Goal: Navigation & Orientation: Locate item on page

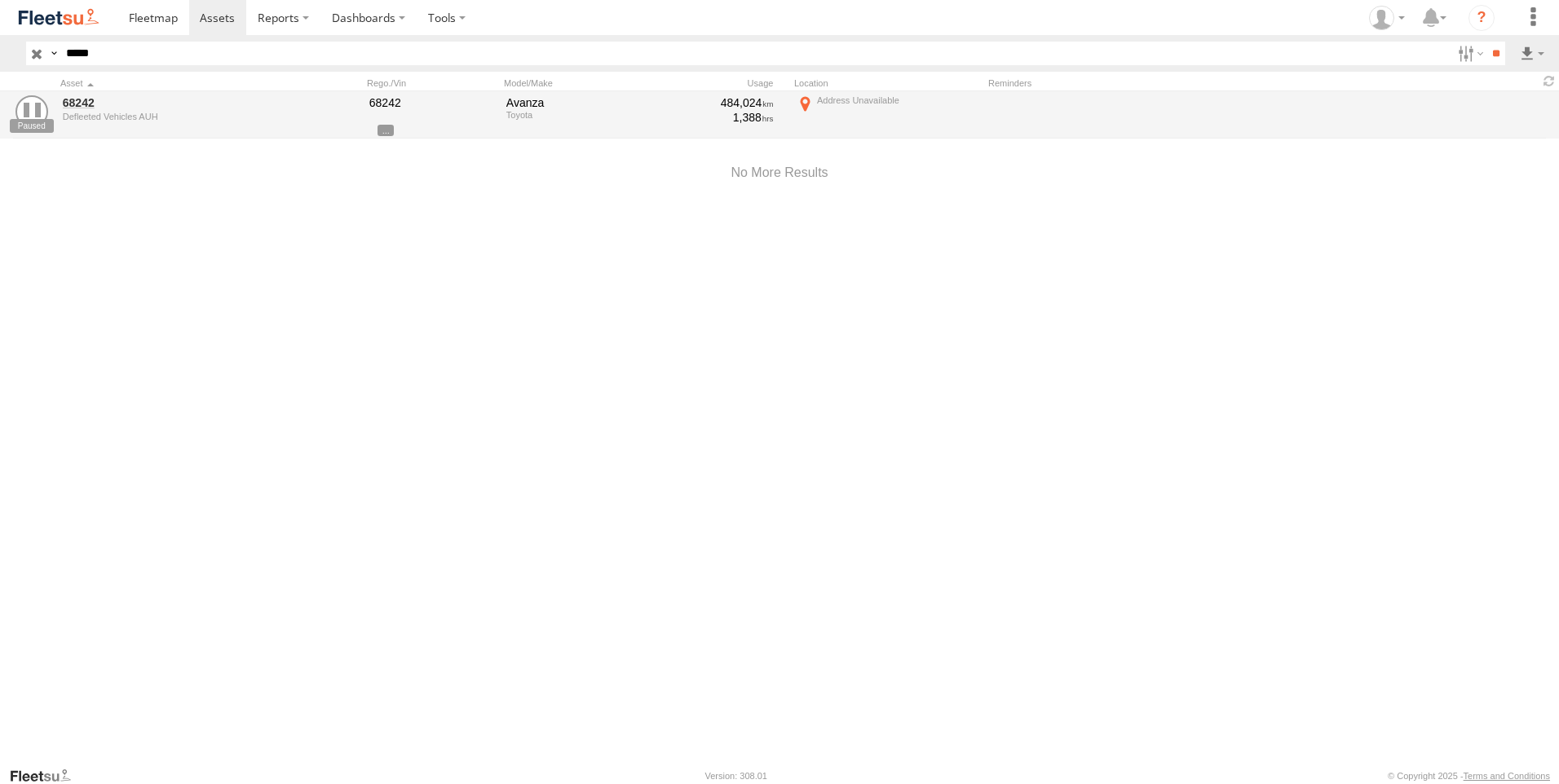
click at [36, 57] on input "button" at bounding box center [36, 53] width 21 height 24
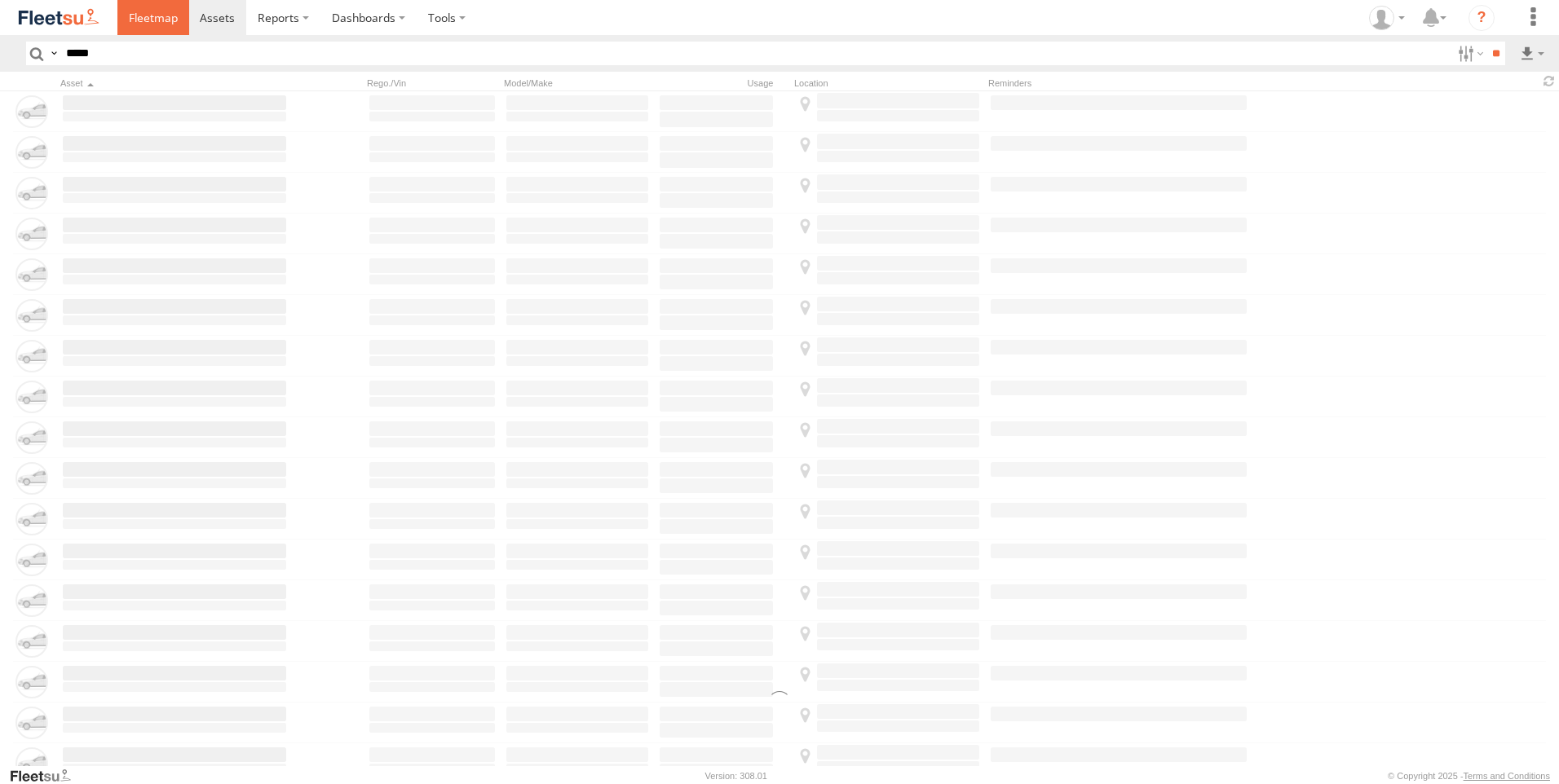
click at [141, 24] on span at bounding box center [153, 17] width 49 height 15
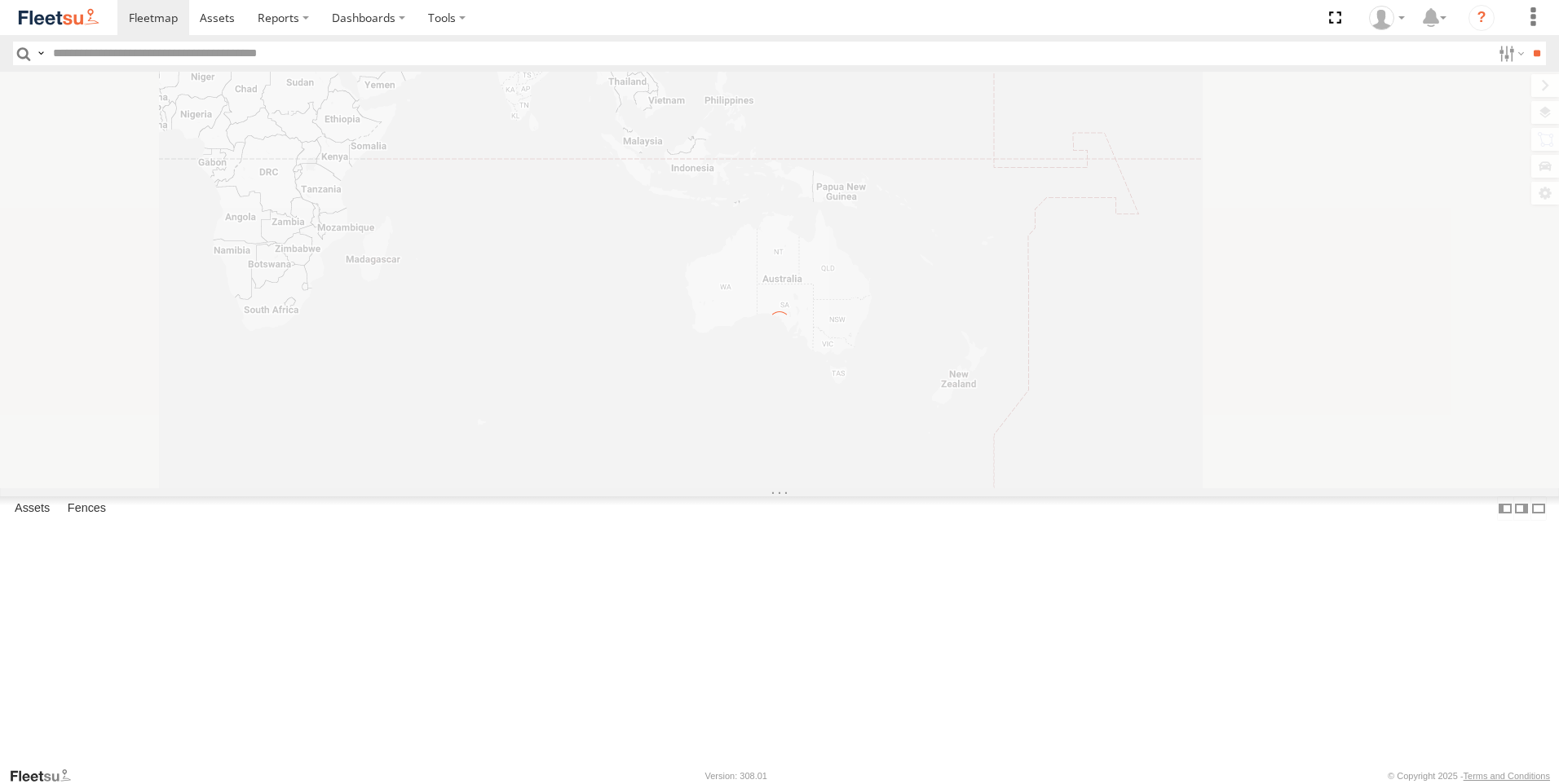
click at [83, 60] on input "text" at bounding box center [768, 53] width 1445 height 24
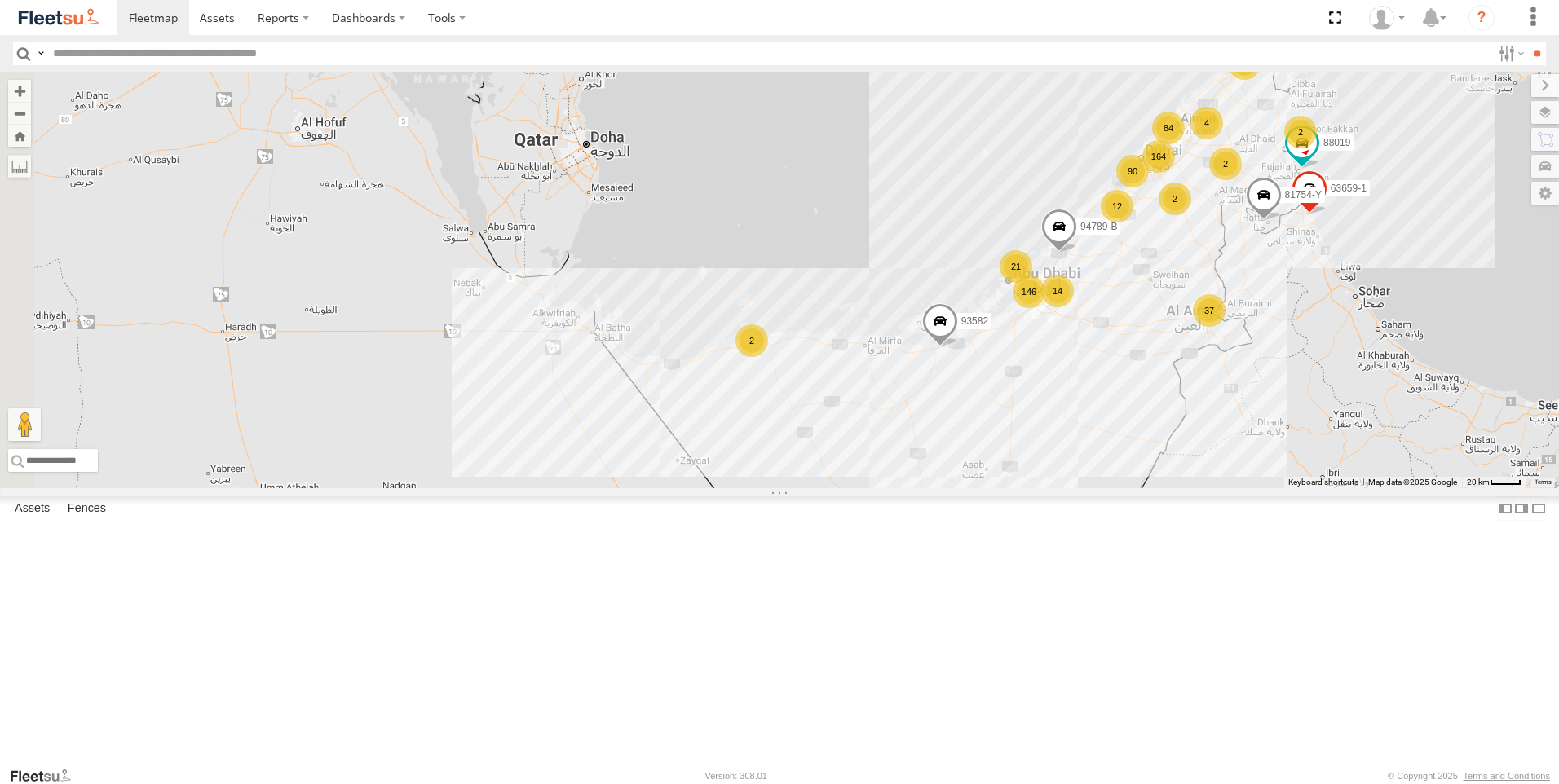
drag, startPoint x: 704, startPoint y: 530, endPoint x: 958, endPoint y: 452, distance: 265.7
click at [958, 452] on div "164 90 37 84 146 14 11 4 12 2 2 63659-1 93582 88019 81754-Y 2 94789-B 2 21" at bounding box center [779, 280] width 1559 height 417
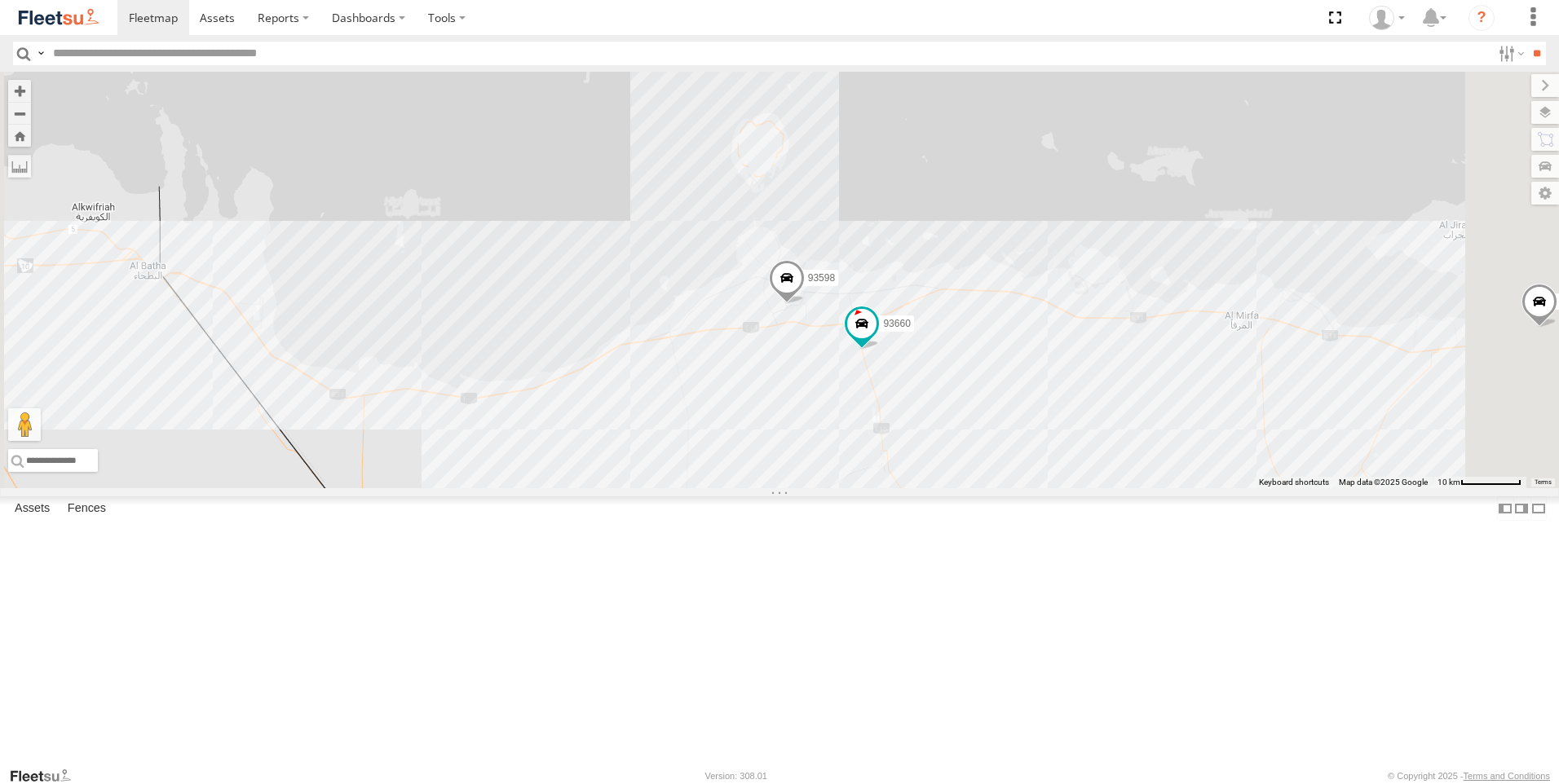
click at [805, 304] on span at bounding box center [787, 283] width 36 height 44
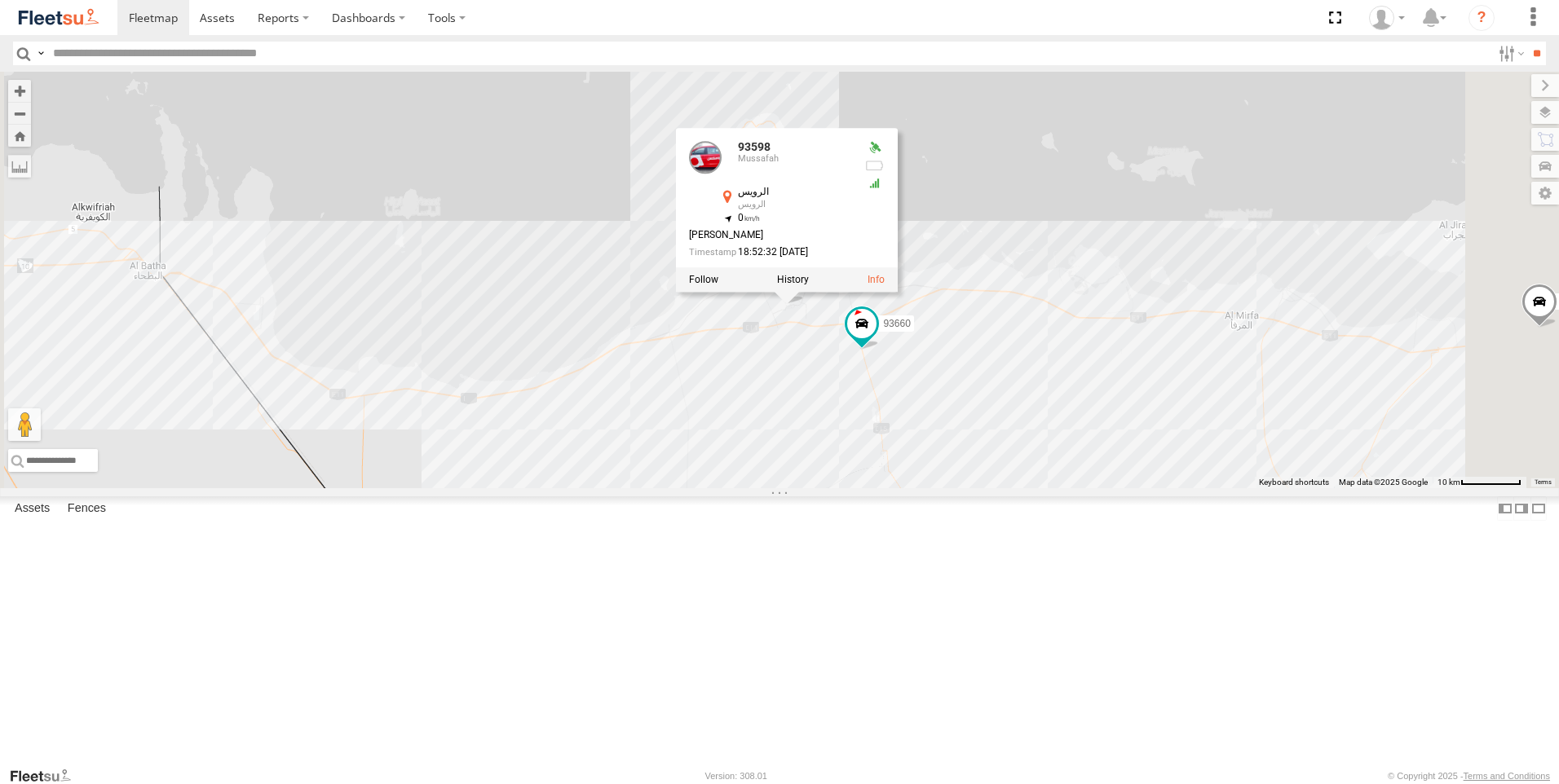
click at [960, 488] on div "63659-1 93582 88019 81754-Y 94789-B 93598 93660 93598 Mussafah الرويس الرويس 24…" at bounding box center [779, 280] width 1559 height 417
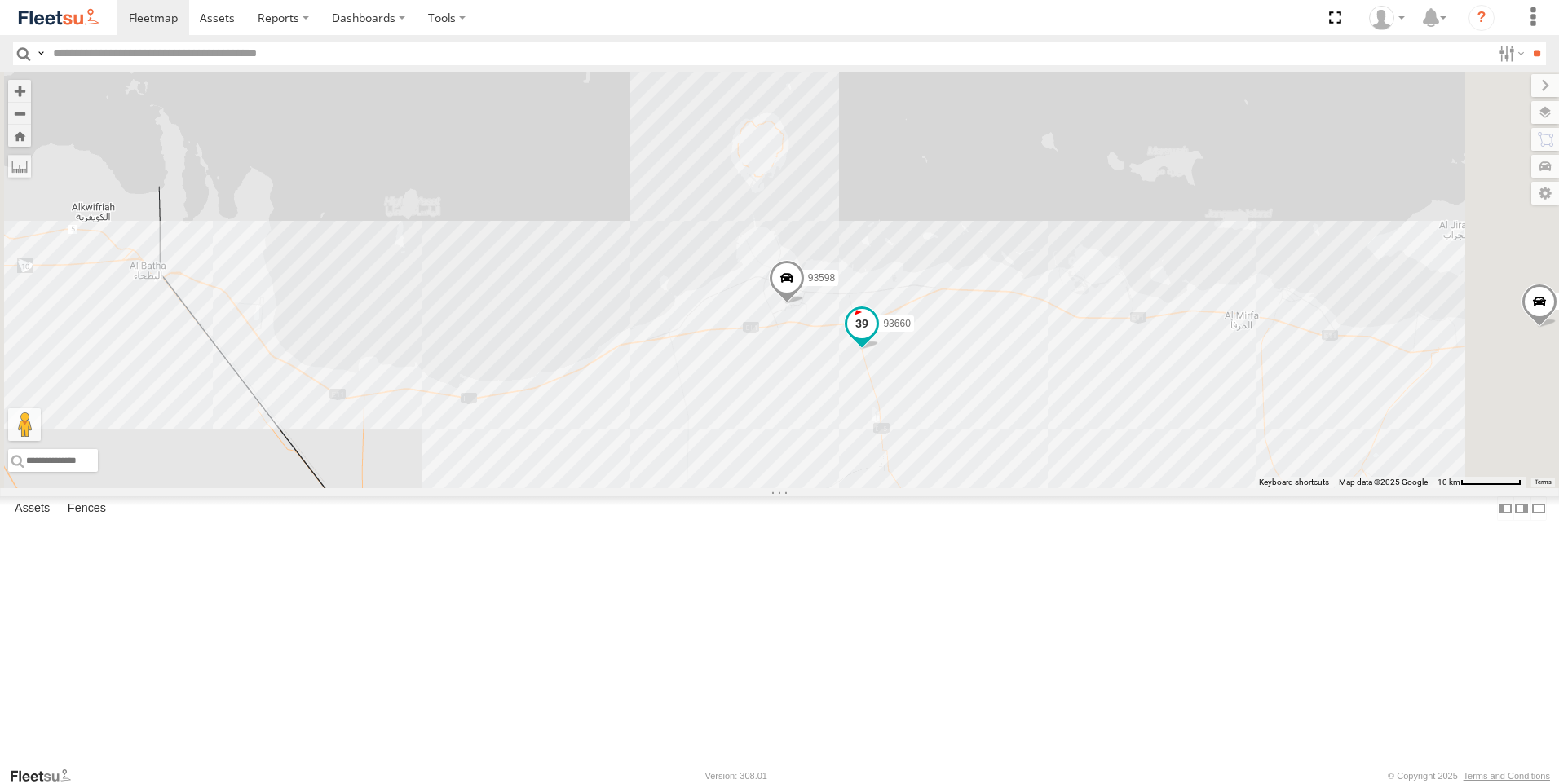
click at [877, 339] on span at bounding box center [862, 324] width 29 height 29
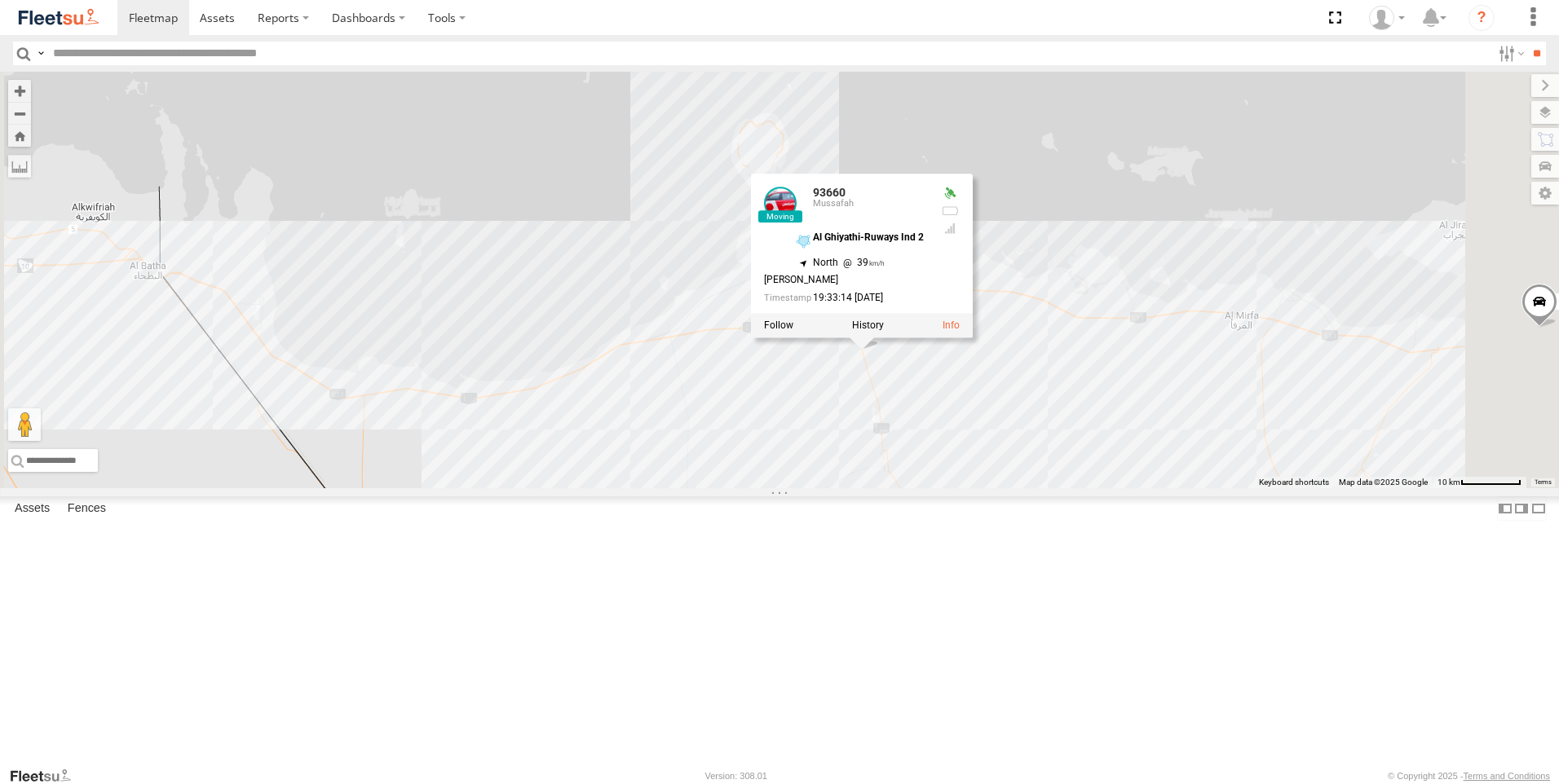
click at [980, 488] on div "63659-1 93582 88019 81754-Y 94789-B 93598 93660 93660 Mussafah Al Ghiyathi-Ruwa…" at bounding box center [779, 280] width 1559 height 417
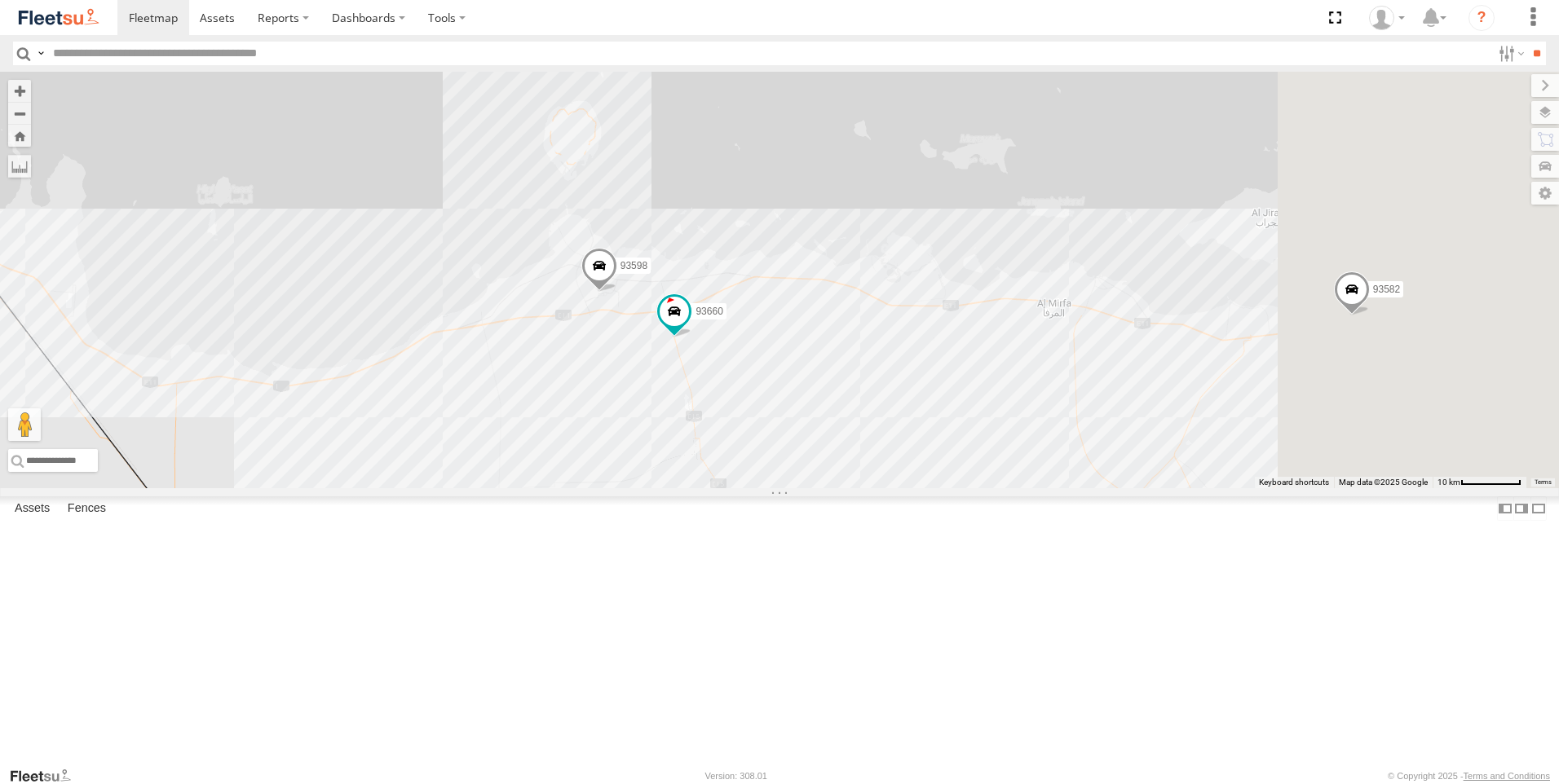
drag, startPoint x: 987, startPoint y: 545, endPoint x: 751, endPoint y: 531, distance: 236.4
click at [751, 488] on div "63659-1 93582 88019 81754-Y 94789-B 93598 93660" at bounding box center [779, 280] width 1559 height 417
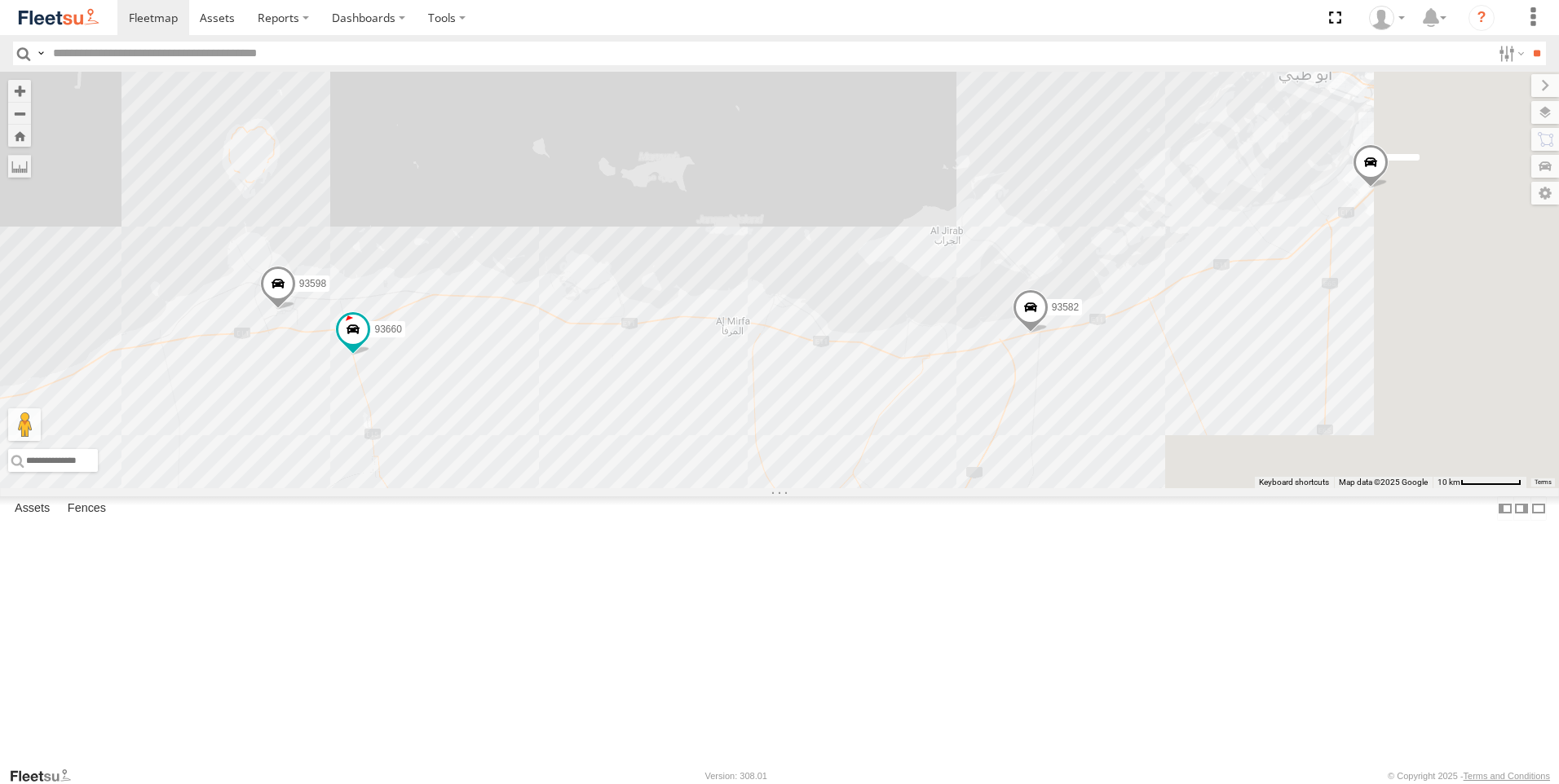
drag, startPoint x: 1112, startPoint y: 516, endPoint x: 837, endPoint y: 534, distance: 275.6
click at [837, 488] on div "63659-1 93582 88019 81754-Y 94789-B 93598 93660" at bounding box center [779, 280] width 1559 height 417
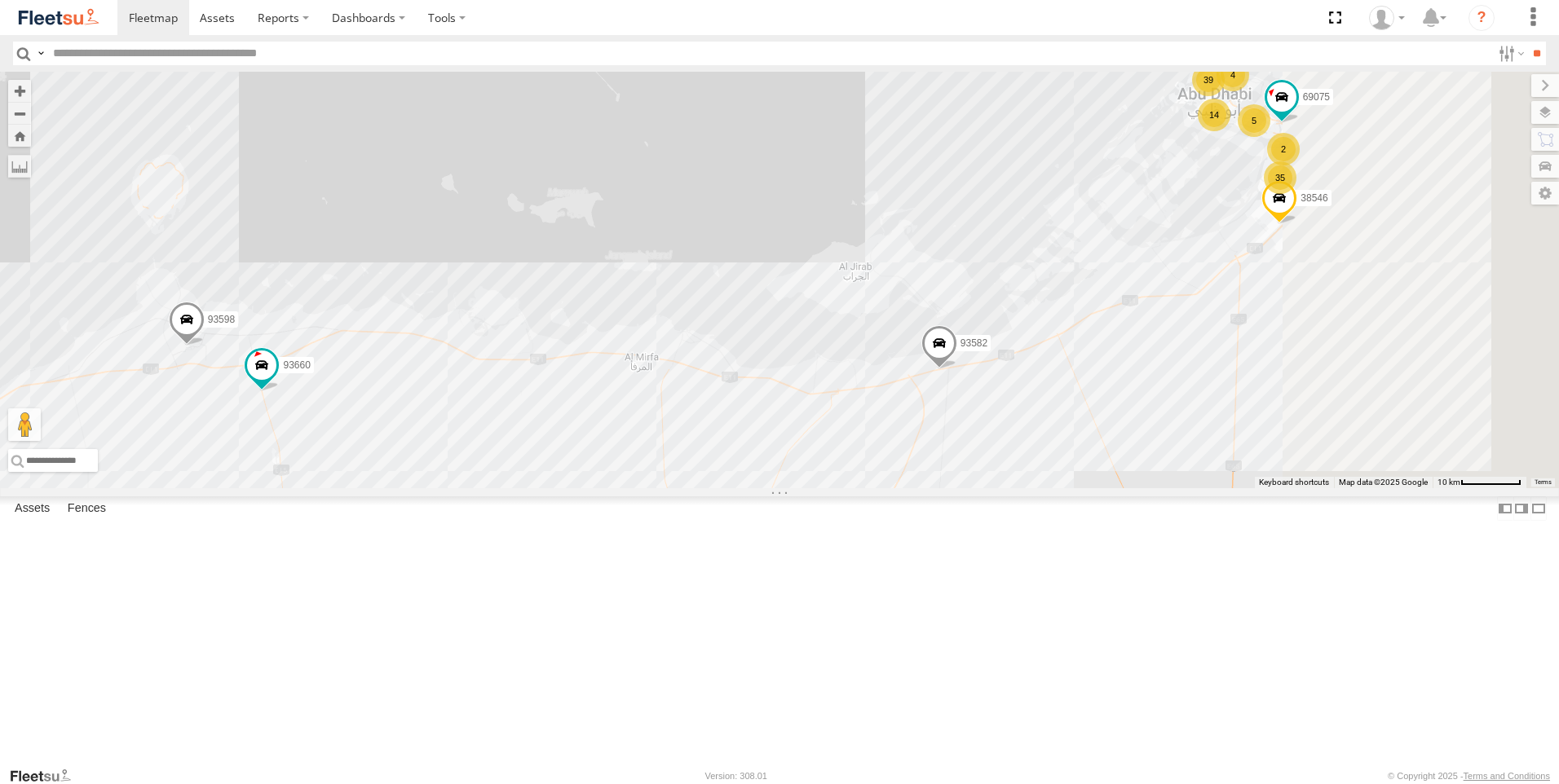
drag, startPoint x: 1142, startPoint y: 520, endPoint x: 1039, endPoint y: 554, distance: 108.5
click at [1033, 488] on div "63659-1 93582 88019 81754-Y 94789-B 93598 93660 38546 39 35 14 4 5 2 69075" at bounding box center [779, 280] width 1559 height 417
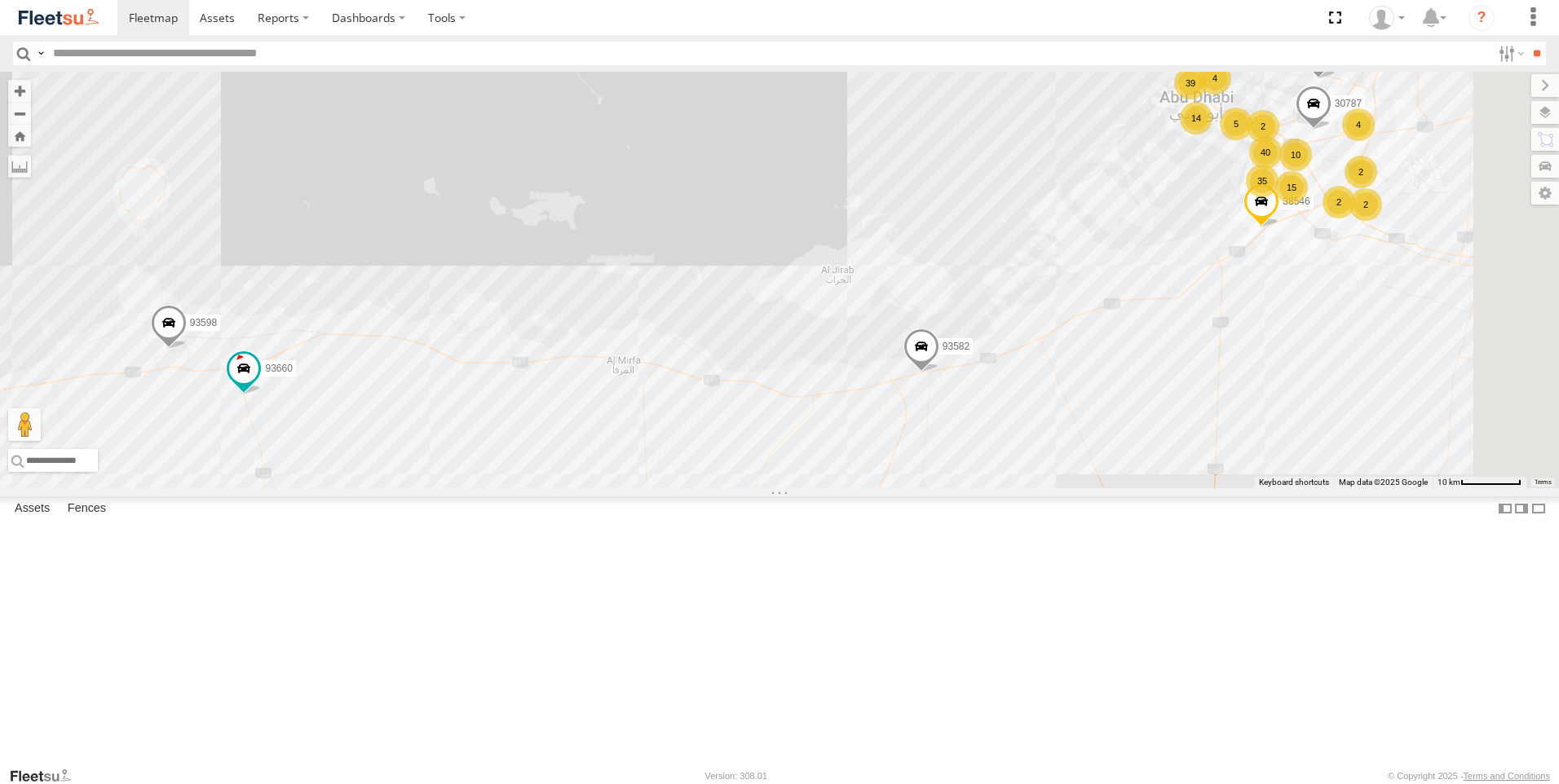
click at [939, 372] on span at bounding box center [921, 351] width 36 height 44
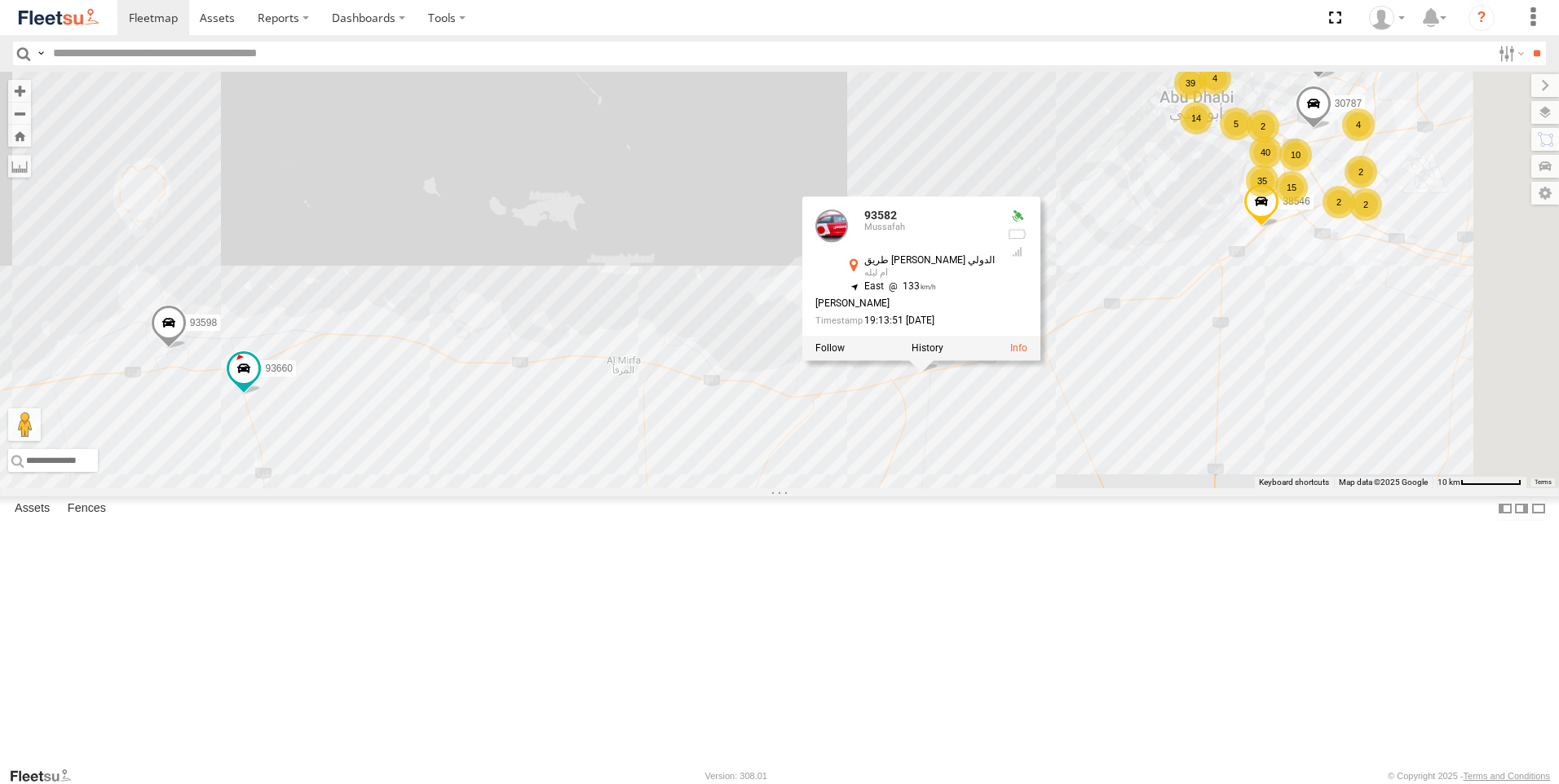
click at [1135, 488] on div "63659-1 93582 88019 81754-Y 94789-B 93598 93660 38546 39 35 14 4 5 40 2 15 2 2 …" at bounding box center [779, 280] width 1559 height 417
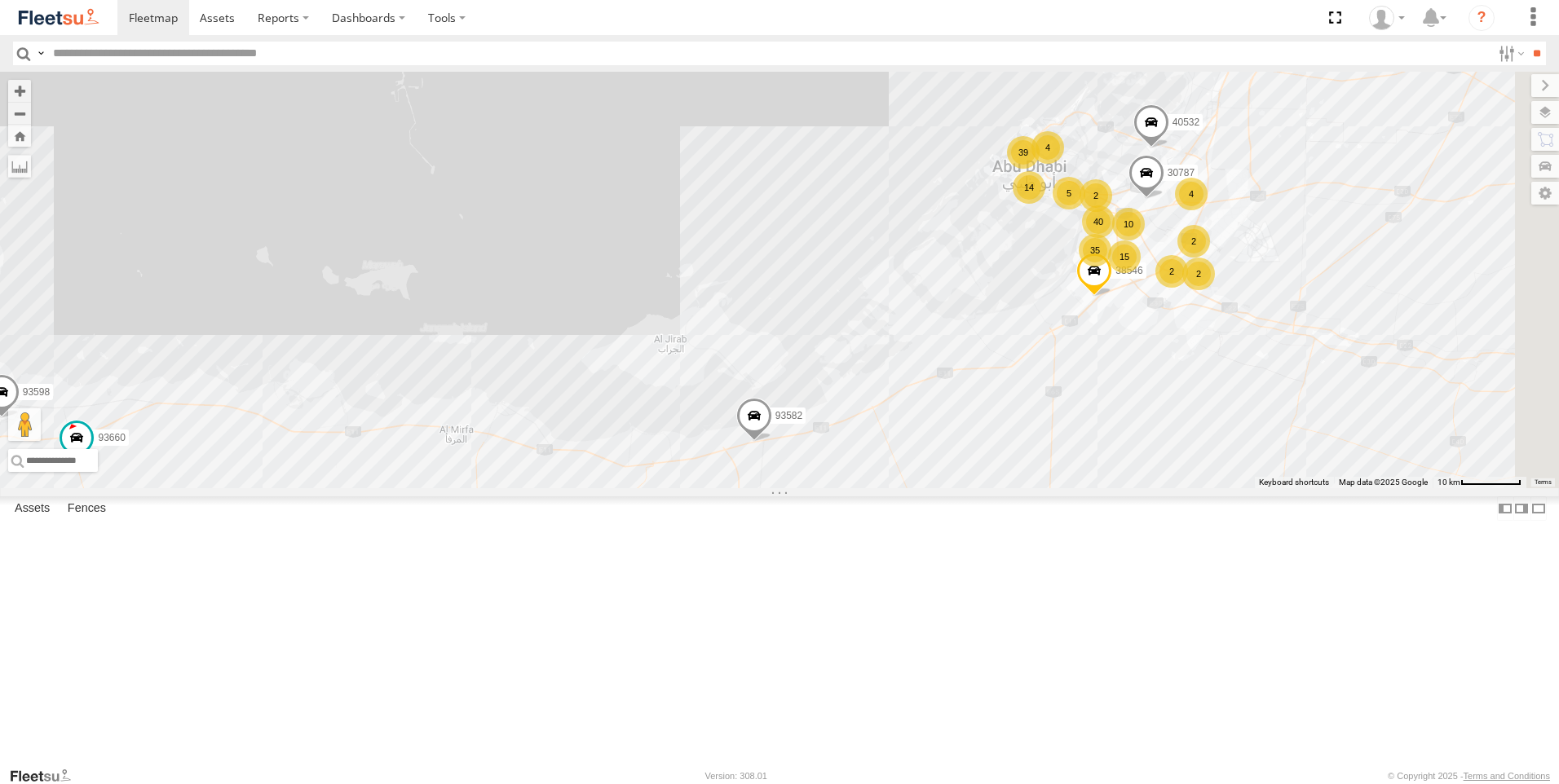
drag, startPoint x: 1264, startPoint y: 554, endPoint x: 1123, endPoint y: 607, distance: 150.6
click at [1123, 488] on div "63659-1 93582 88019 81754-Y 94789-B 93598 93660 38546 39 35 14 4 5 40 2 15 2 2 …" at bounding box center [779, 280] width 1559 height 417
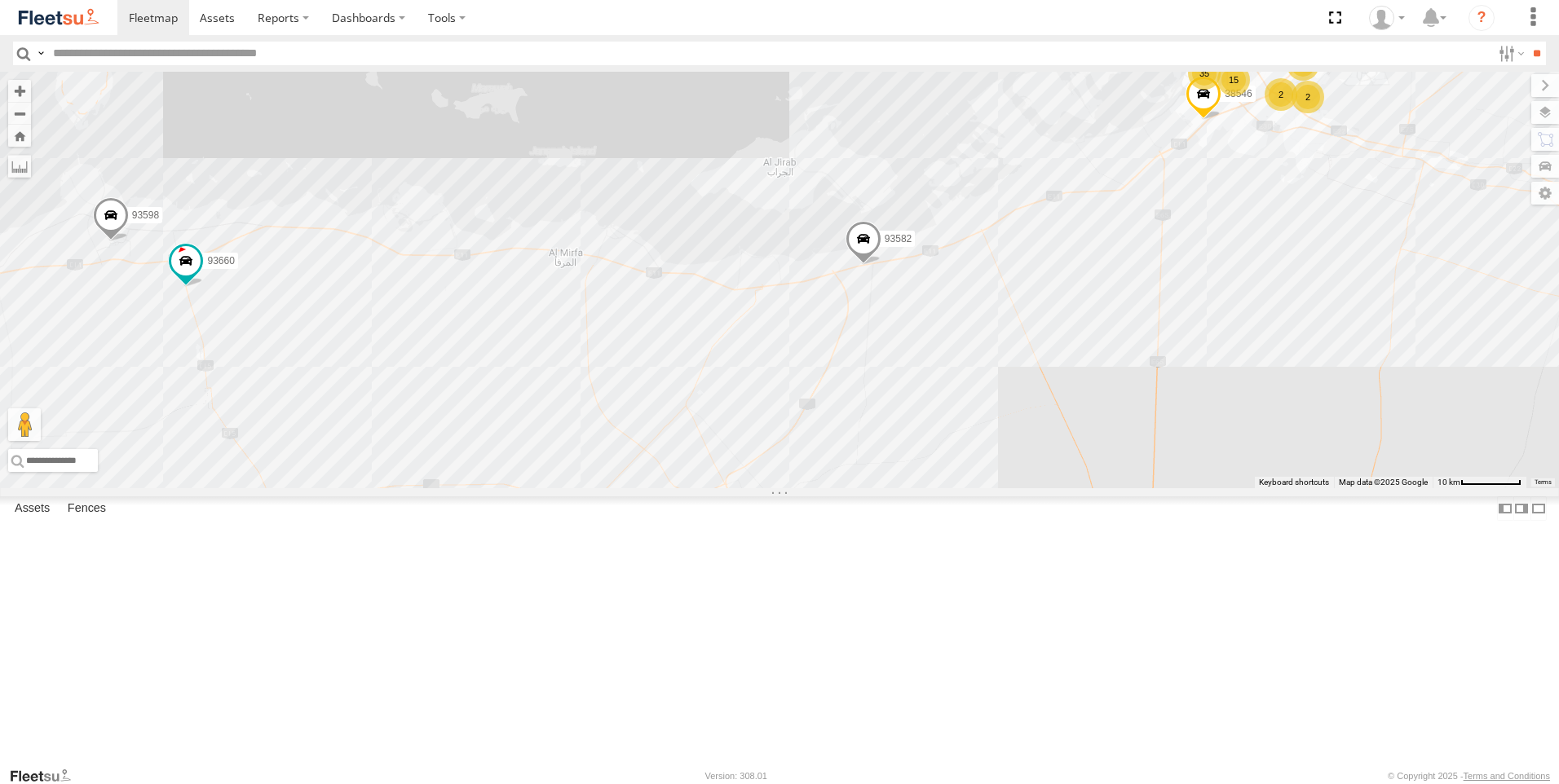
drag, startPoint x: 1175, startPoint y: 545, endPoint x: 1284, endPoint y: 370, distance: 206.2
click at [1284, 370] on div "63659-1 93582 88019 81754-Y 94789-B 93598 93660 38546 39 35 14 4 5 40 2 15 2 2 …" at bounding box center [779, 280] width 1559 height 417
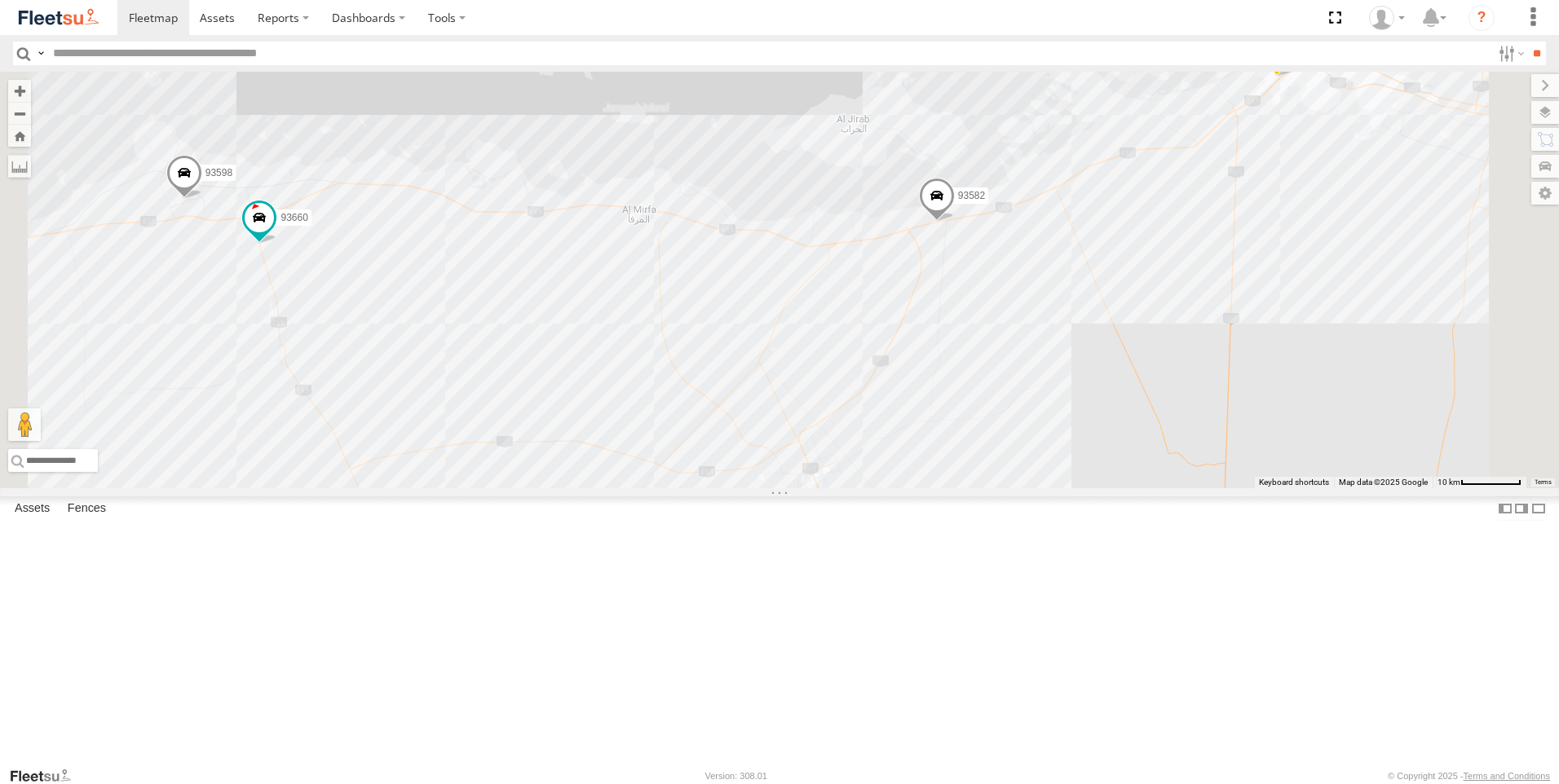
drag, startPoint x: 1035, startPoint y: 522, endPoint x: 1088, endPoint y: 488, distance: 63.0
click at [1088, 488] on div "63659-1 93582 88019 81754-Y 94789-B 93598 93660 38546 30787 40532 60417 51 39 3…" at bounding box center [779, 280] width 1559 height 417
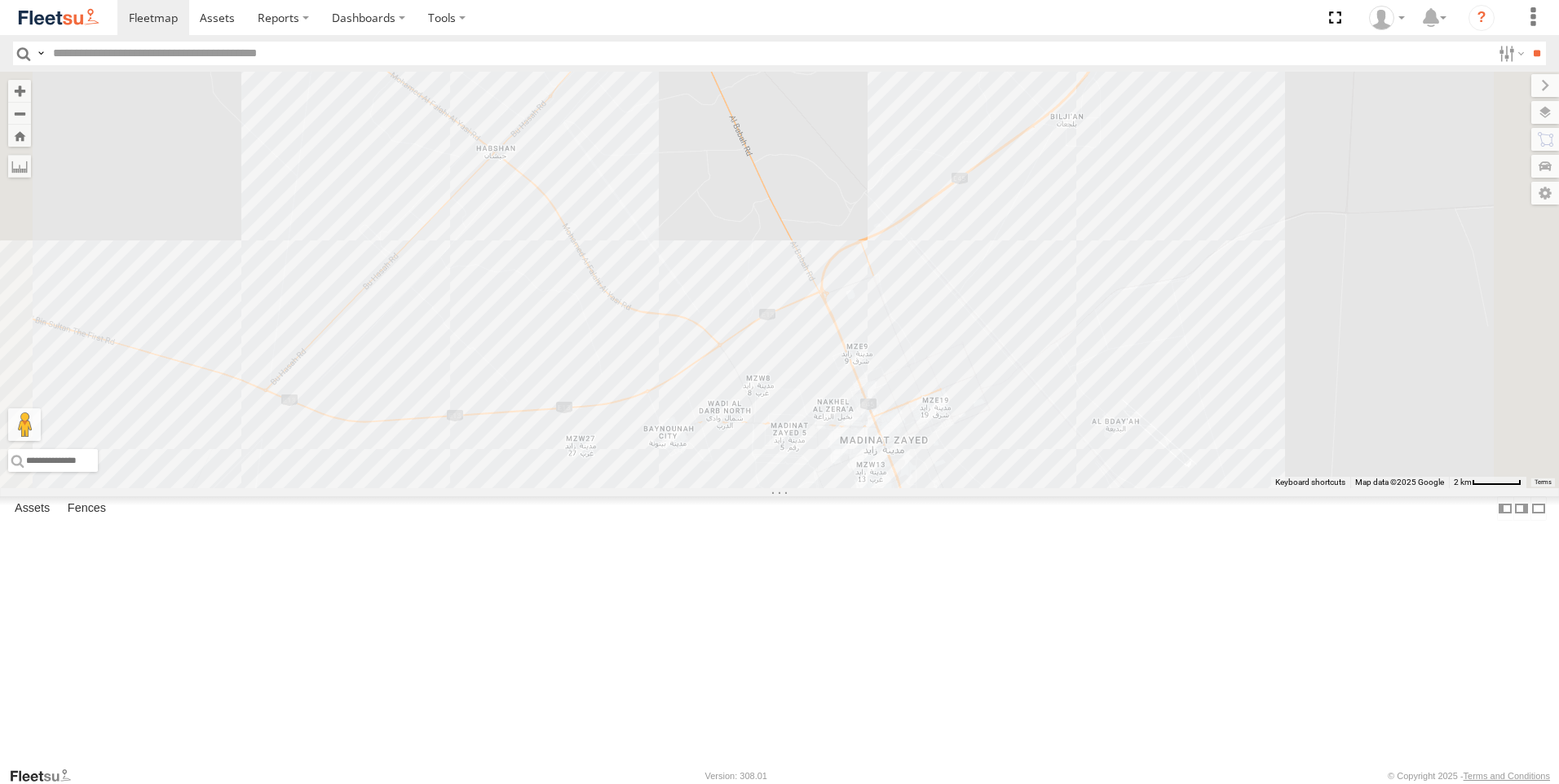
click at [1072, 488] on div "63659-1 93582 88019 81754-Y 94789-B 93598 93660 38546 30787 40532 60417 69075" at bounding box center [779, 280] width 1559 height 417
click at [922, 443] on div "63659-1 93582 88019 81754-Y 94789-B 93598 93660 38546 30787 40532 60417 69075 B…" at bounding box center [779, 280] width 1559 height 417
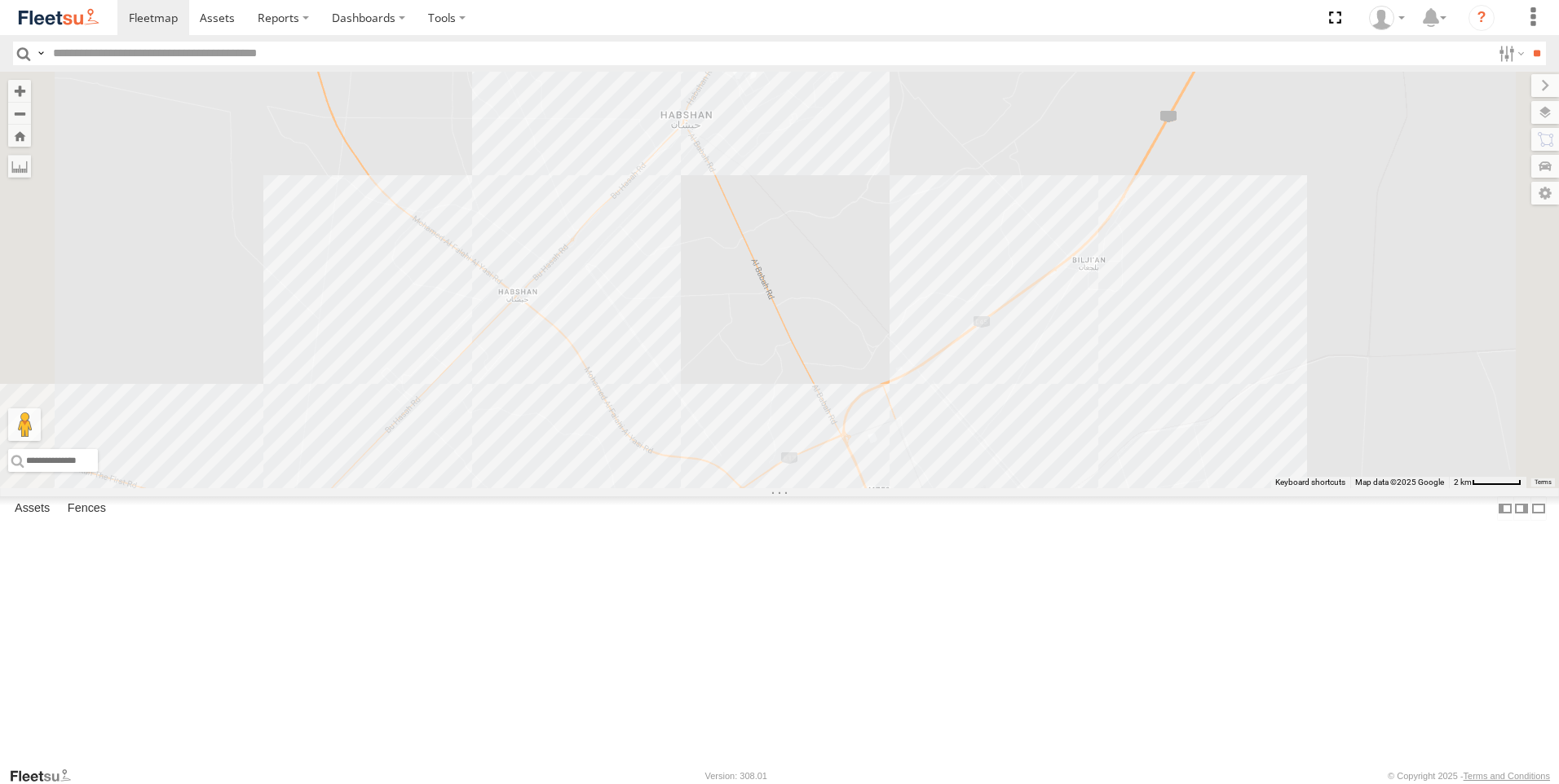
drag, startPoint x: 919, startPoint y: 427, endPoint x: 944, endPoint y: 579, distance: 154.0
click at [944, 488] on div "63659-1 93582 88019 81754-Y 94789-B 93598 93660 38546 30787 40532 60417 69075" at bounding box center [779, 280] width 1559 height 417
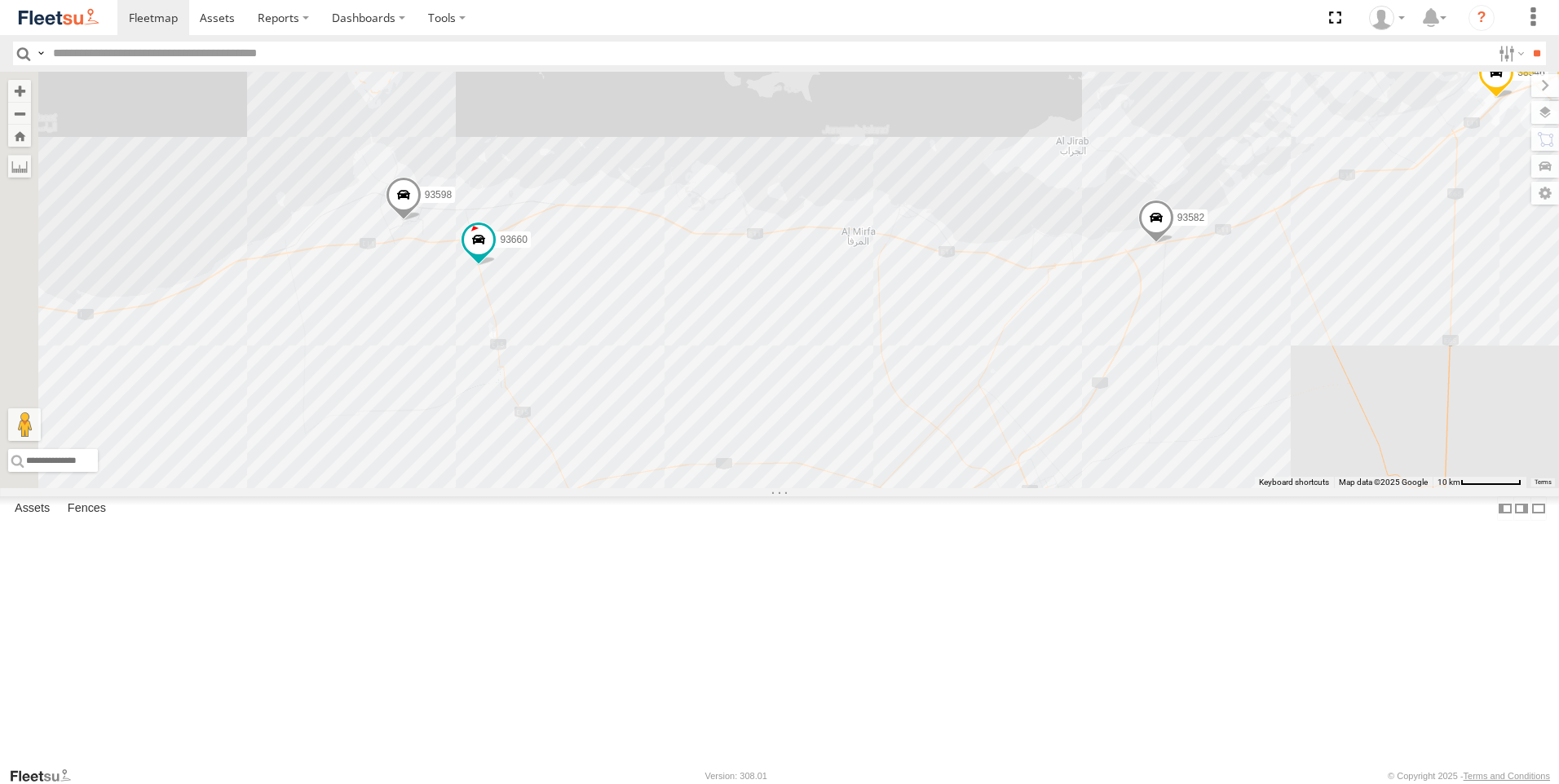
drag, startPoint x: 1145, startPoint y: 433, endPoint x: 1384, endPoint y: 483, distance: 244.2
click at [1384, 483] on div "63659-1 93582 88019 81754-Y 94789-B 93598 93660 38546 40532 60417 69075 52 31 1…" at bounding box center [779, 280] width 1559 height 417
click at [494, 254] on span at bounding box center [478, 239] width 29 height 29
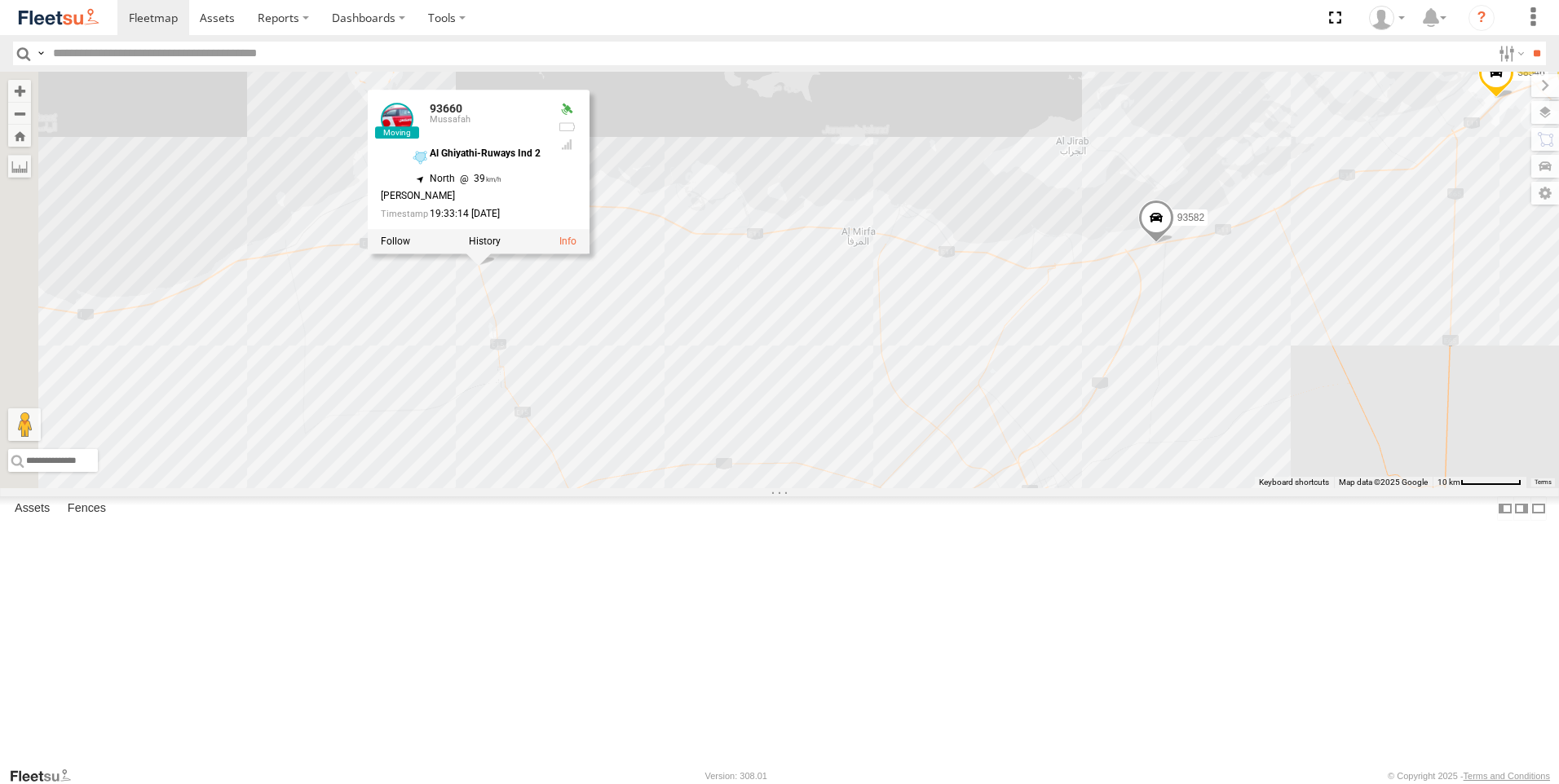
click at [909, 443] on div "63659-1 93582 88019 81754-Y 94789-B 93598 93660 38546 40532 60417 69075 52 31 1…" at bounding box center [779, 280] width 1559 height 417
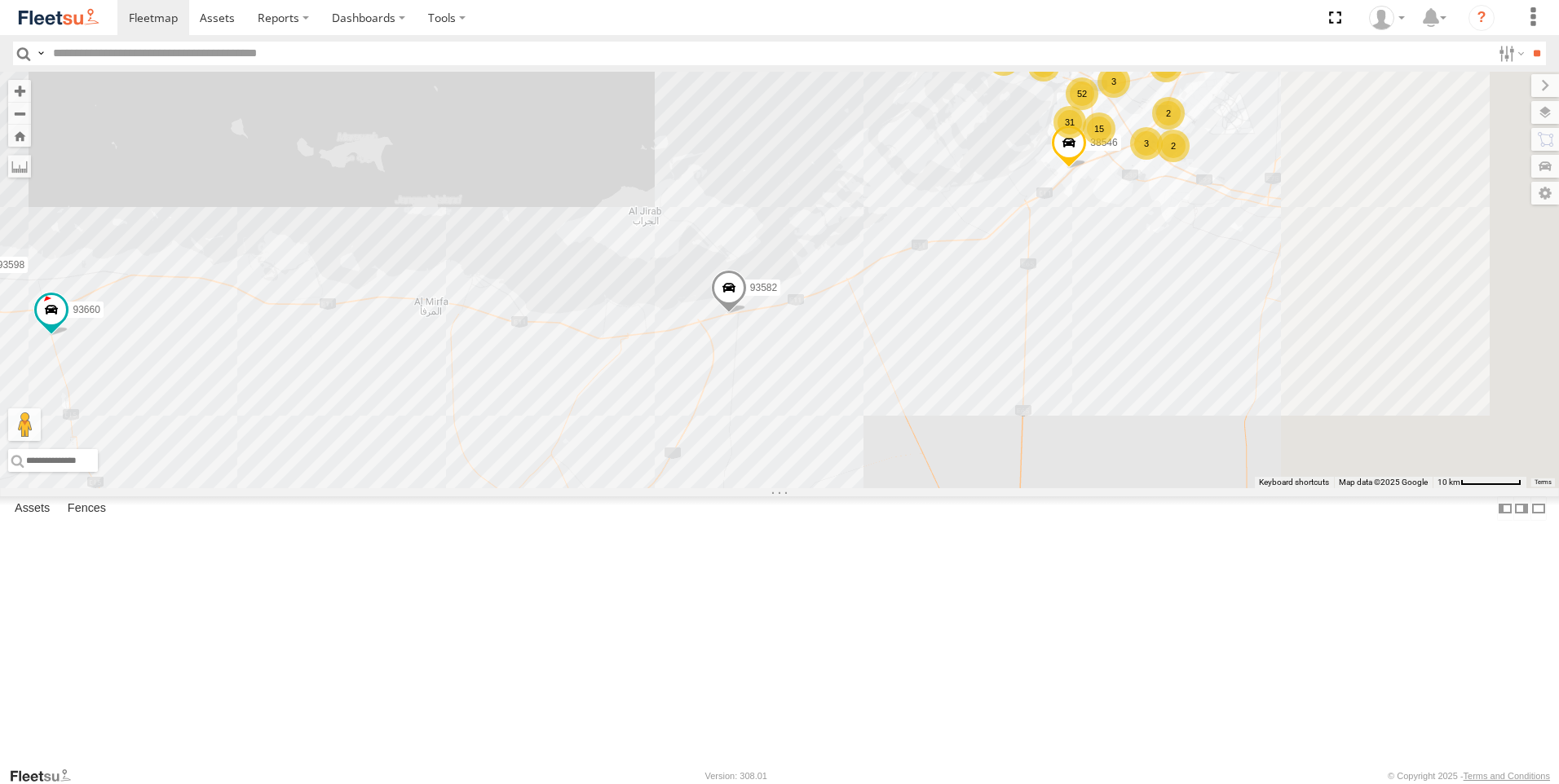
drag, startPoint x: 1091, startPoint y: 479, endPoint x: 913, endPoint y: 505, distance: 179.9
click at [913, 488] on div "63659-1 93582 88019 81754-Y 94789-B 93598 93660 38546 40532 60417 69075 52 31 1…" at bounding box center [779, 280] width 1559 height 417
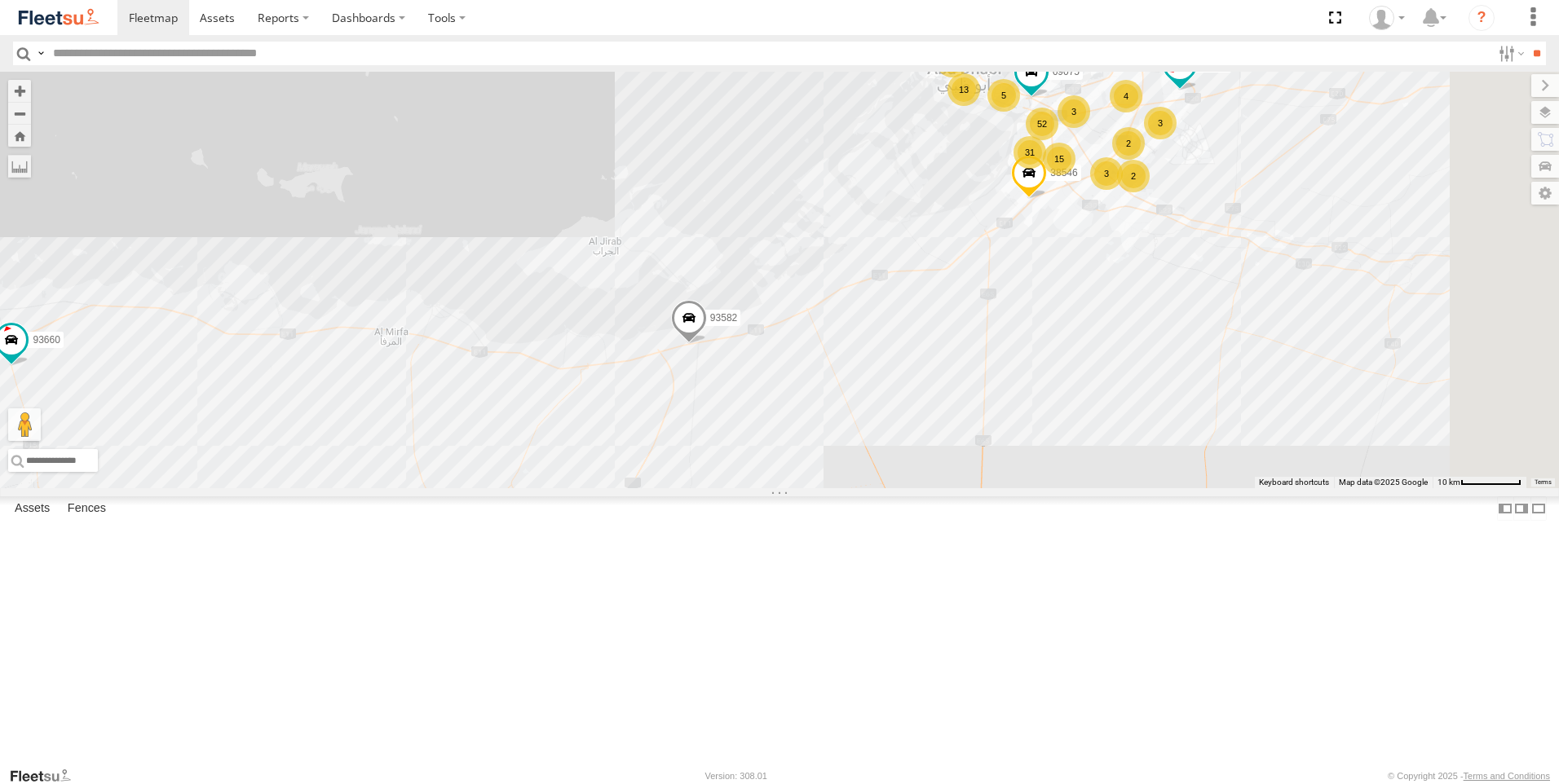
drag, startPoint x: 1151, startPoint y: 468, endPoint x: 1055, endPoint y: 548, distance: 125.0
click at [1055, 488] on div "63659-1 93582 88019 81754-Y 94789-B 93598 93660 38546 40532 60417 69075 52 31 1…" at bounding box center [779, 280] width 1559 height 417
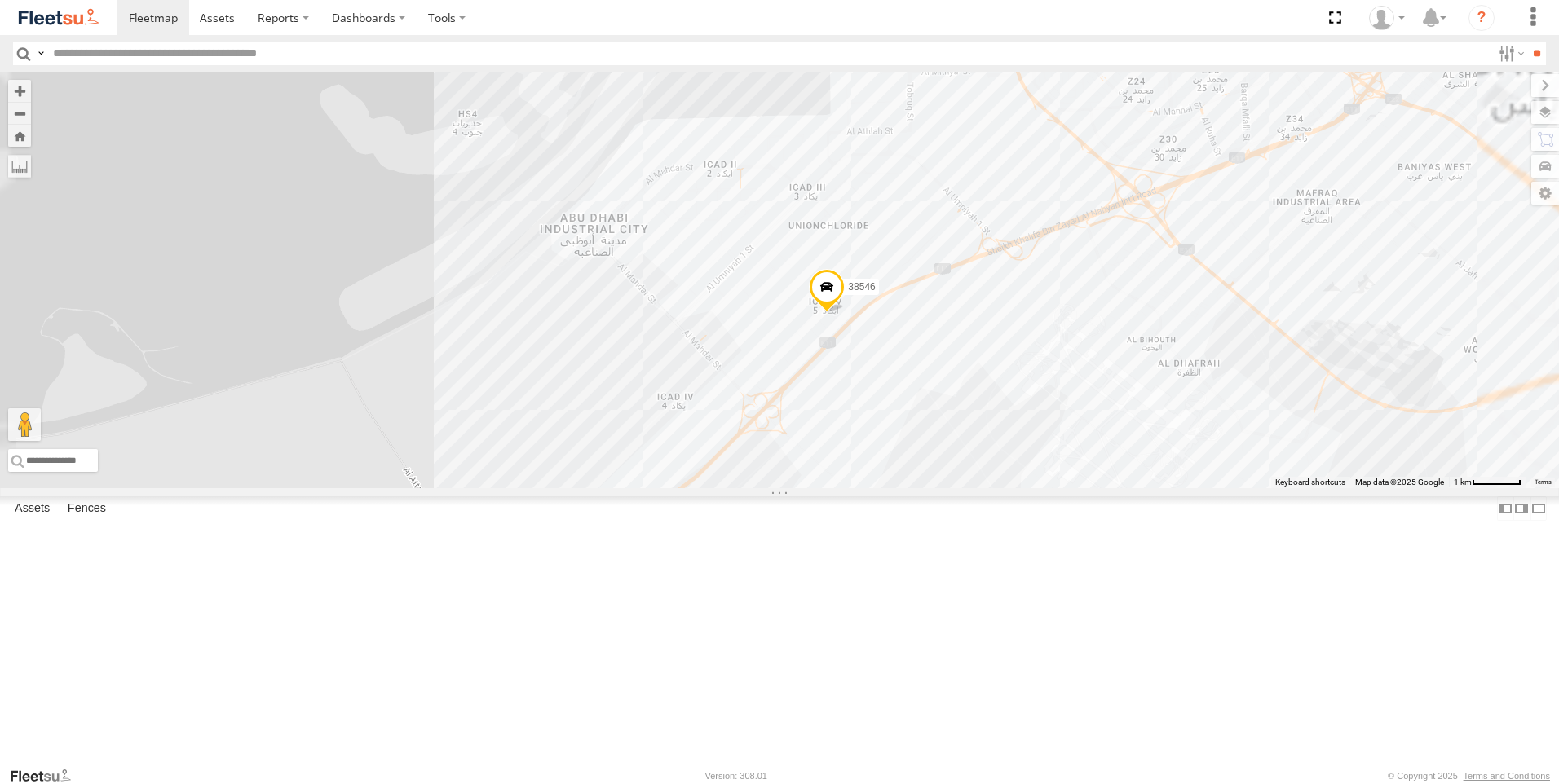
click at [845, 313] on span at bounding box center [827, 292] width 36 height 44
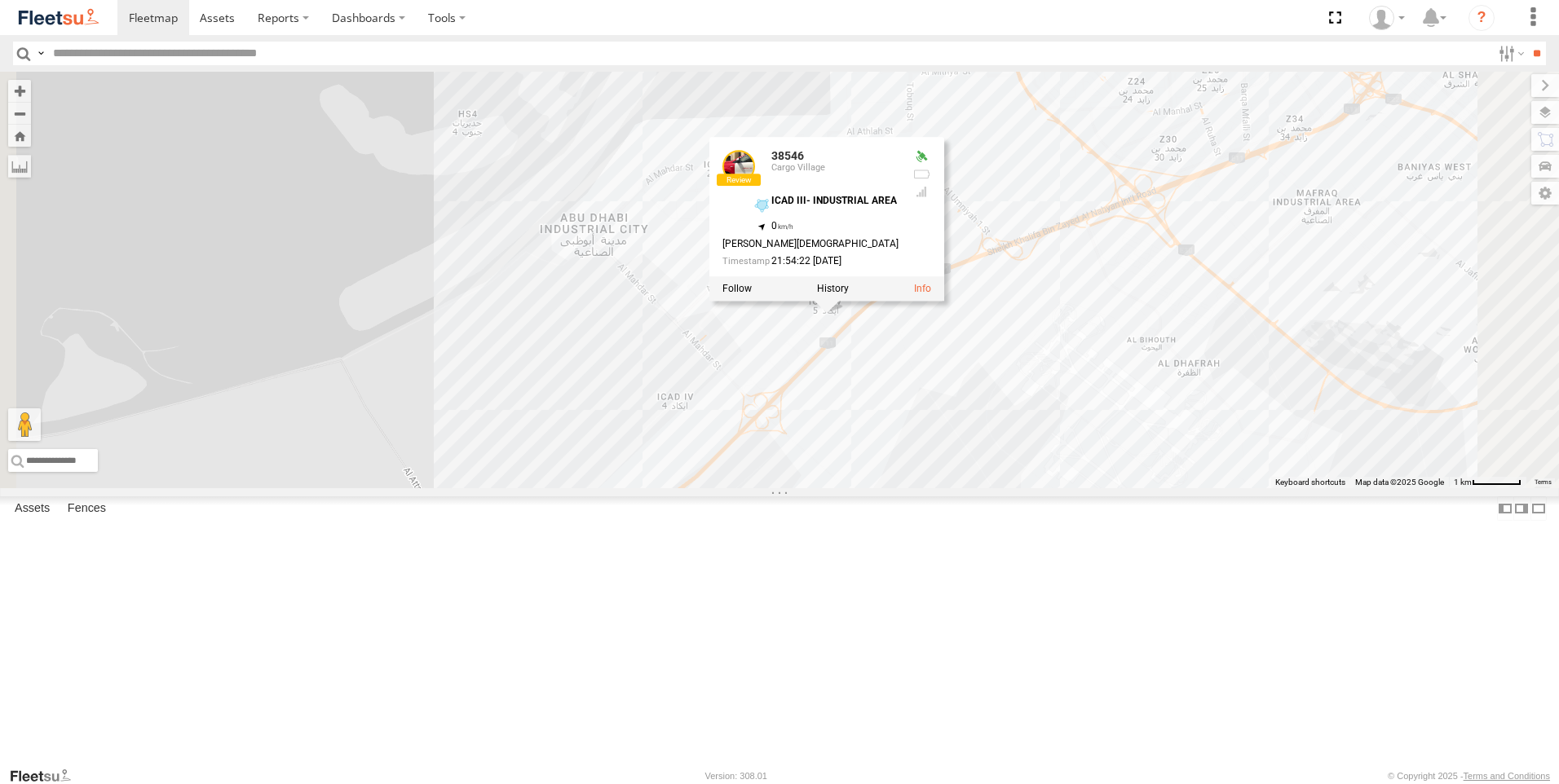
click at [1065, 488] on div "63659-1 93582 88019 81754-Y 94789-B 93598 93660 38546 40532 60417 69075 24 3 2 …" at bounding box center [779, 280] width 1559 height 417
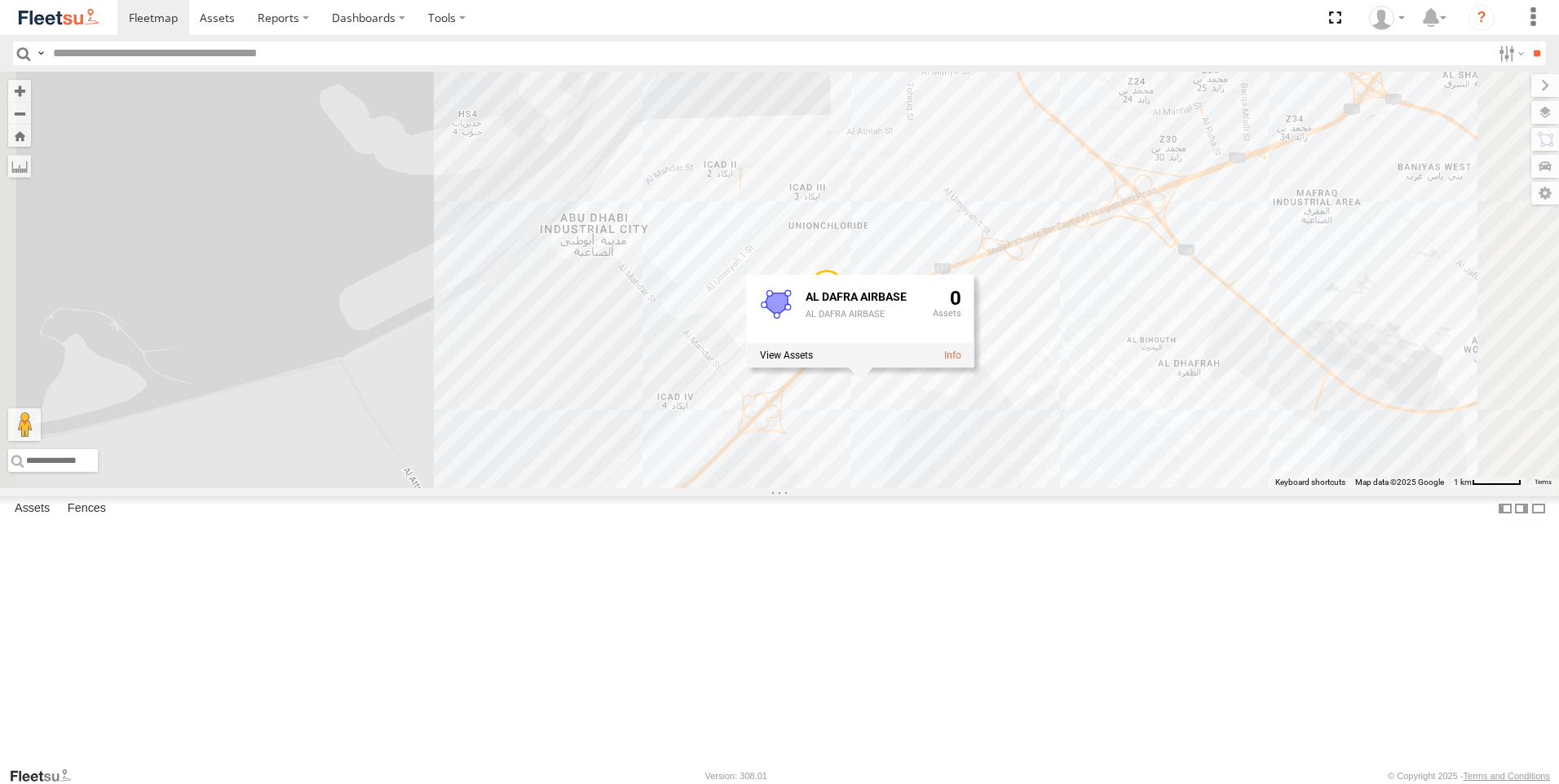
click at [1042, 374] on div "63659-1 93582 88019 81754-Y 94789-B 93598 93660 38546 40532 60417 69075 24 3 2 …" at bounding box center [779, 280] width 1559 height 417
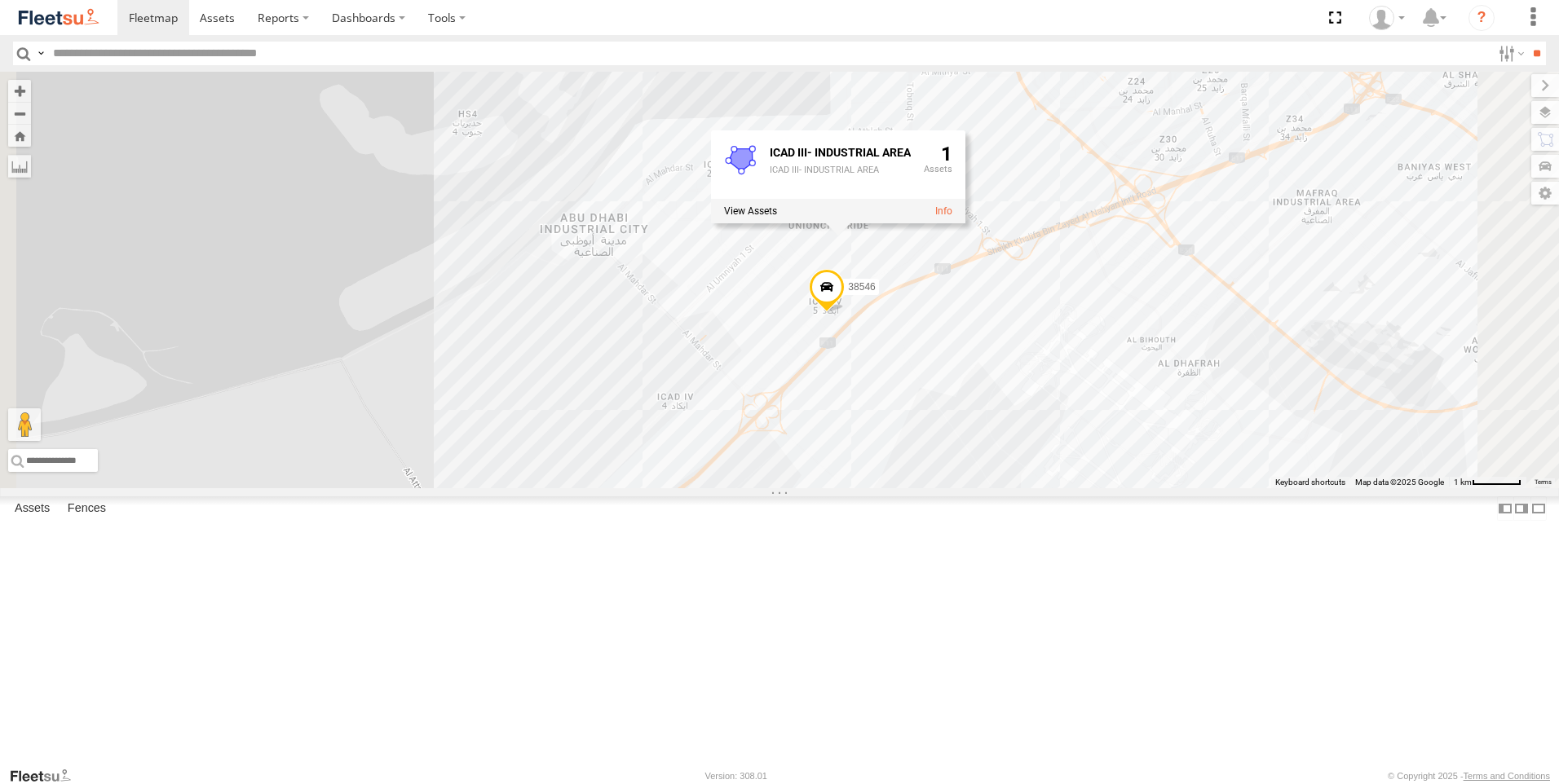
click at [845, 313] on span at bounding box center [827, 292] width 36 height 44
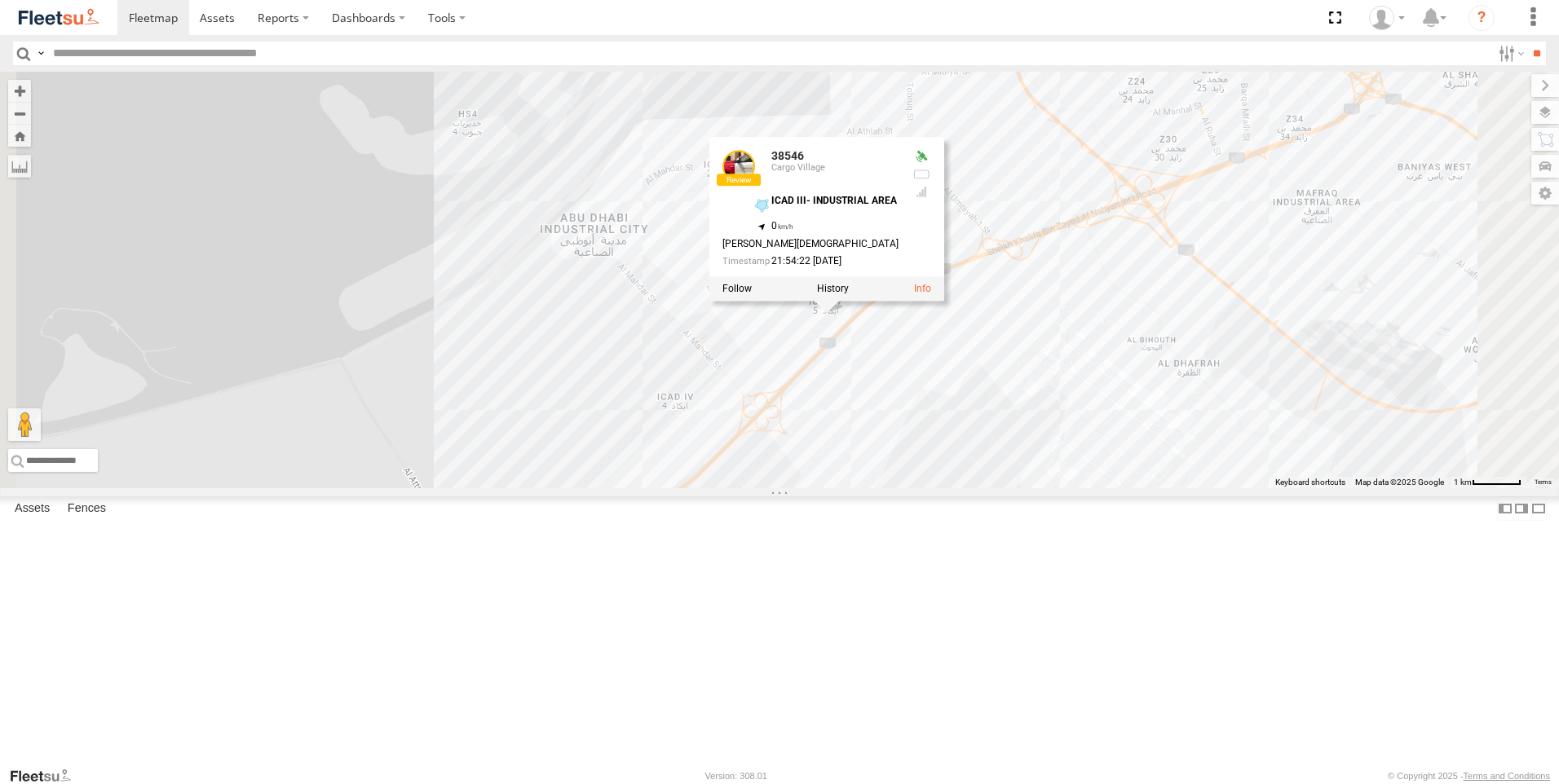
click at [1096, 488] on div "63659-1 93582 88019 81754-Y 94789-B 93598 93660 38546 40532 60417 69075 24 3 2 …" at bounding box center [779, 280] width 1559 height 417
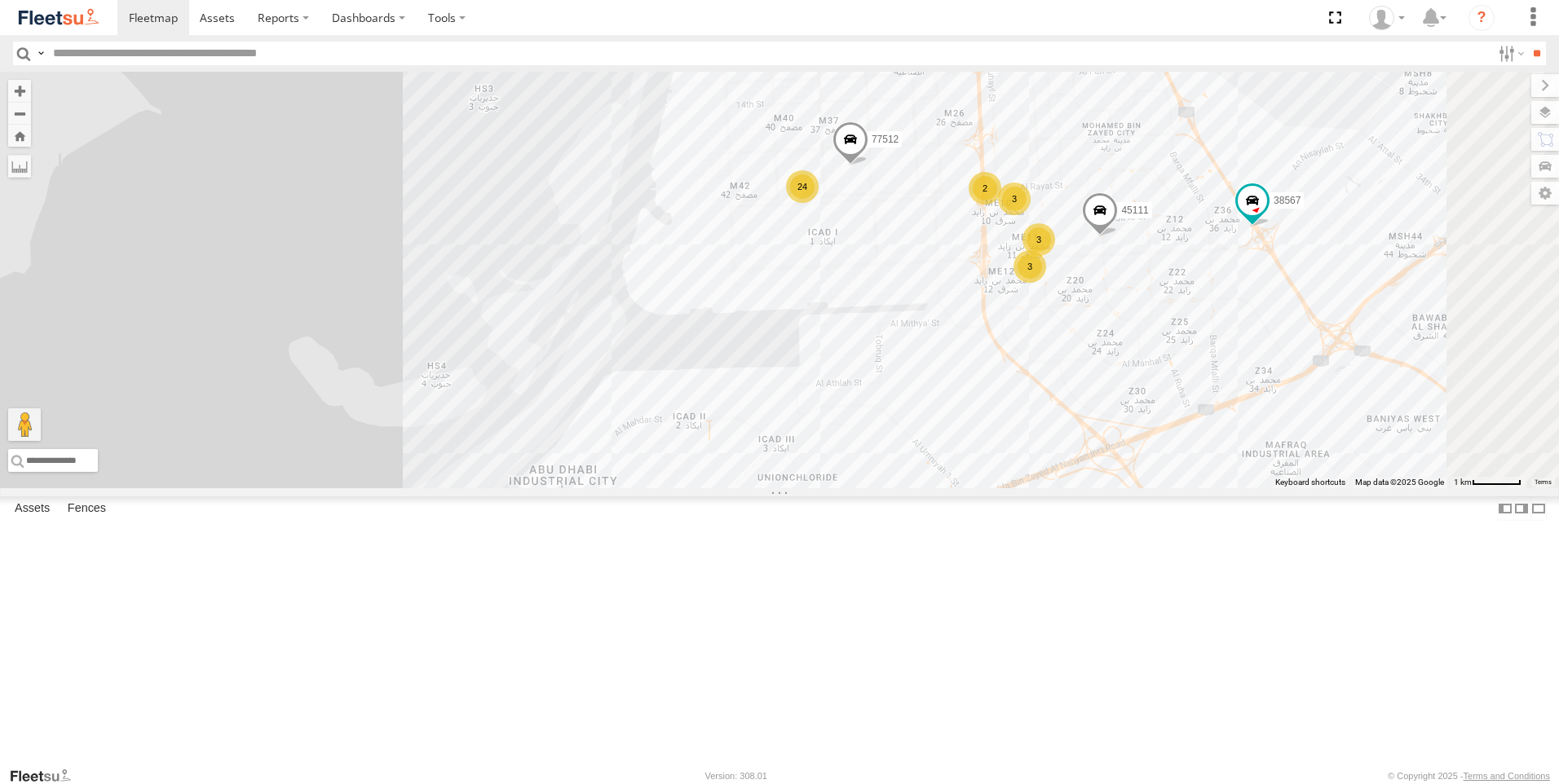
drag, startPoint x: 1273, startPoint y: 403, endPoint x: 1242, endPoint y: 659, distance: 257.9
click at [1242, 488] on div "63659-1 93582 88019 81754-Y 94789-B 93598 93660 38546 40532 60417 69075 24 3 2 …" at bounding box center [779, 280] width 1559 height 417
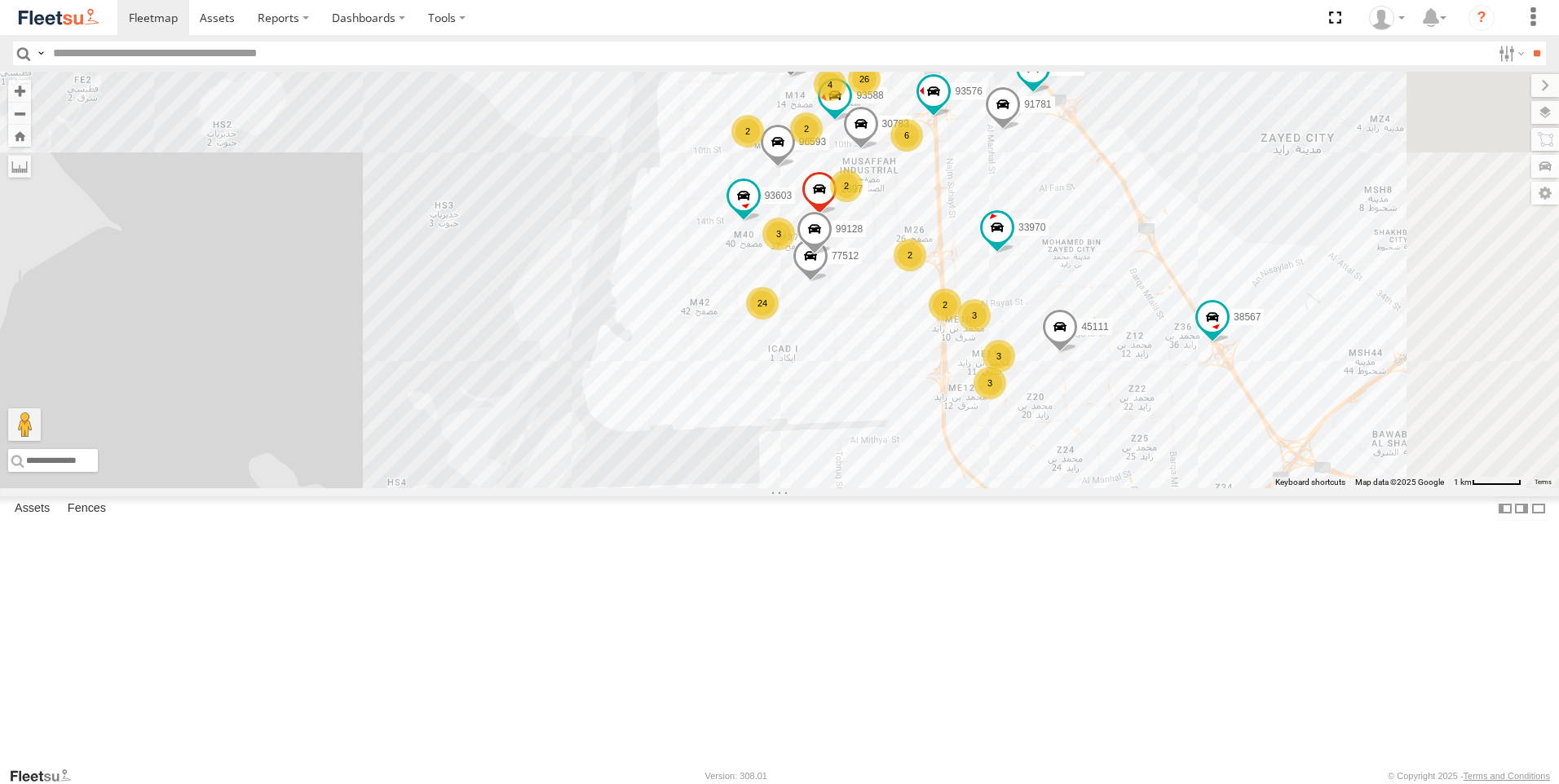
drag, startPoint x: 1153, startPoint y: 466, endPoint x: 1113, endPoint y: 582, distance: 122.7
click at [1113, 488] on div "63659-1 93582 88019 81754-Y 94789-B 93598 93660 38546 40532 60417 69075 24 3 2 …" at bounding box center [779, 280] width 1559 height 417
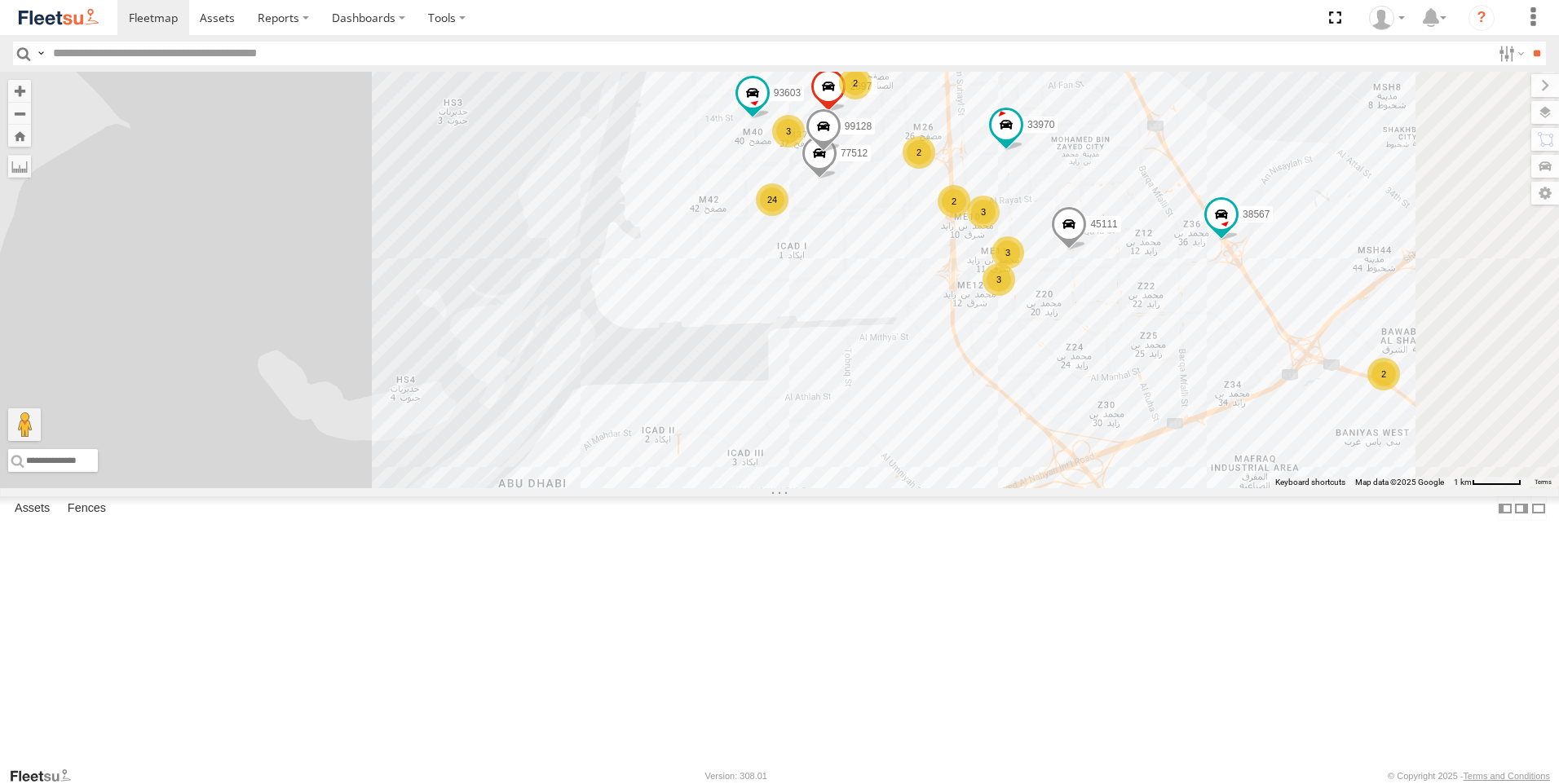
drag, startPoint x: 1108, startPoint y: 571, endPoint x: 1111, endPoint y: 556, distance: 15.3
click at [1111, 488] on div "63659-1 93582 88019 81754-Y 94789-B 93598 93660 38546 40532 60417 69075 24 3 2 …" at bounding box center [779, 280] width 1559 height 417
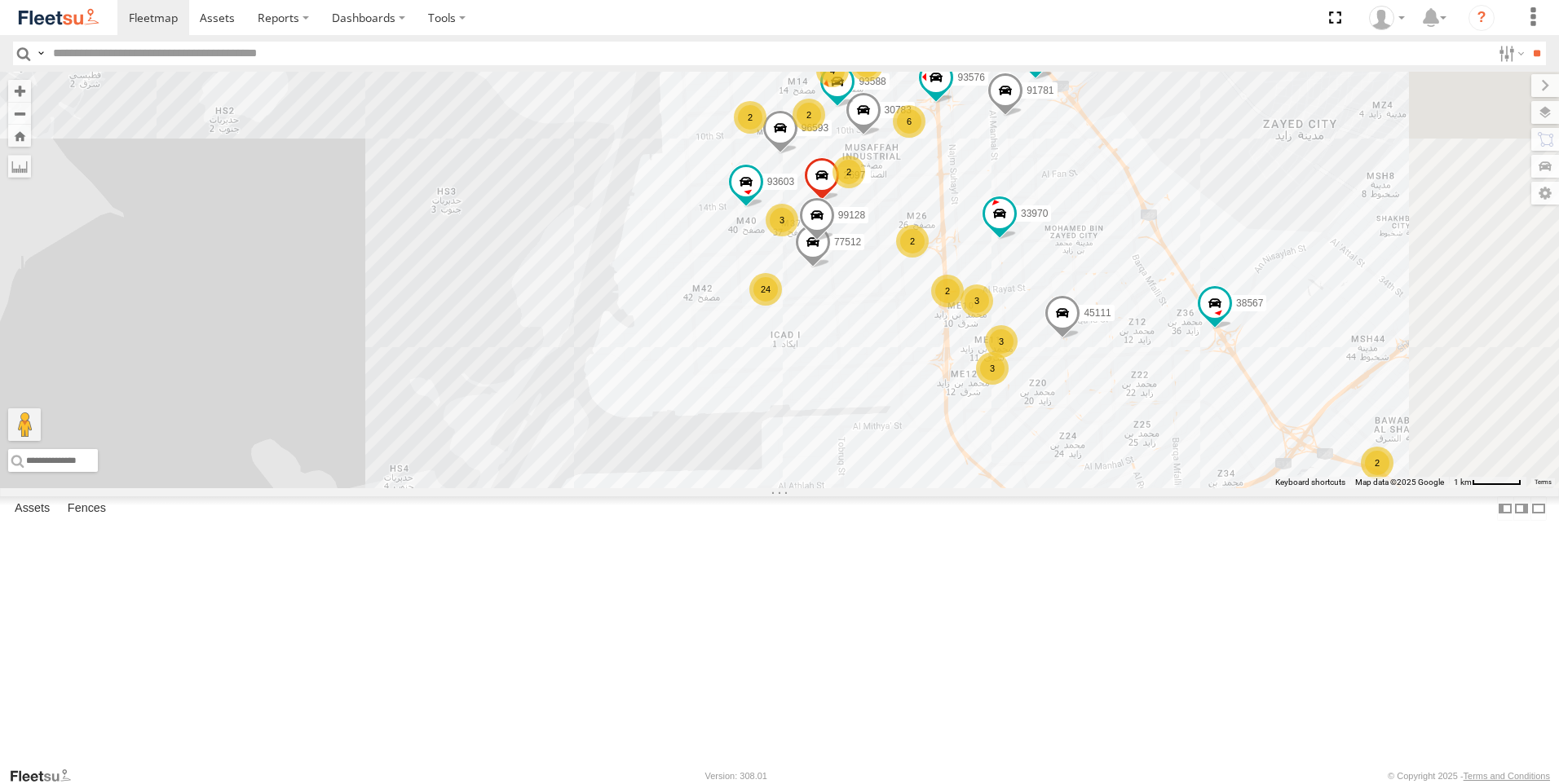
click at [782, 306] on div "24" at bounding box center [766, 289] width 33 height 33
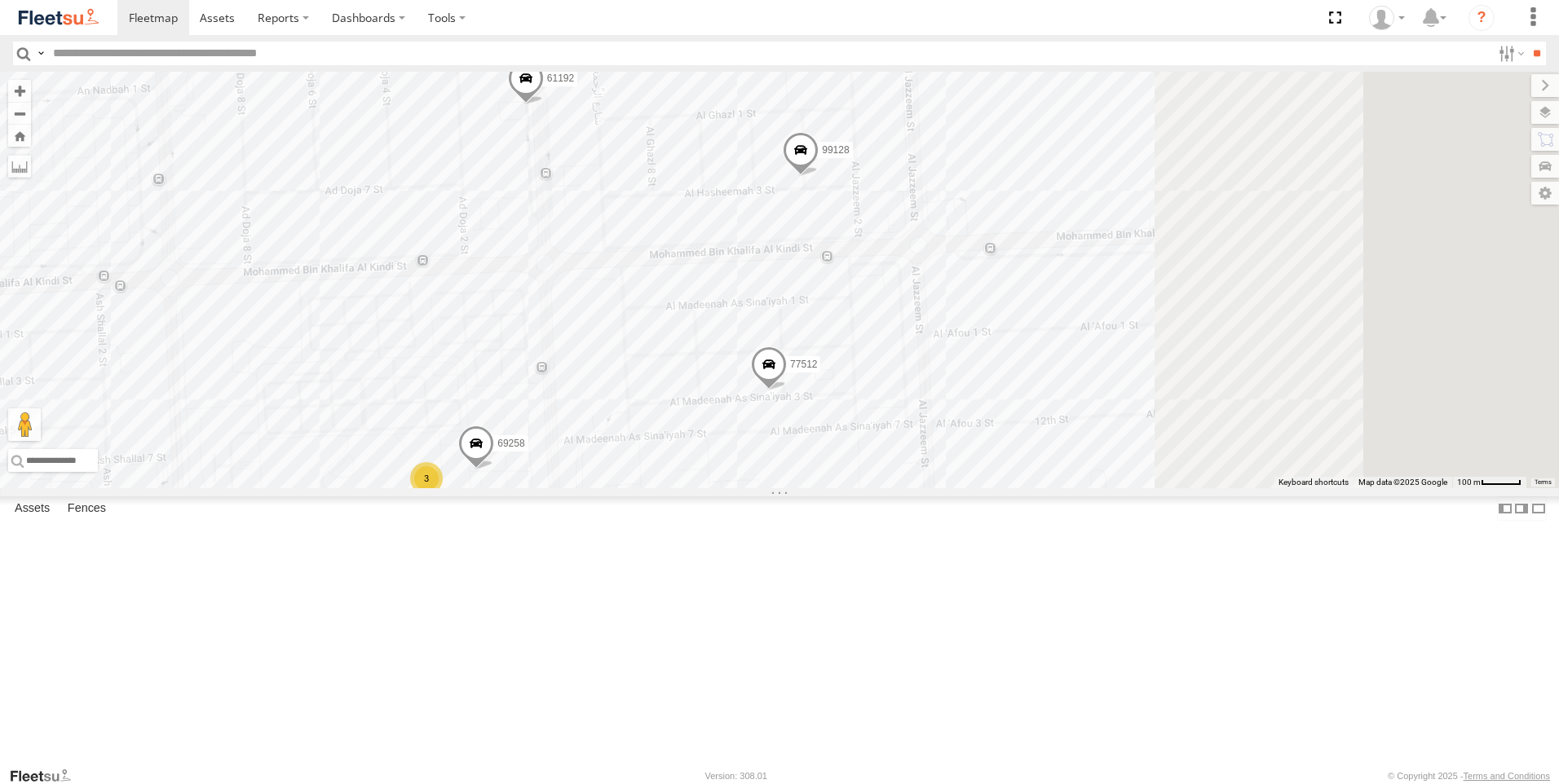
drag, startPoint x: 1316, startPoint y: 470, endPoint x: 861, endPoint y: 621, distance: 479.4
click at [861, 488] on div "63659-1 93582 88019 81754-Y 94789-B 93598 93660 38546 40532 60417 69075 38567 4…" at bounding box center [779, 280] width 1559 height 417
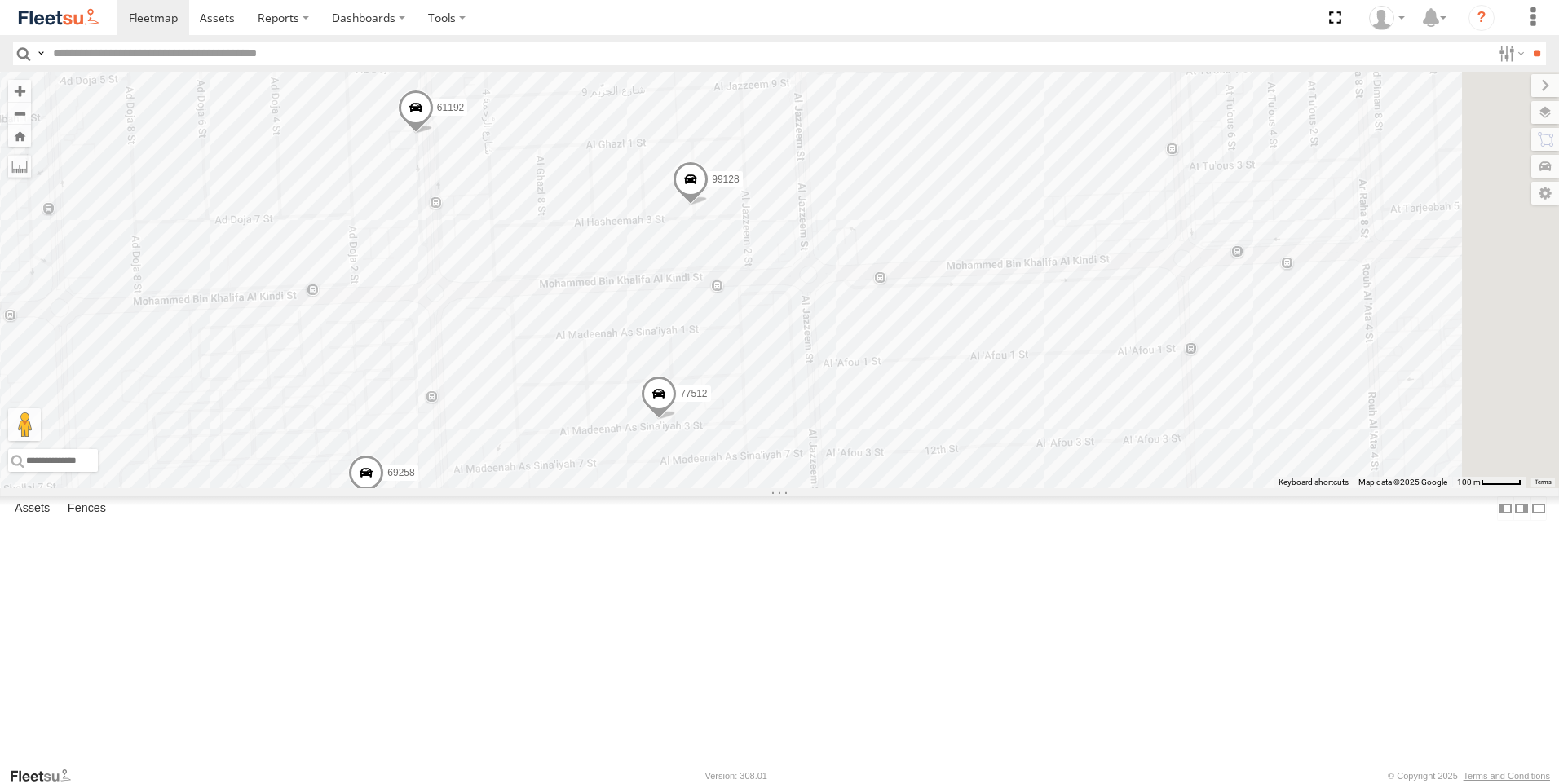
click at [1537, 127] on div "63659-1 93582 88019 81754-Y 94789-B 93598 93660 38546 40532 60417 69075 38567 4…" at bounding box center [779, 280] width 1559 height 417
click at [1555, 142] on label at bounding box center [1545, 140] width 28 height 23
click at [1499, 114] on label at bounding box center [1529, 113] width 60 height 23
click at [0, 0] on span "Overlays" at bounding box center [0, 0] width 0 height 0
click at [0, 0] on span "Fences" at bounding box center [0, 0] width 0 height 0
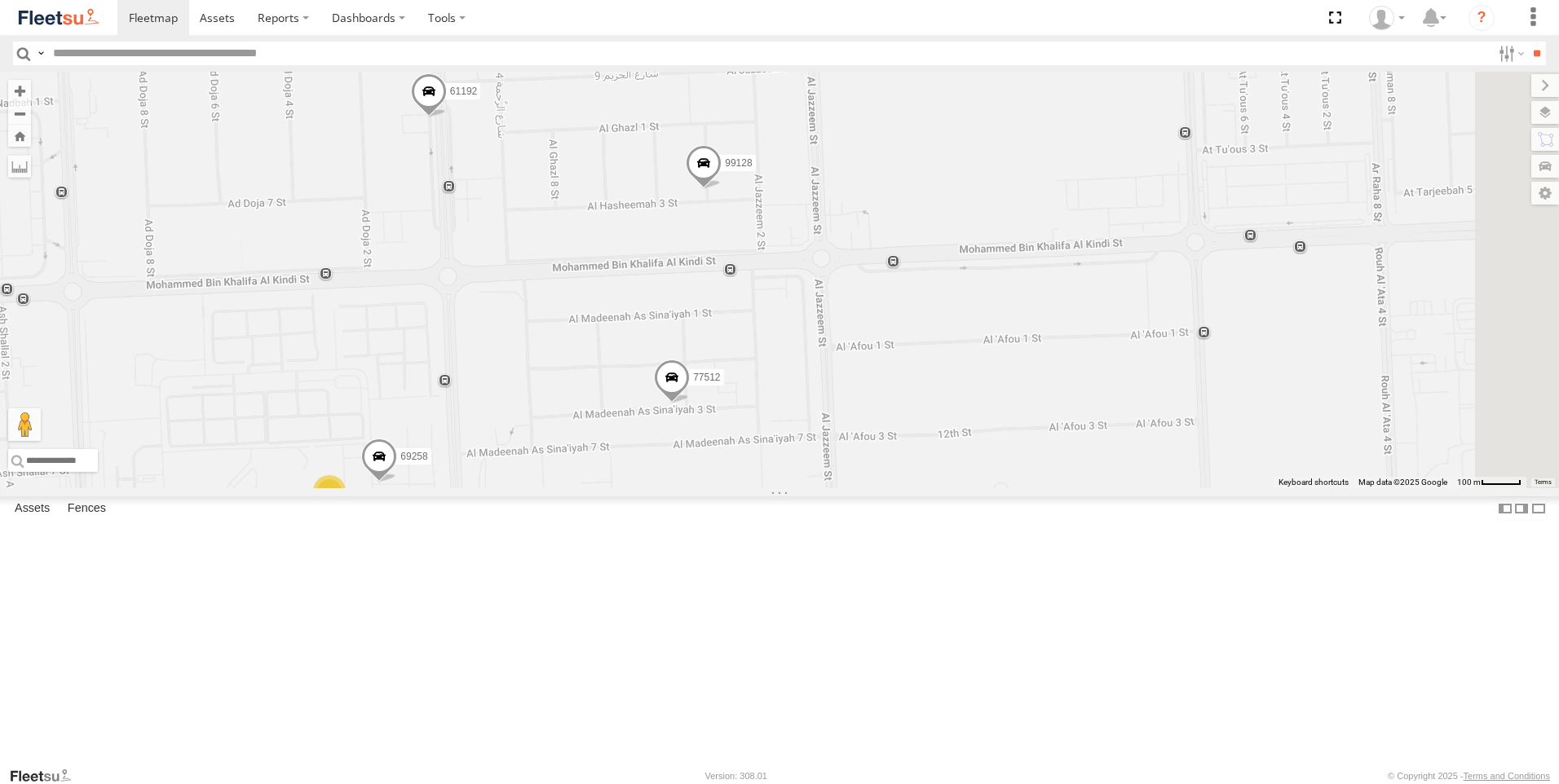
drag, startPoint x: 1214, startPoint y: 537, endPoint x: 1226, endPoint y: 521, distance: 20.0
click at [1226, 488] on div "63659-1 93582 88019 81754-Y 94789-B 93598 93660 38546 40532 60417 69075 38567 4…" at bounding box center [779, 280] width 1559 height 417
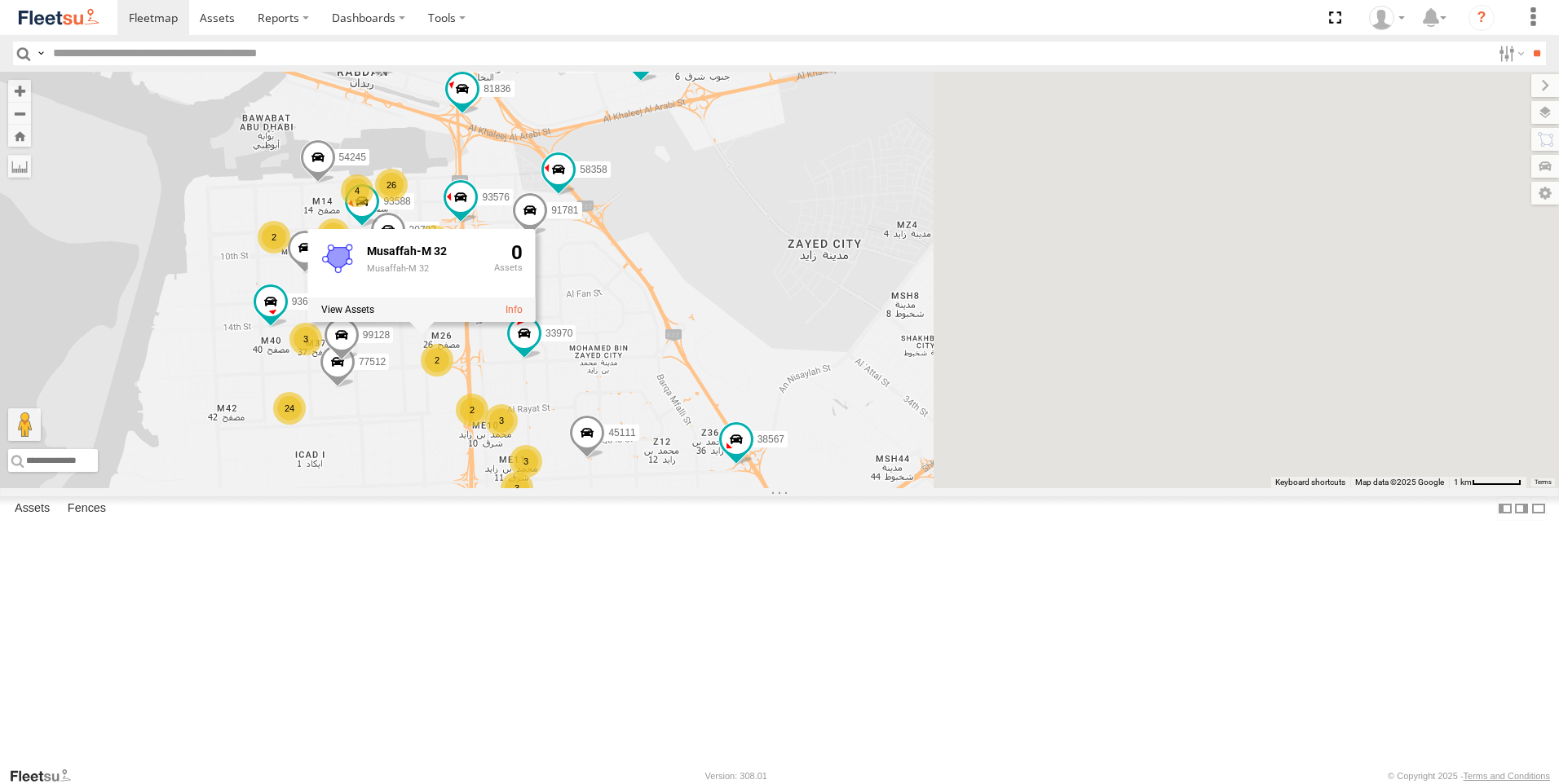
drag, startPoint x: 1206, startPoint y: 551, endPoint x: 578, endPoint y: 523, distance: 628.6
click at [578, 488] on div "63659-1 93582 88019 81754-Y 94789-B 93598 93660 38546 40532 60417 69075 38567 4…" at bounding box center [779, 280] width 1559 height 417
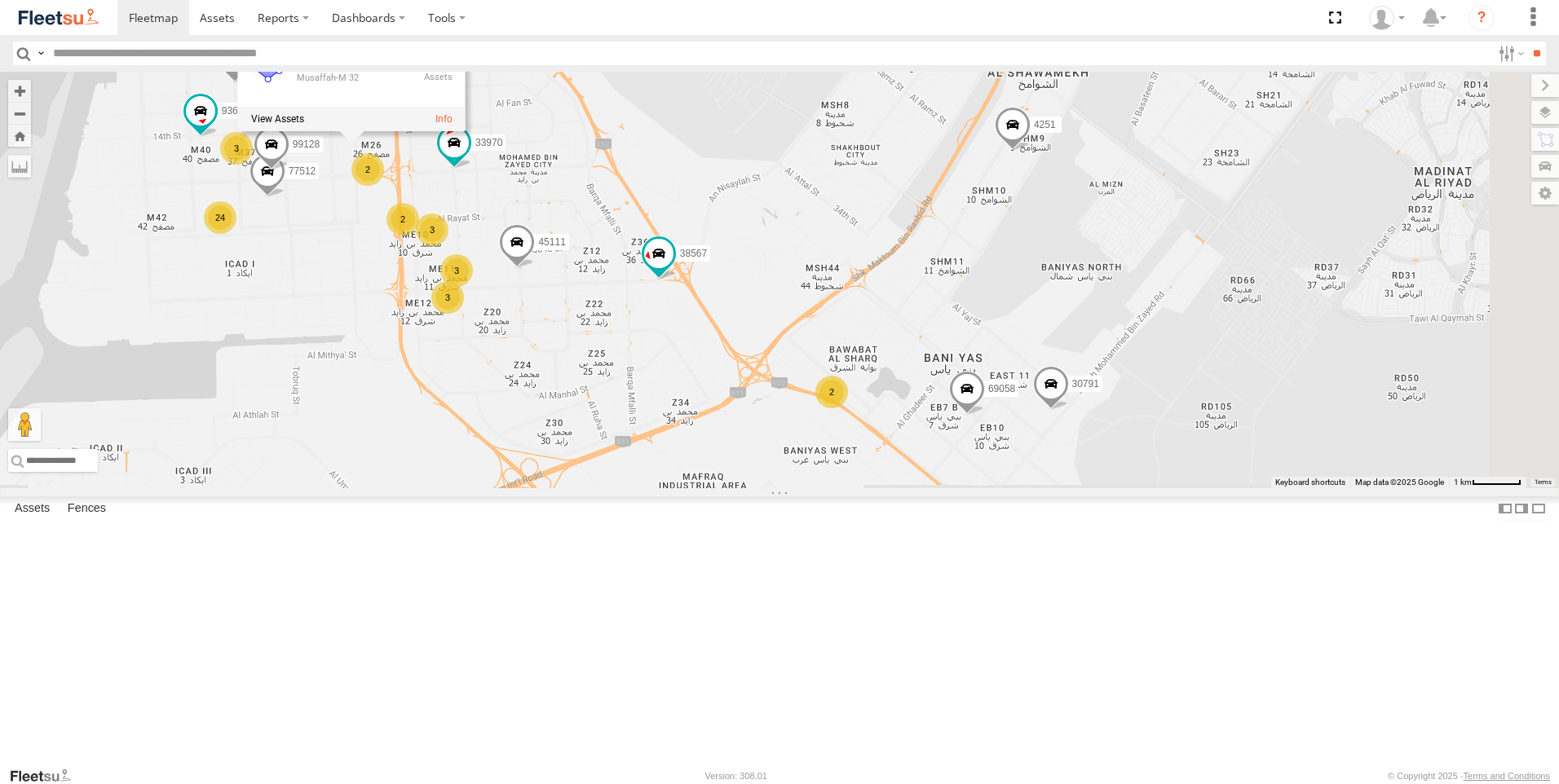
drag, startPoint x: 704, startPoint y: 600, endPoint x: 647, endPoint y: 408, distance: 200.3
click at [473, 287] on div "3" at bounding box center [456, 270] width 33 height 33
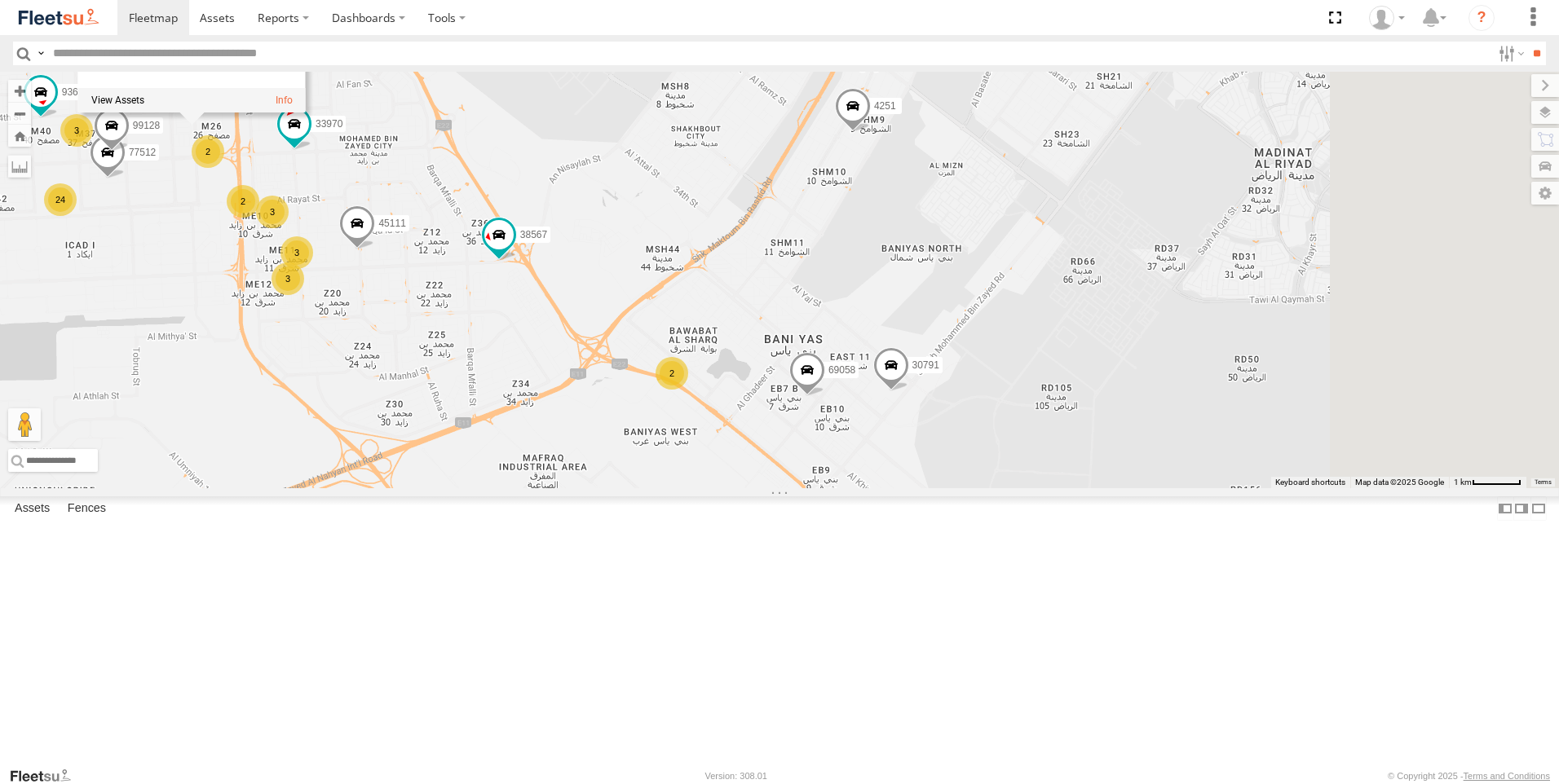
drag, startPoint x: 956, startPoint y: 296, endPoint x: 790, endPoint y: 277, distance: 167.1
click at [790, 277] on div "63659-1 93582 88019 81754-Y 94789-B 93598 93660 38546 40532 60417 69075 38567 4…" at bounding box center [779, 280] width 1559 height 417
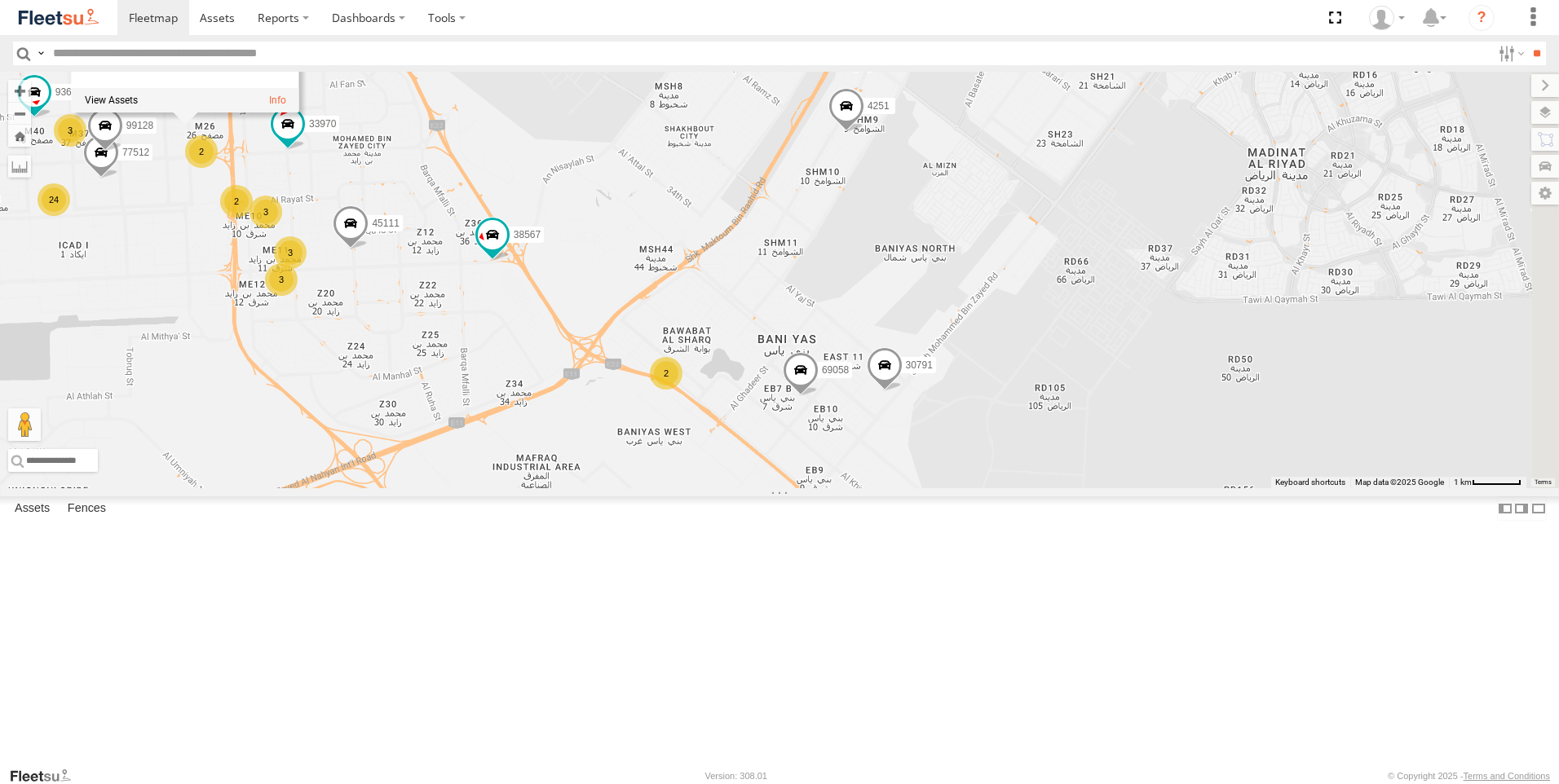
click at [903, 391] on span at bounding box center [885, 370] width 36 height 44
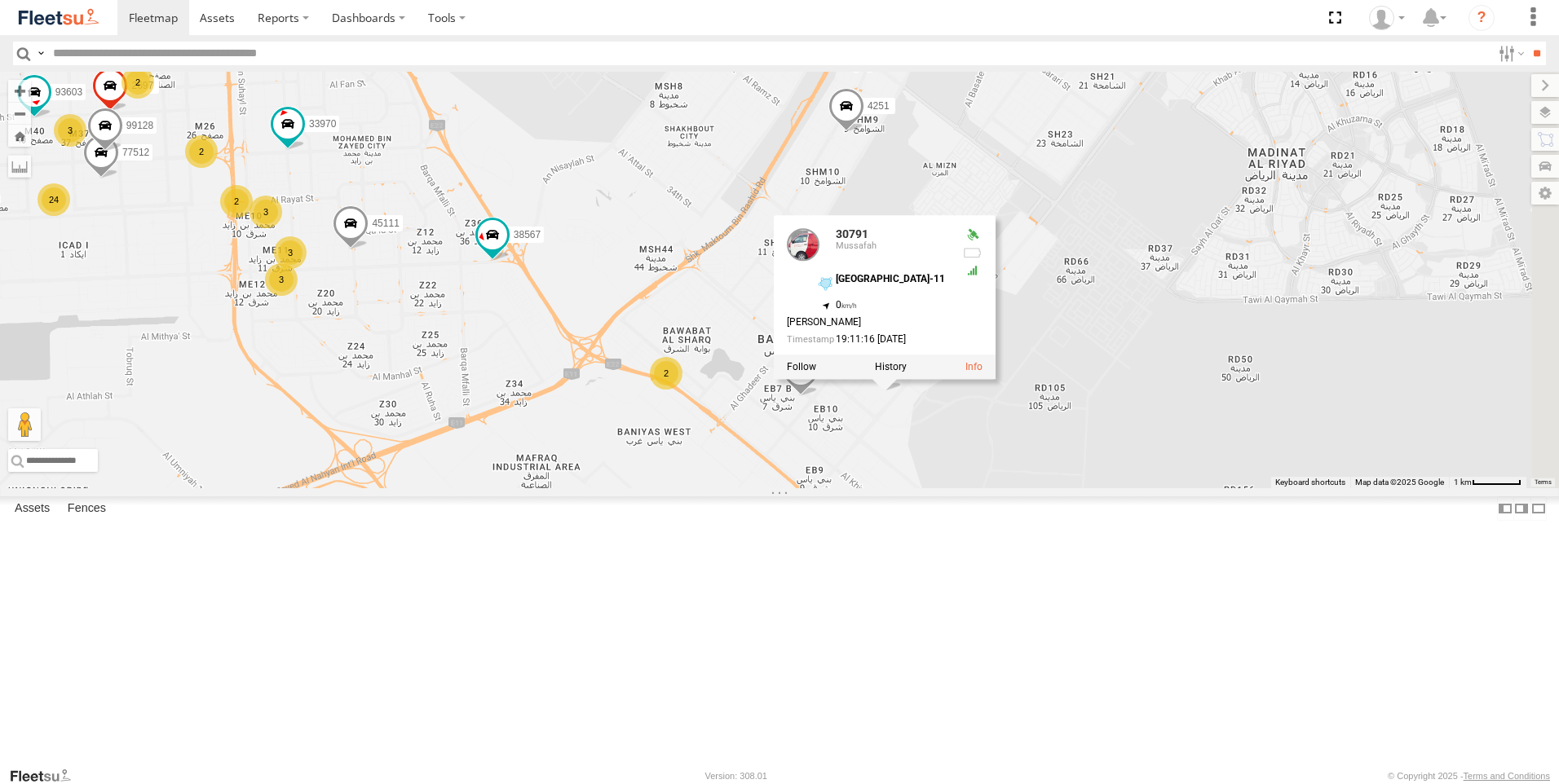
click at [1061, 488] on div "63659-1 93582 88019 81754-Y 94789-B 93598 93660 38546 40532 60417 69075 38567 4…" at bounding box center [779, 280] width 1559 height 417
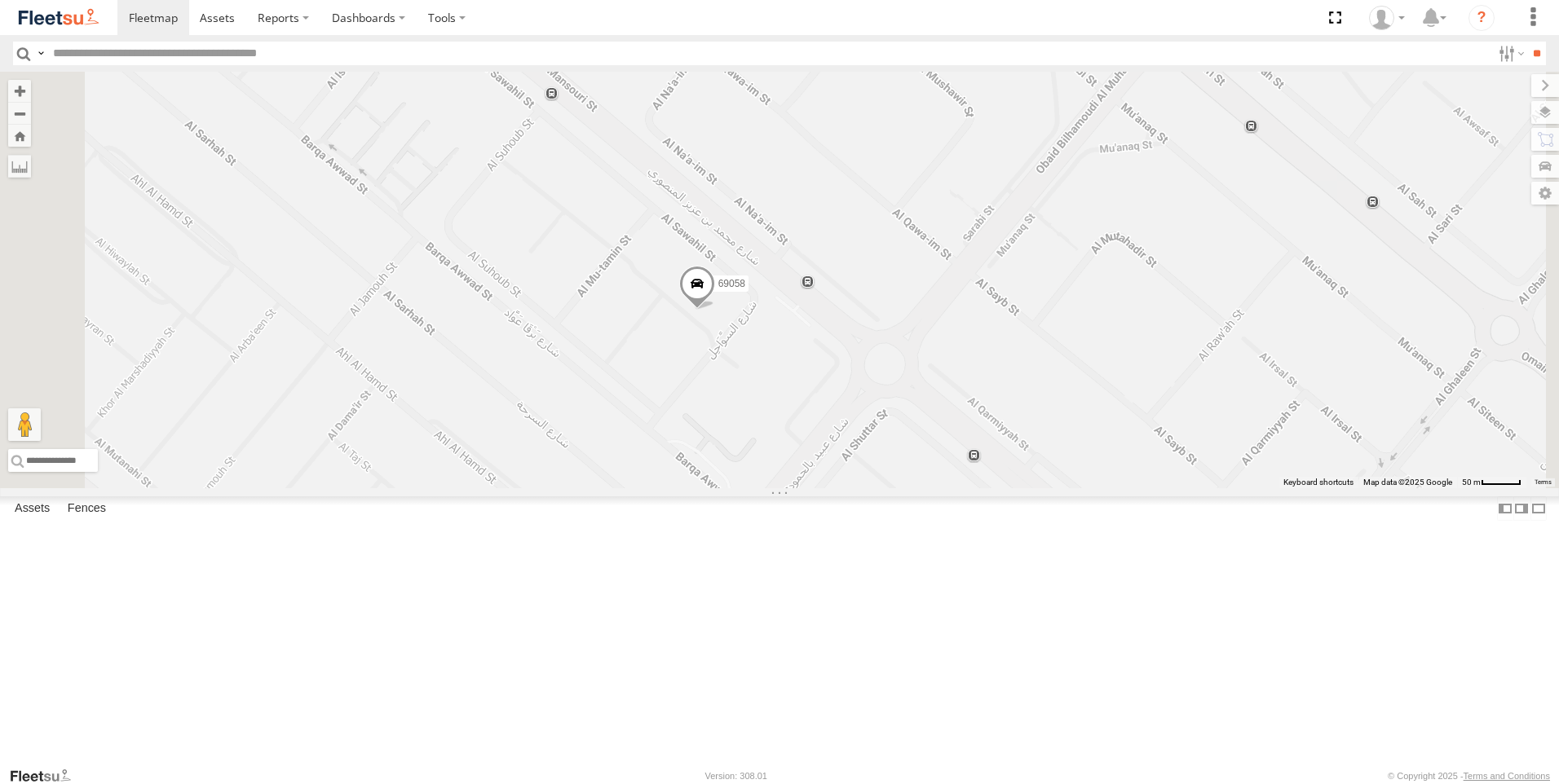
click at [715, 309] on span at bounding box center [697, 288] width 36 height 44
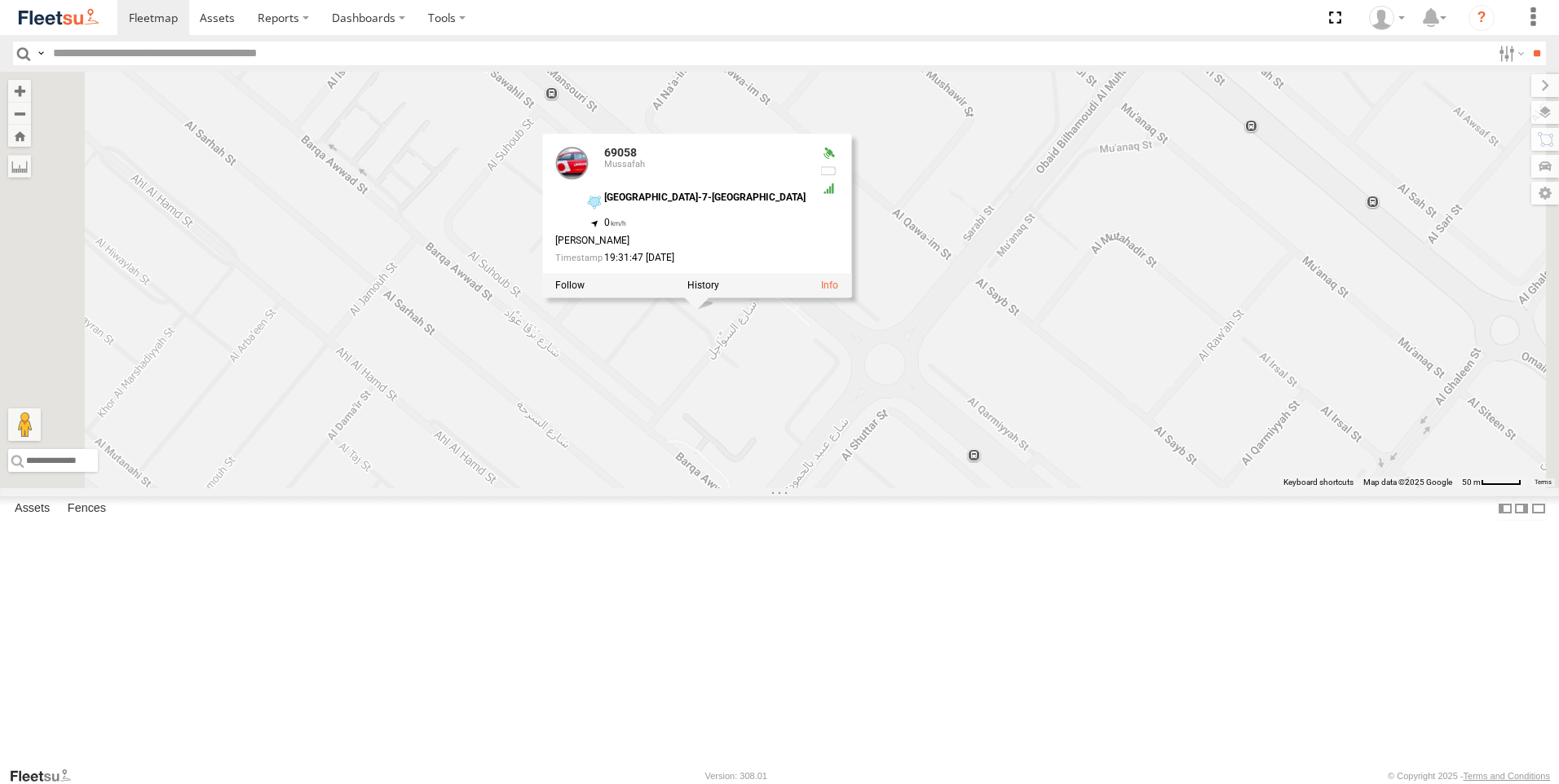
click at [882, 488] on div "63659-1 93582 88019 81754-Y 94789-B 93598 93660 38546 40532 60417 69075 38567 4…" at bounding box center [779, 280] width 1559 height 417
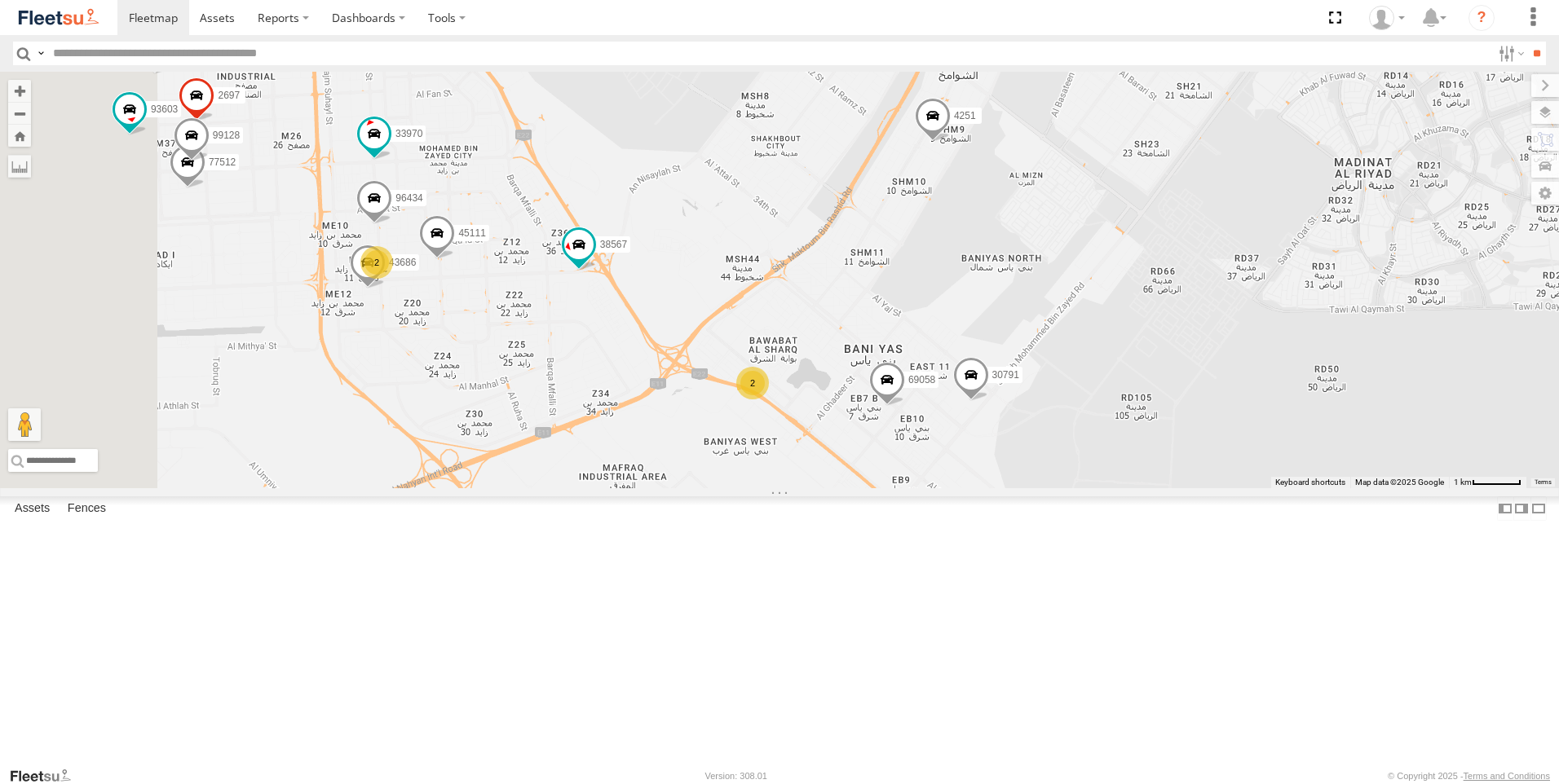
drag, startPoint x: 891, startPoint y: 535, endPoint x: 1096, endPoint y: 548, distance: 205.4
click at [1096, 488] on div "63659-1 93582 88019 81754-Y 94789-B 93598 93660 38546 40532 60417 69075 38567 4…" at bounding box center [779, 280] width 1559 height 417
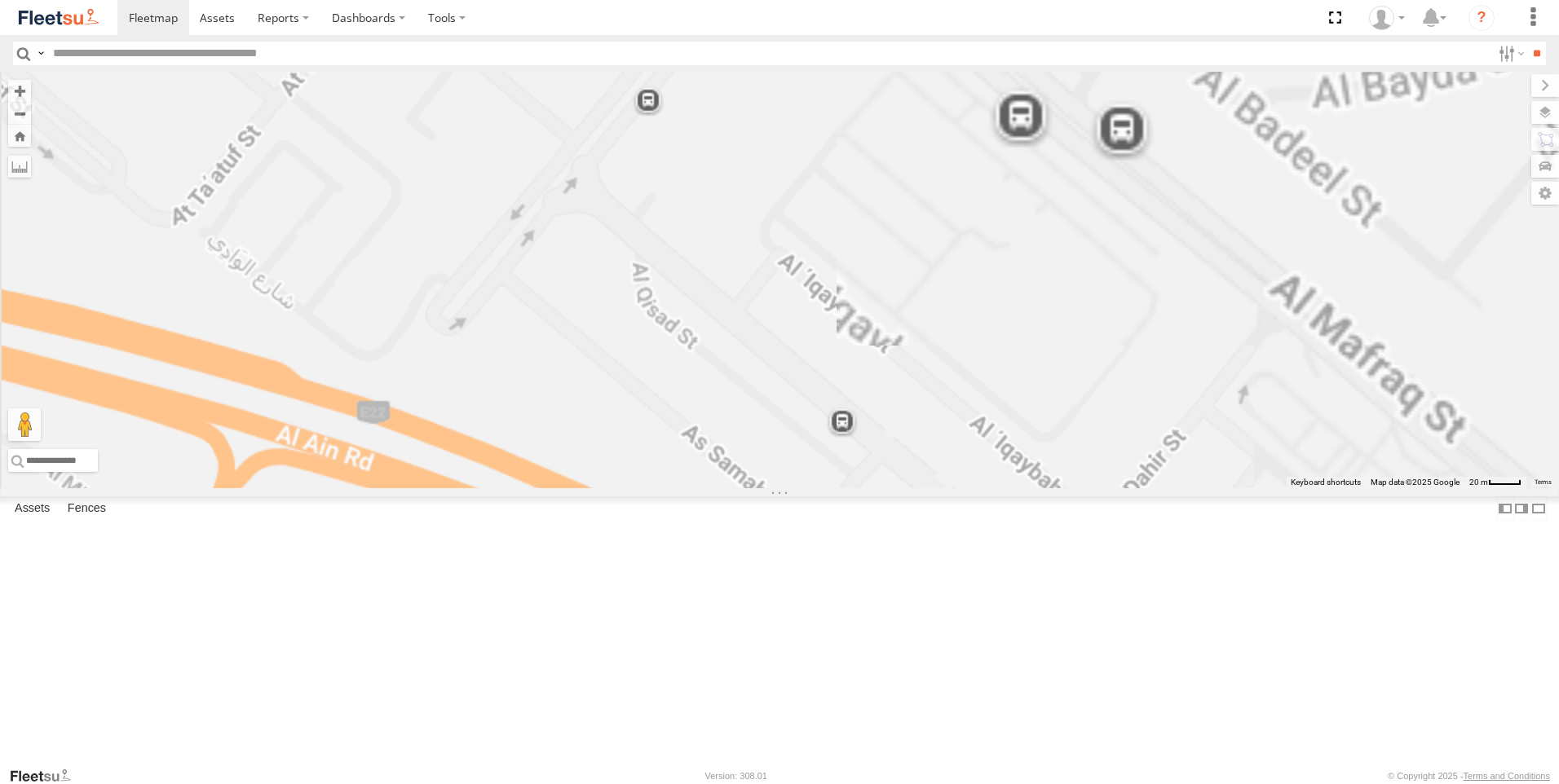
drag, startPoint x: 795, startPoint y: 472, endPoint x: 1076, endPoint y: 642, distance: 328.4
click at [1076, 488] on div "63659-1 93582 88019 81754-Y 94789-B 93598 93660 38546 40532 60417 69075 38567 4…" at bounding box center [779, 280] width 1559 height 417
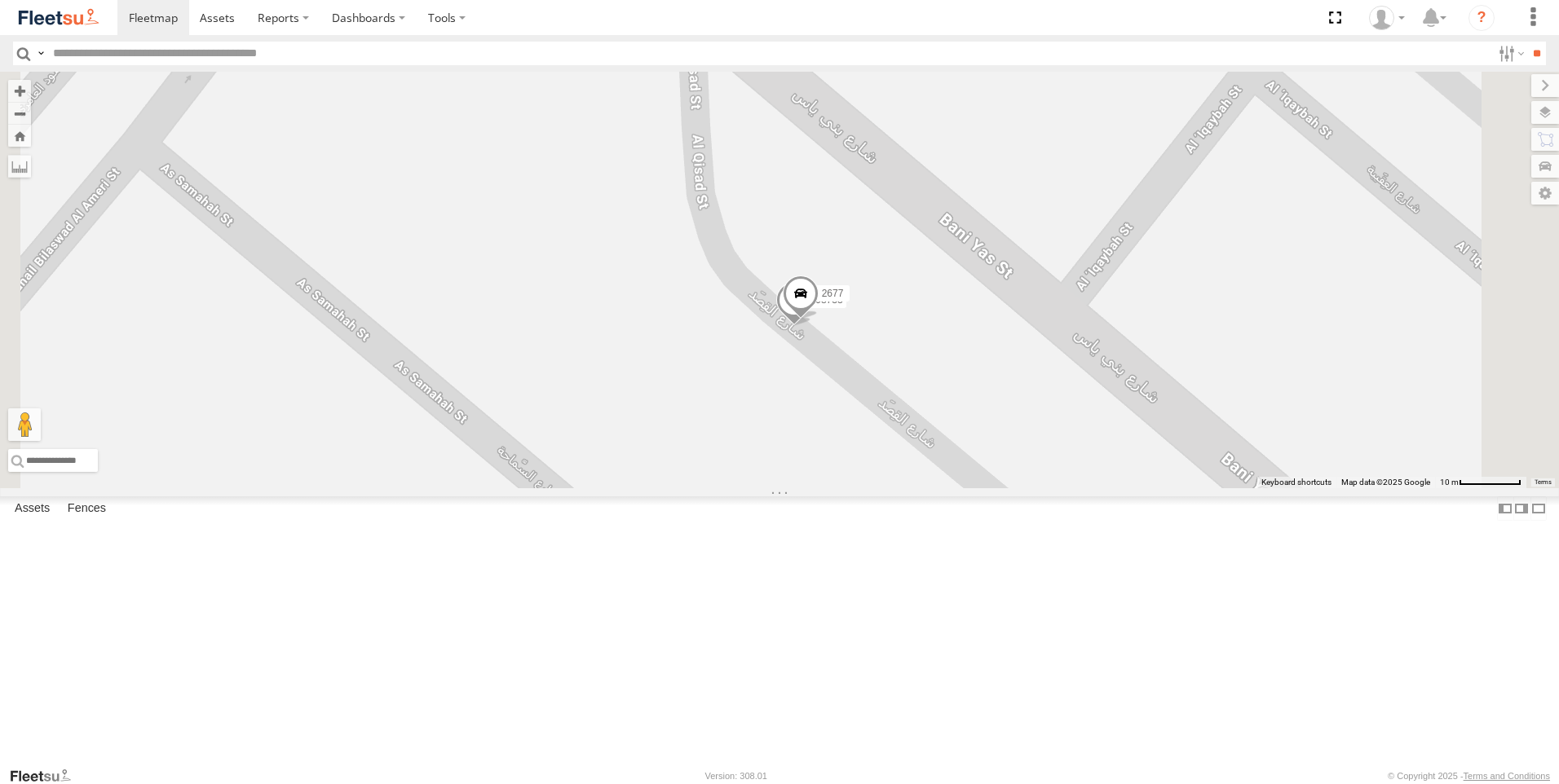
click at [819, 319] on span at bounding box center [800, 298] width 36 height 44
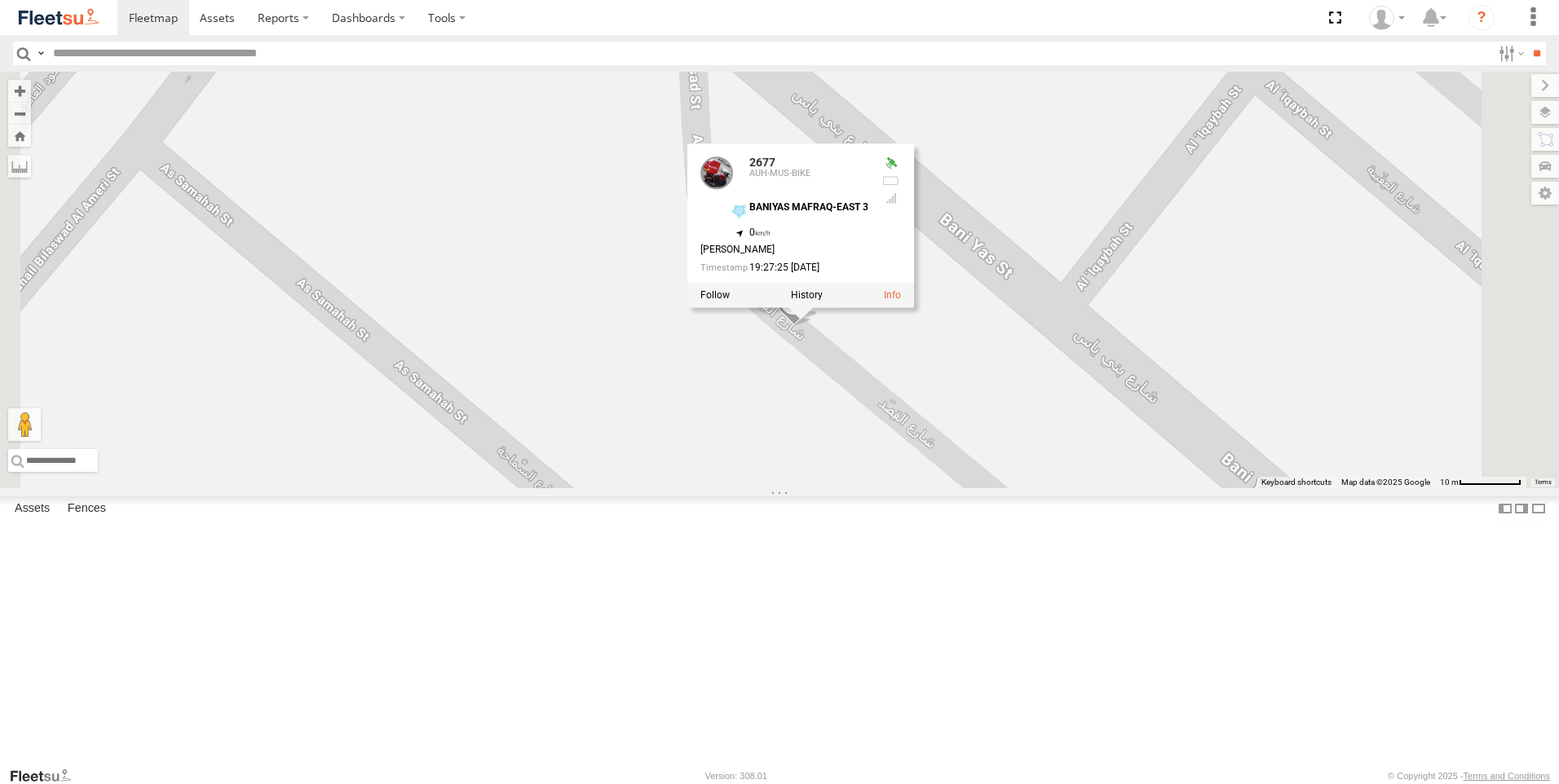
click at [978, 488] on div "63659-1 93582 88019 81754-Y 94789-B 93598 93660 38546 40532 60417 69075 38567 4…" at bounding box center [779, 280] width 1559 height 417
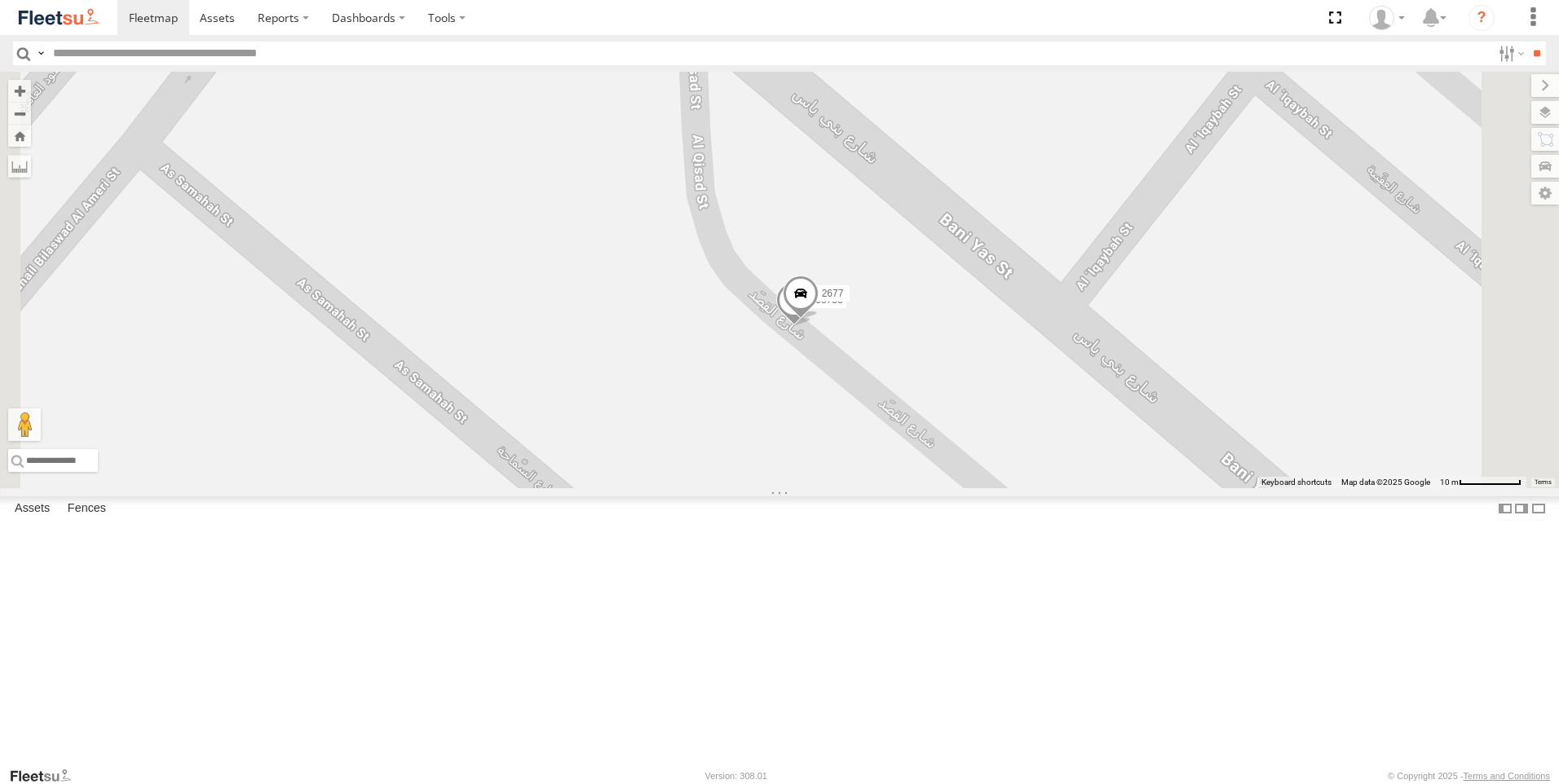
click at [819, 319] on span at bounding box center [800, 298] width 36 height 44
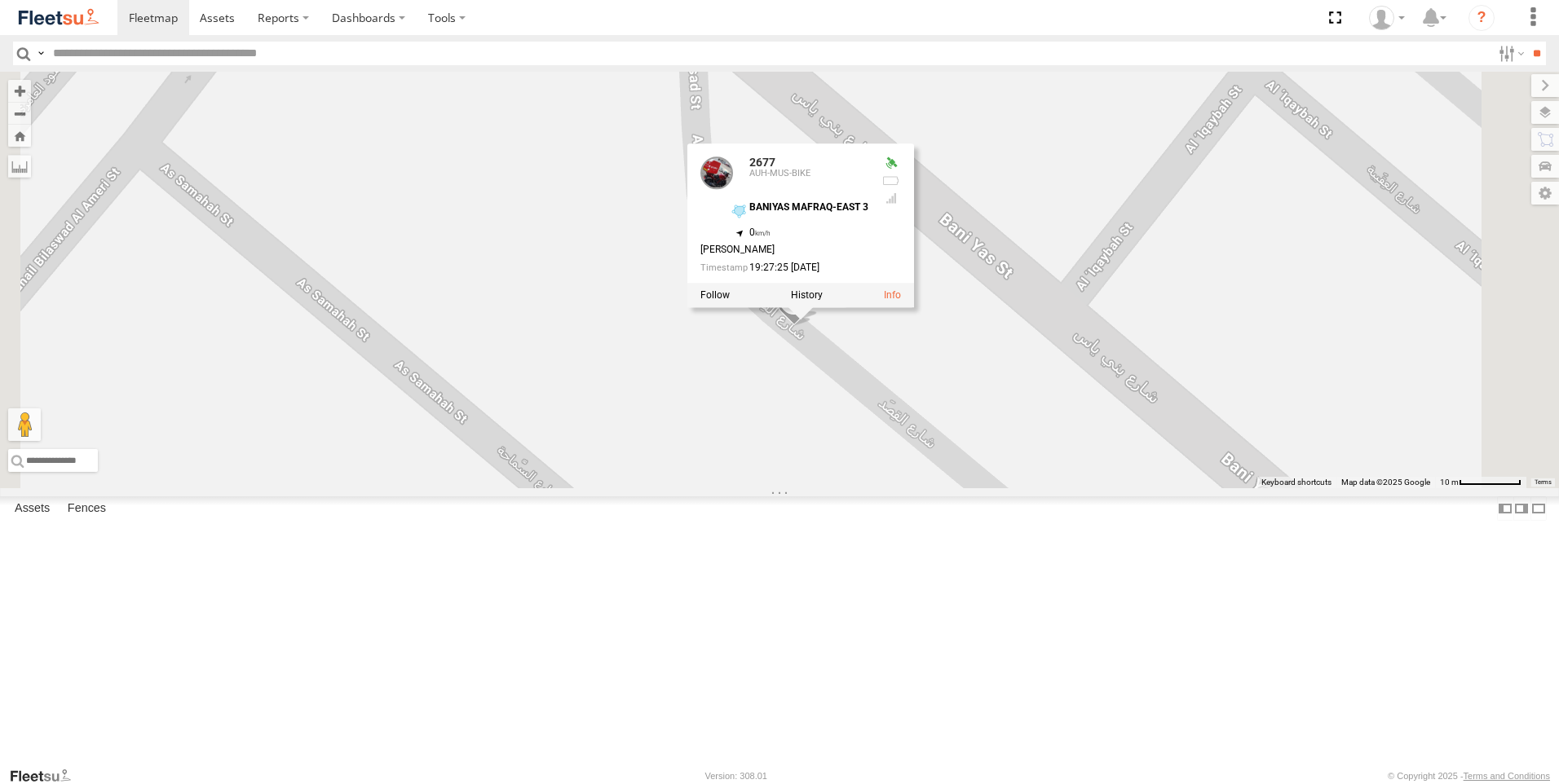
click at [992, 488] on div "63659-1 93582 88019 81754-Y 94789-B 93598 93660 38546 40532 60417 69075 38567 4…" at bounding box center [779, 280] width 1559 height 417
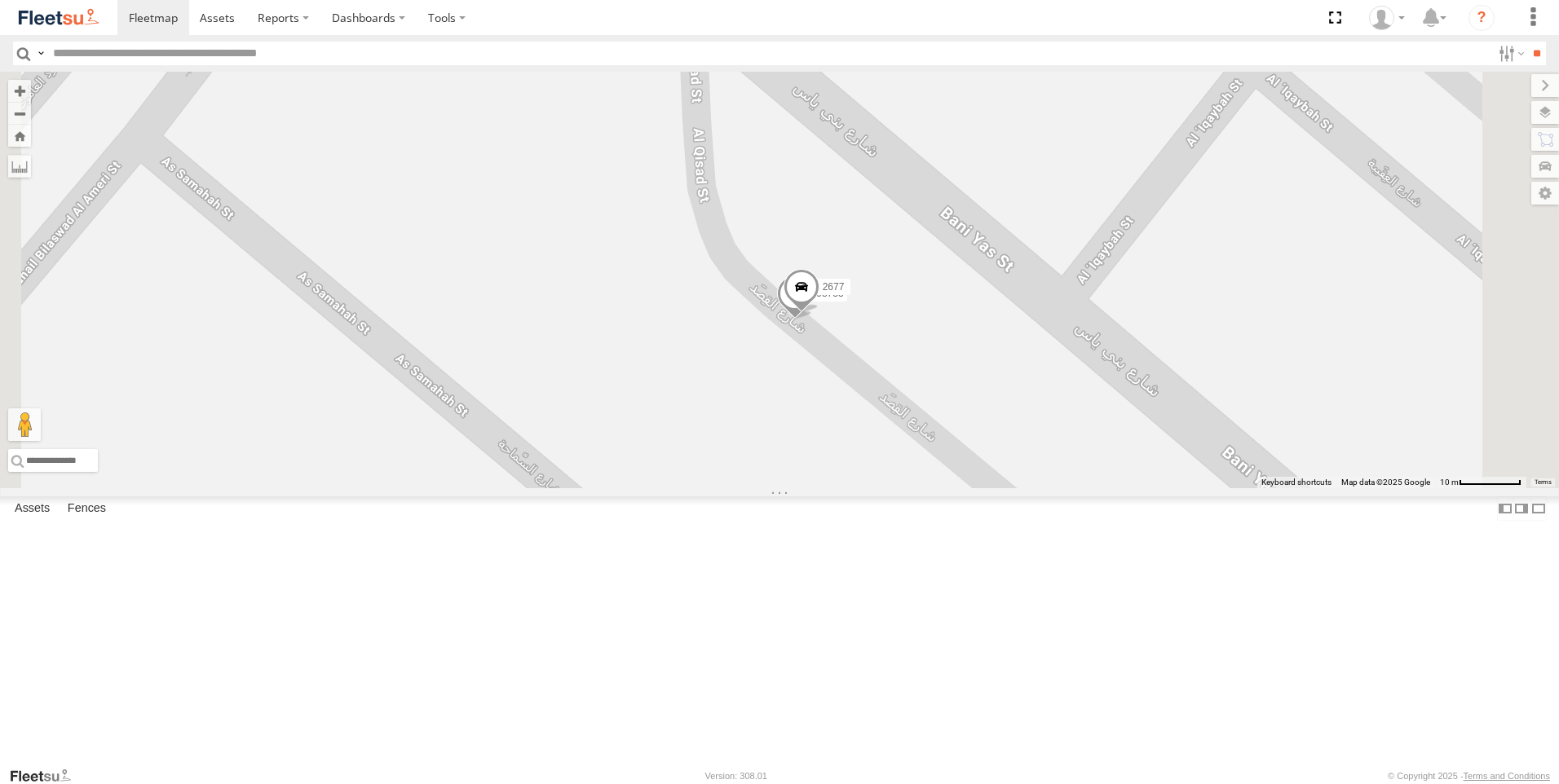
click at [820, 313] on span at bounding box center [801, 292] width 36 height 44
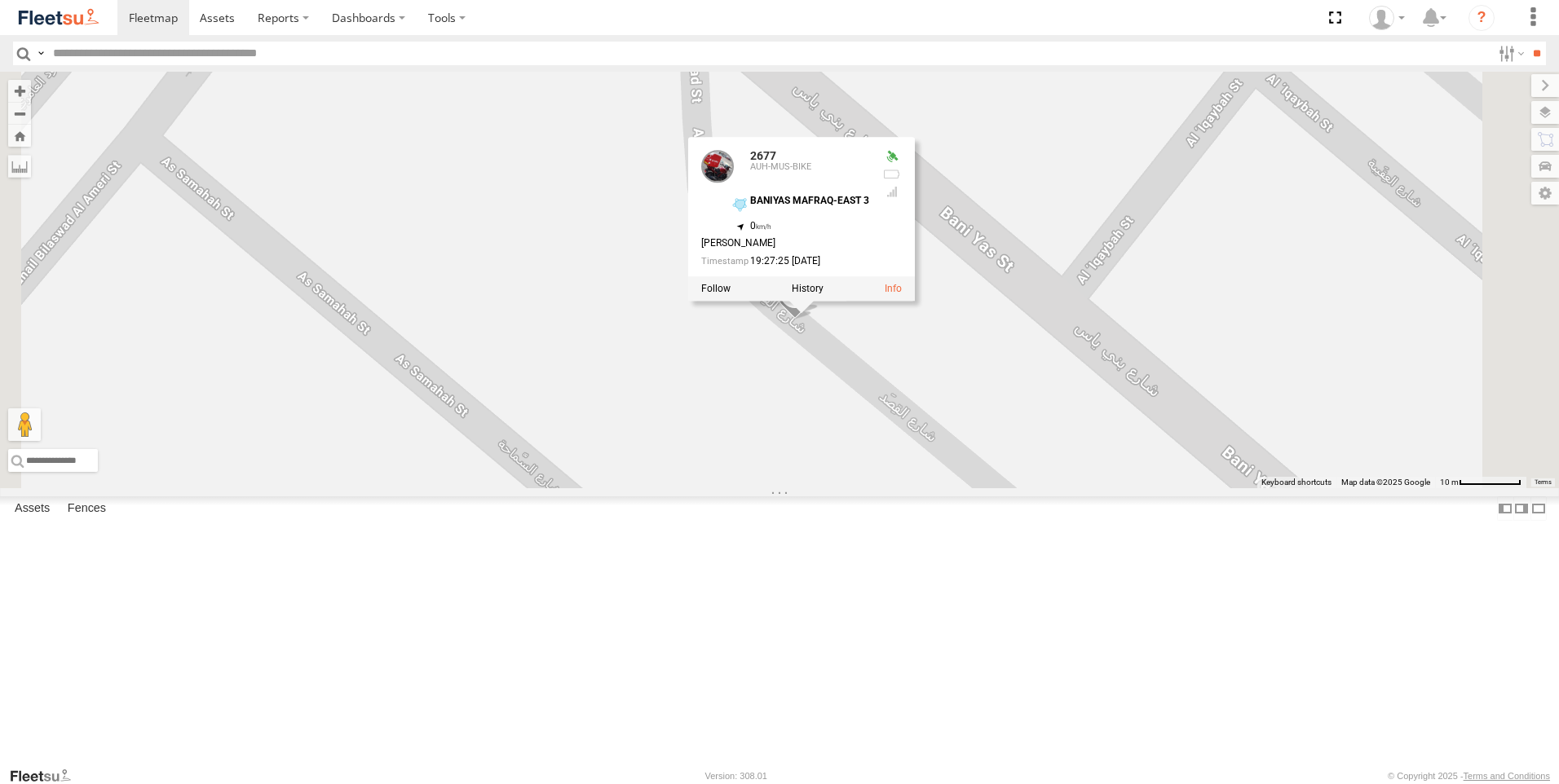
click at [998, 488] on div "63659-1 93582 88019 81754-Y 94789-B 93598 93660 38546 40532 60417 69075 38567 4…" at bounding box center [779, 280] width 1559 height 417
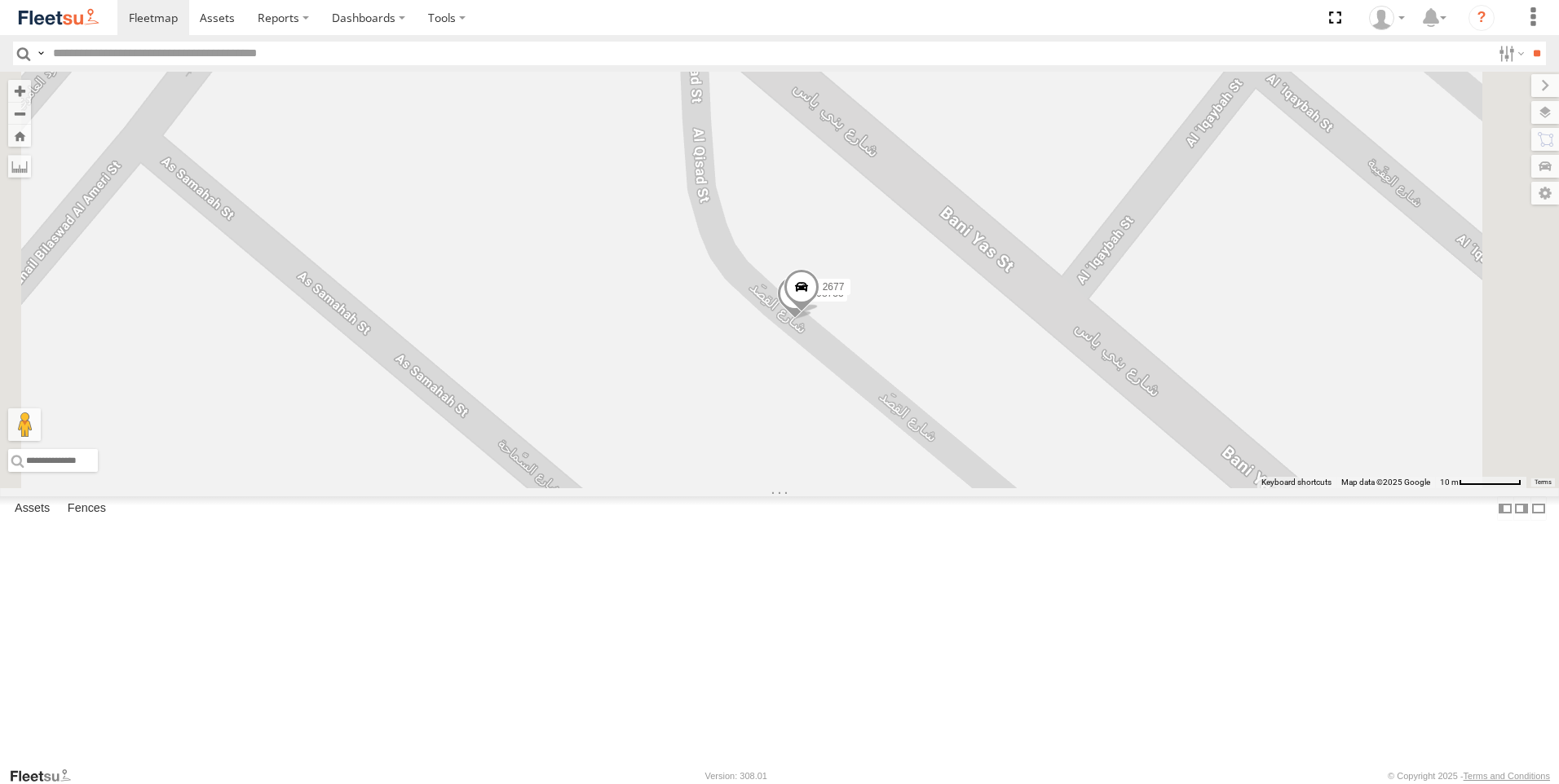
click at [820, 313] on span at bounding box center [801, 292] width 36 height 44
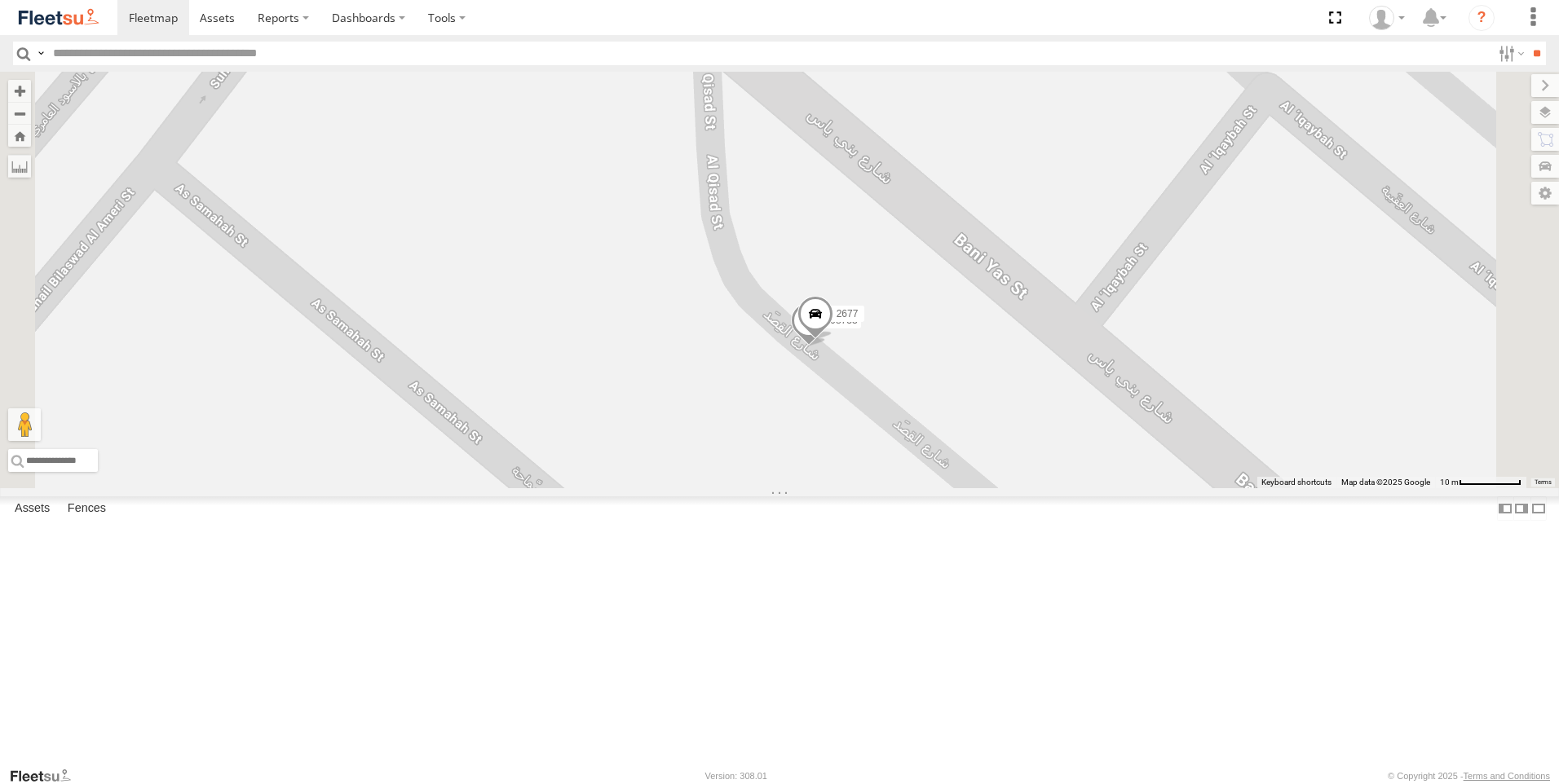
drag, startPoint x: 1006, startPoint y: 435, endPoint x: 1008, endPoint y: 471, distance: 36.1
click at [1008, 485] on div "63659-1 93582 88019 81754-Y 94789-B 93598 93660 38546 40532 60417 69075 38567 4…" at bounding box center [779, 280] width 1559 height 417
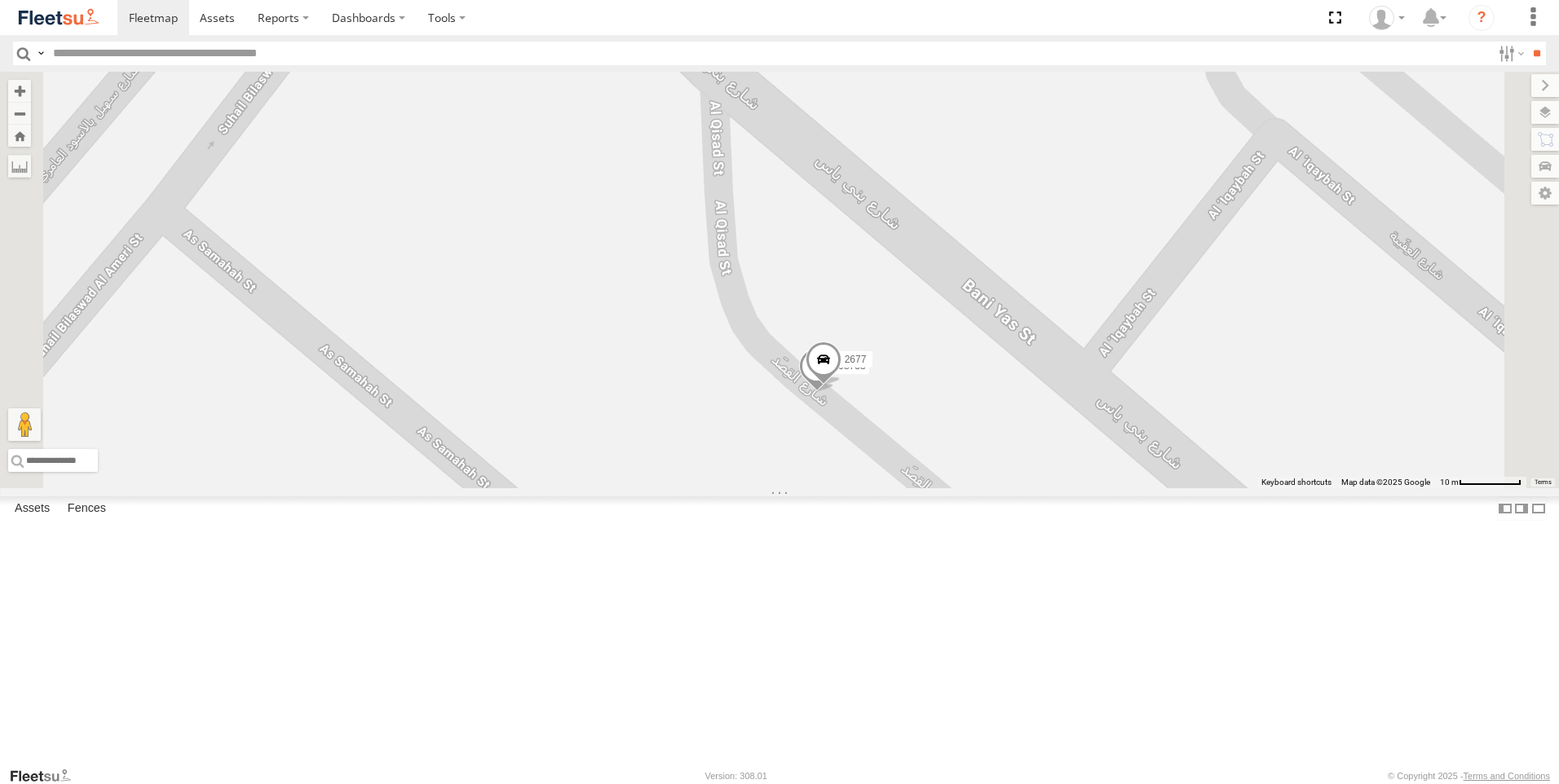
drag, startPoint x: 1008, startPoint y: 446, endPoint x: 1019, endPoint y: 496, distance: 51.2
click at [841, 386] on span at bounding box center [824, 364] width 36 height 44
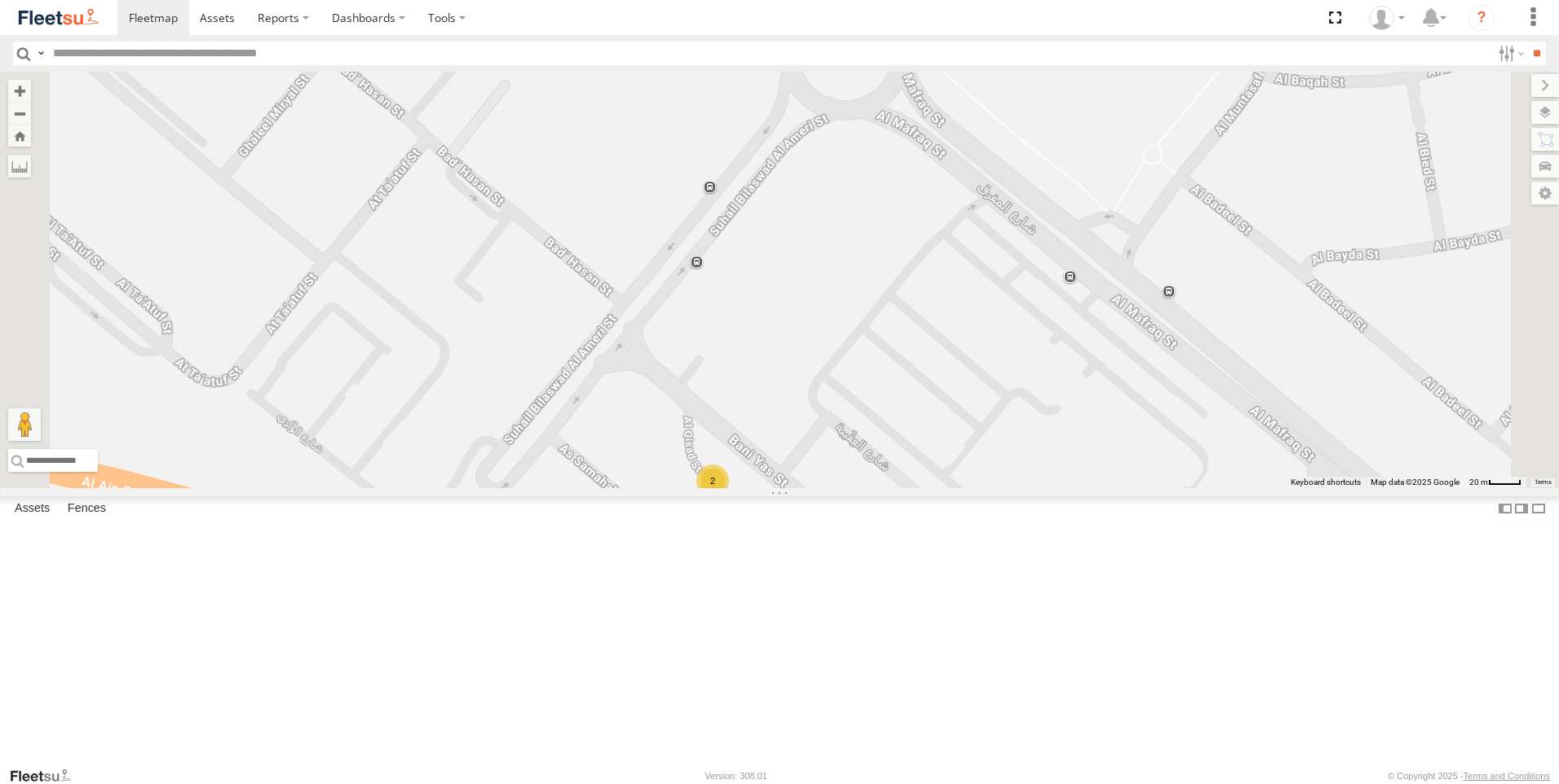
drag, startPoint x: 1048, startPoint y: 587, endPoint x: 1025, endPoint y: 600, distance: 26.4
click at [1026, 488] on div "63659-1 93582 88019 81754-Y 94789-B 93598 93660 38546 40532 60417 69075 38567 4…" at bounding box center [779, 280] width 1559 height 417
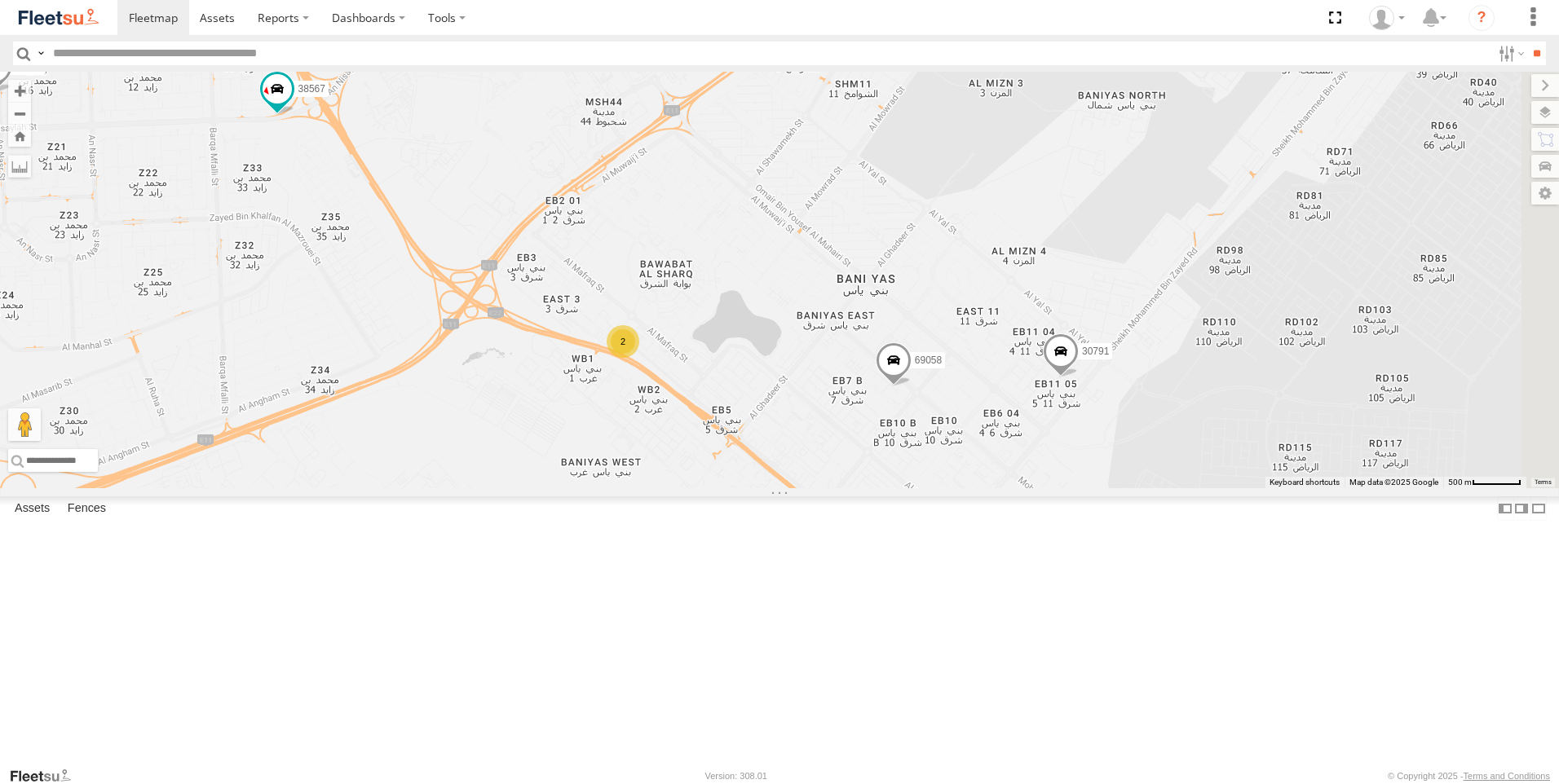
drag, startPoint x: 1010, startPoint y: 427, endPoint x: 899, endPoint y: 419, distance: 111.3
click at [899, 419] on div "63659-1 93582 88019 81754-Y 94789-B 93598 93660 38546 40532 60417 69075 38567 4…" at bounding box center [779, 280] width 1559 height 417
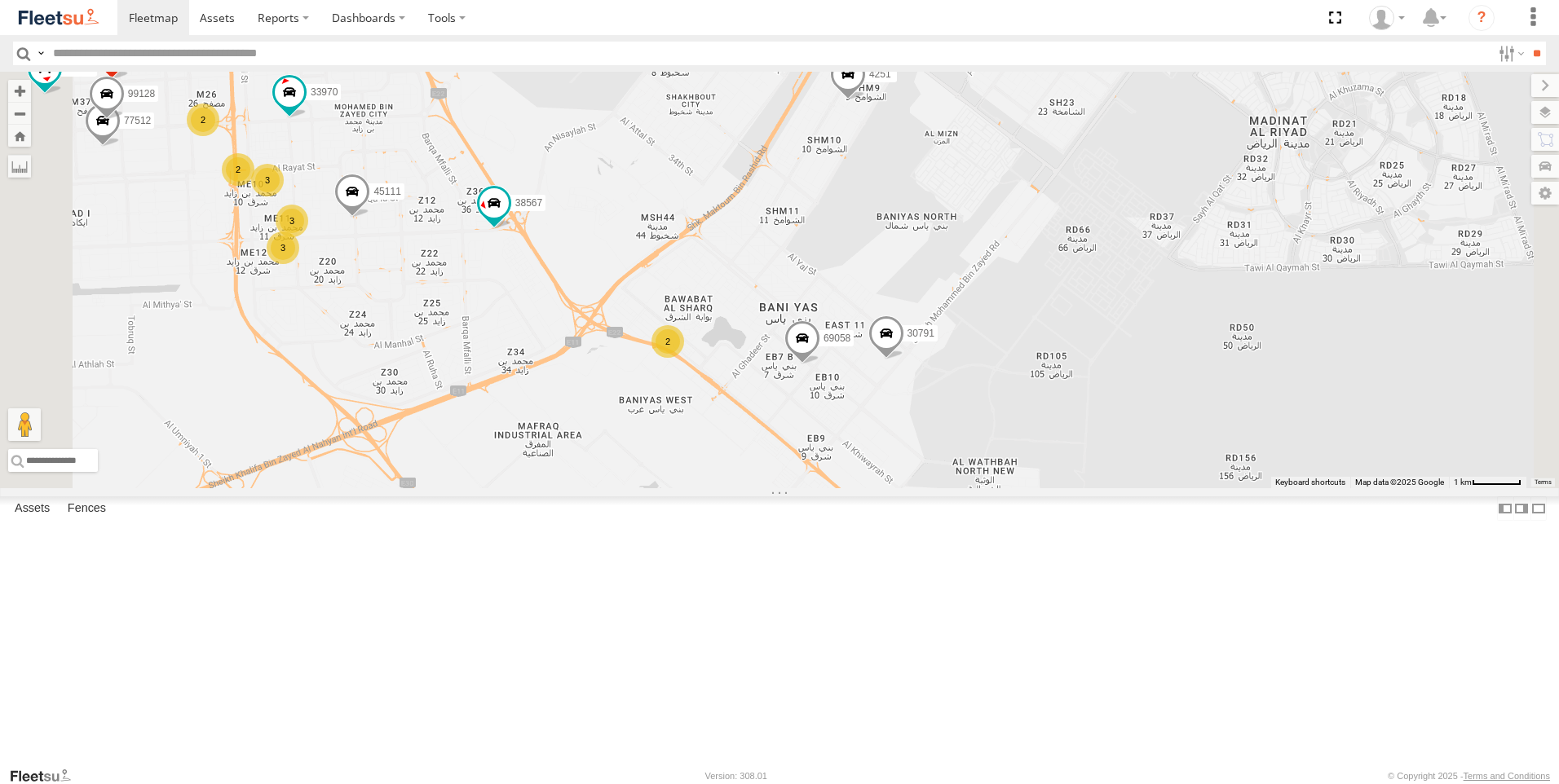
click at [866, 100] on span at bounding box center [848, 78] width 36 height 44
click at [959, 88] on div "4251 Mussafah Al Shawamekh-ZONE 9 24.35112 , 54.65542 0 Ganga Rasari 19:33:15 2…" at bounding box center [848, 6] width 221 height 164
click at [1037, 322] on div "63659-1 93582 88019 81754-Y 94789-B 93598 93660 38546 40532 60417 69075 38567 4…" at bounding box center [779, 280] width 1559 height 417
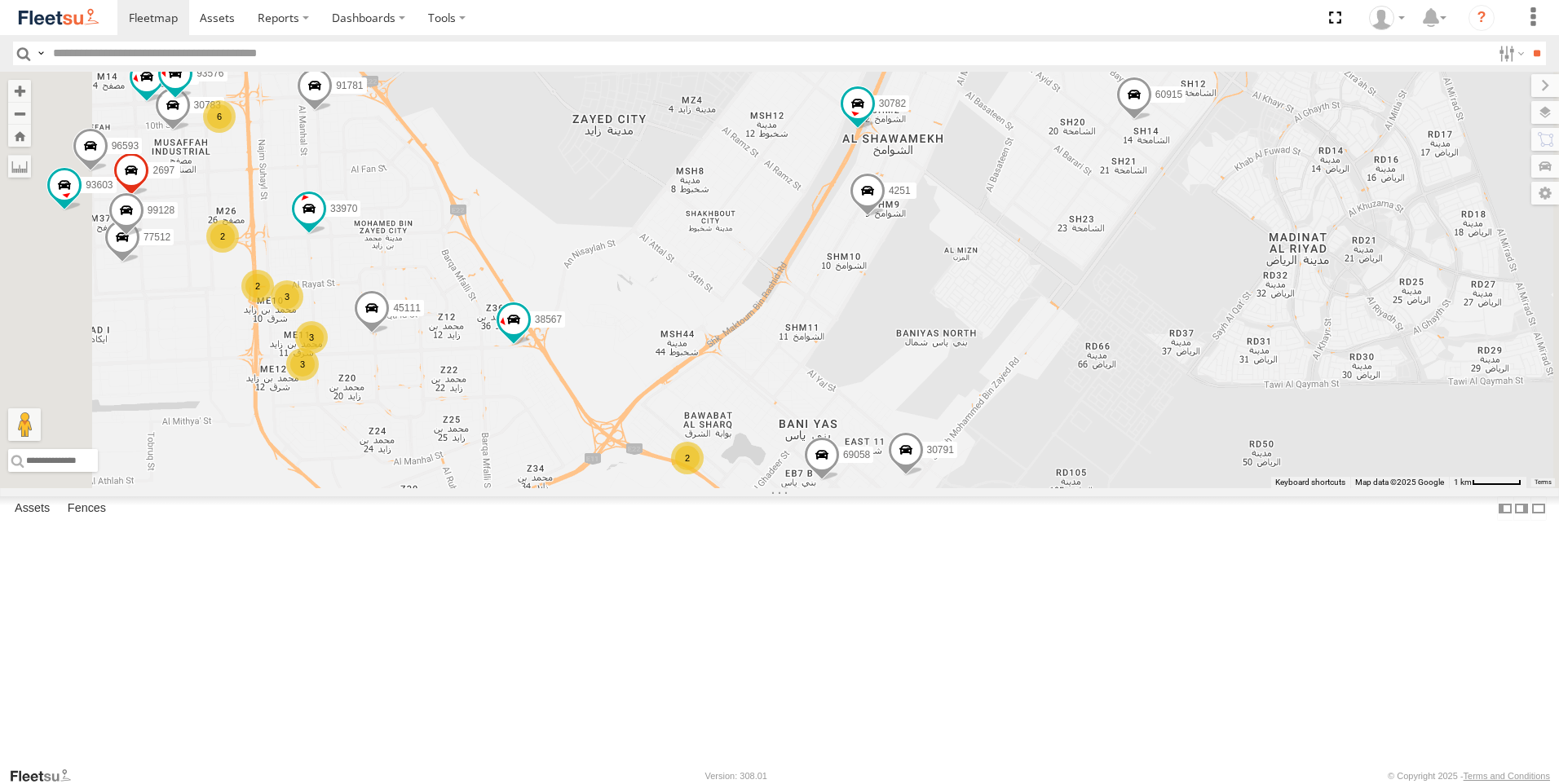
drag, startPoint x: 1039, startPoint y: 317, endPoint x: 1060, endPoint y: 436, distance: 120.8
click at [1060, 436] on div "63659-1 93582 88019 81754-Y 94789-B 93598 93660 38546 40532 60417 69075 38567 4…" at bounding box center [779, 280] width 1559 height 417
click at [872, 118] on span at bounding box center [857, 103] width 29 height 29
click at [963, 356] on div "63659-1 93582 88019 81754-Y 94789-B 93598 93660 38546 40532 60417 69075 38567 4…" at bounding box center [779, 280] width 1559 height 417
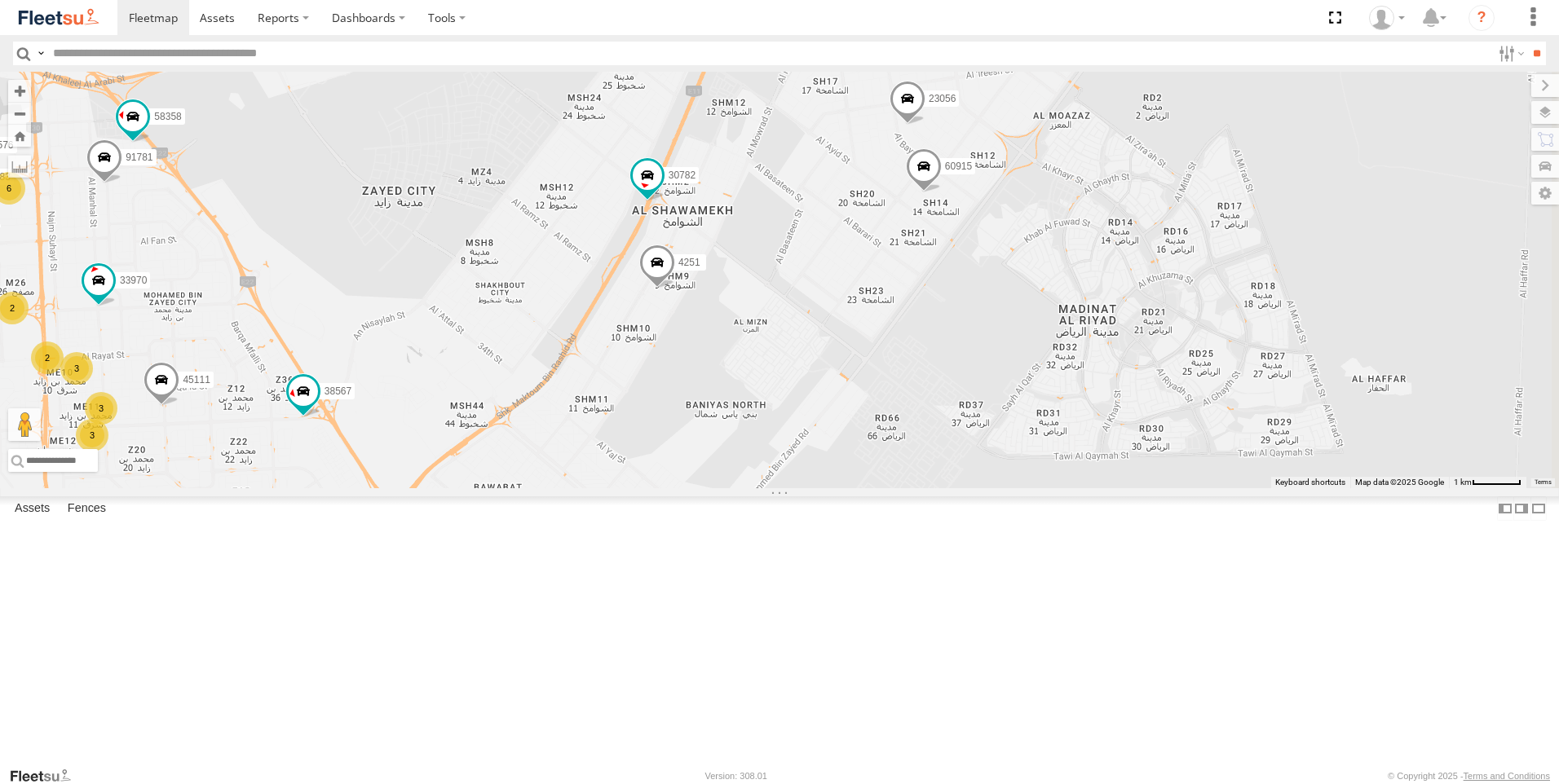
drag, startPoint x: 1157, startPoint y: 311, endPoint x: 938, endPoint y: 388, distance: 232.1
click at [938, 388] on div "63659-1 93582 88019 81754-Y 94789-B 93598 93660 38546 40532 60417 69075 38567 4…" at bounding box center [779, 280] width 1559 height 417
click at [942, 192] on span at bounding box center [924, 171] width 36 height 44
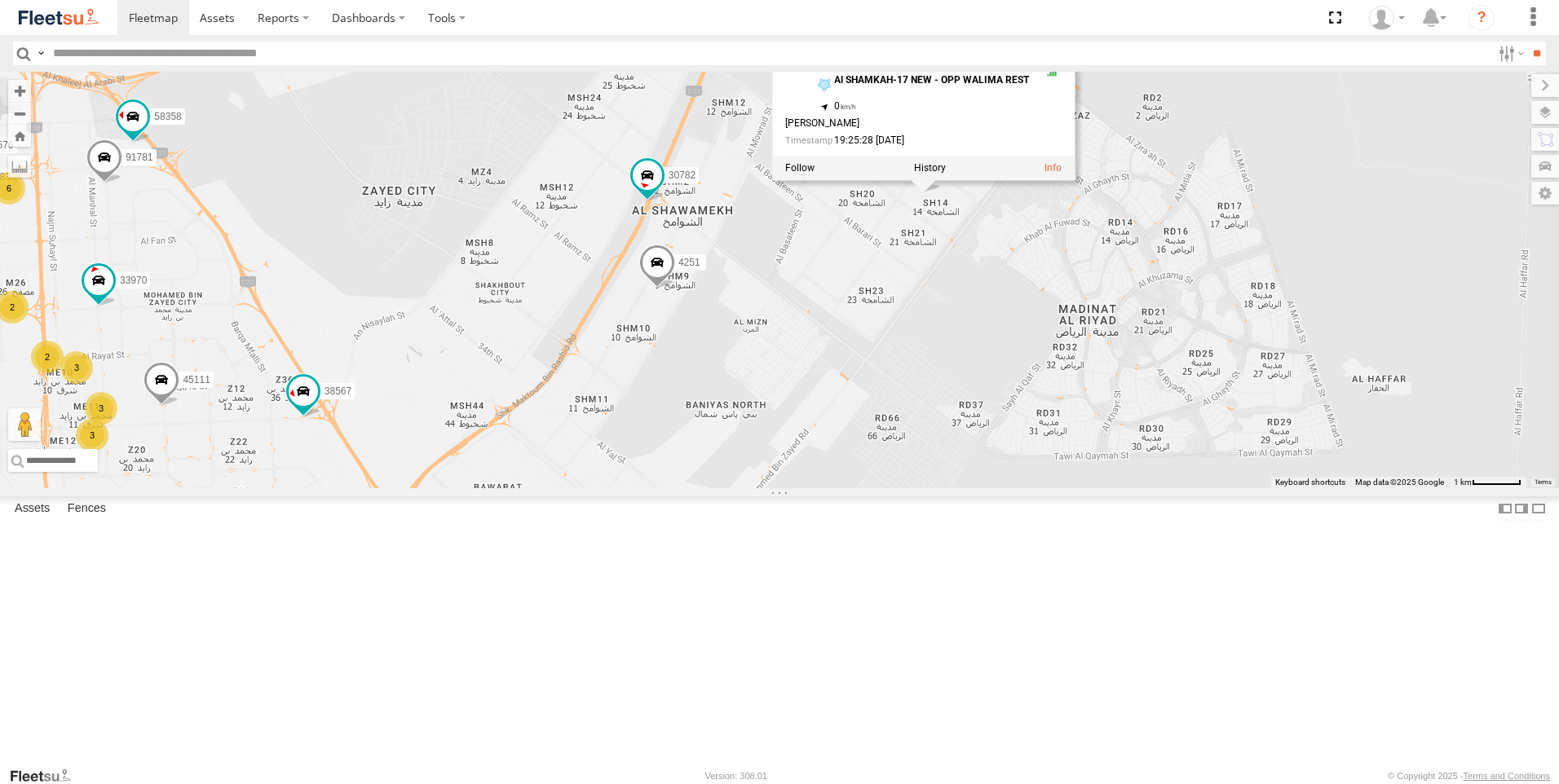
click at [1081, 412] on div "63659-1 93582 88019 81754-Y 94789-B 93598 93660 38546 40532 60417 69075 38567 4…" at bounding box center [779, 280] width 1559 height 417
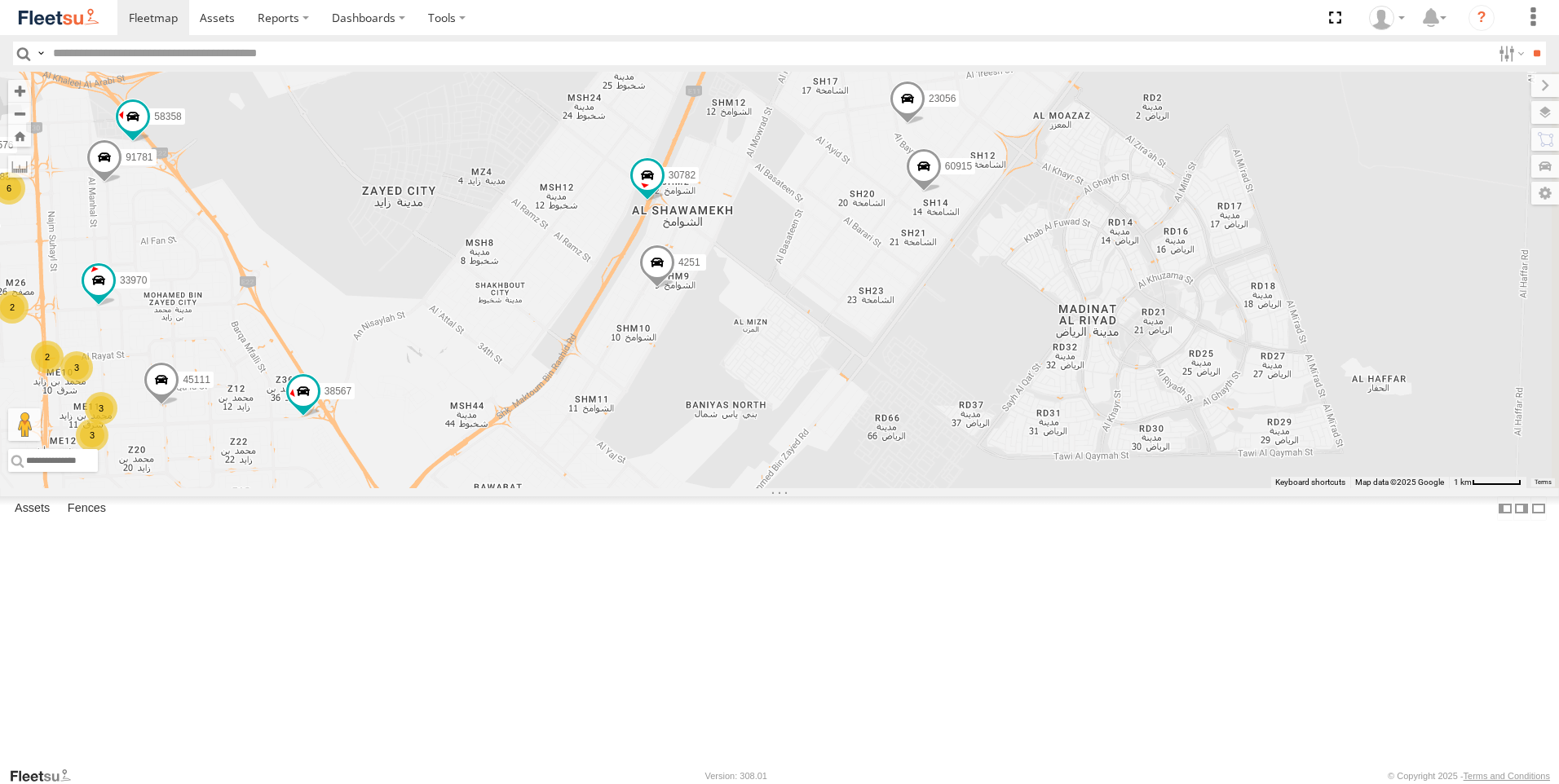
click at [926, 124] on span at bounding box center [907, 102] width 36 height 44
click at [1209, 286] on div "63659-1 93582 88019 81754-Y 94789-B 93598 93660 38546 40532 60417 69075 38567 4…" at bounding box center [779, 280] width 1559 height 417
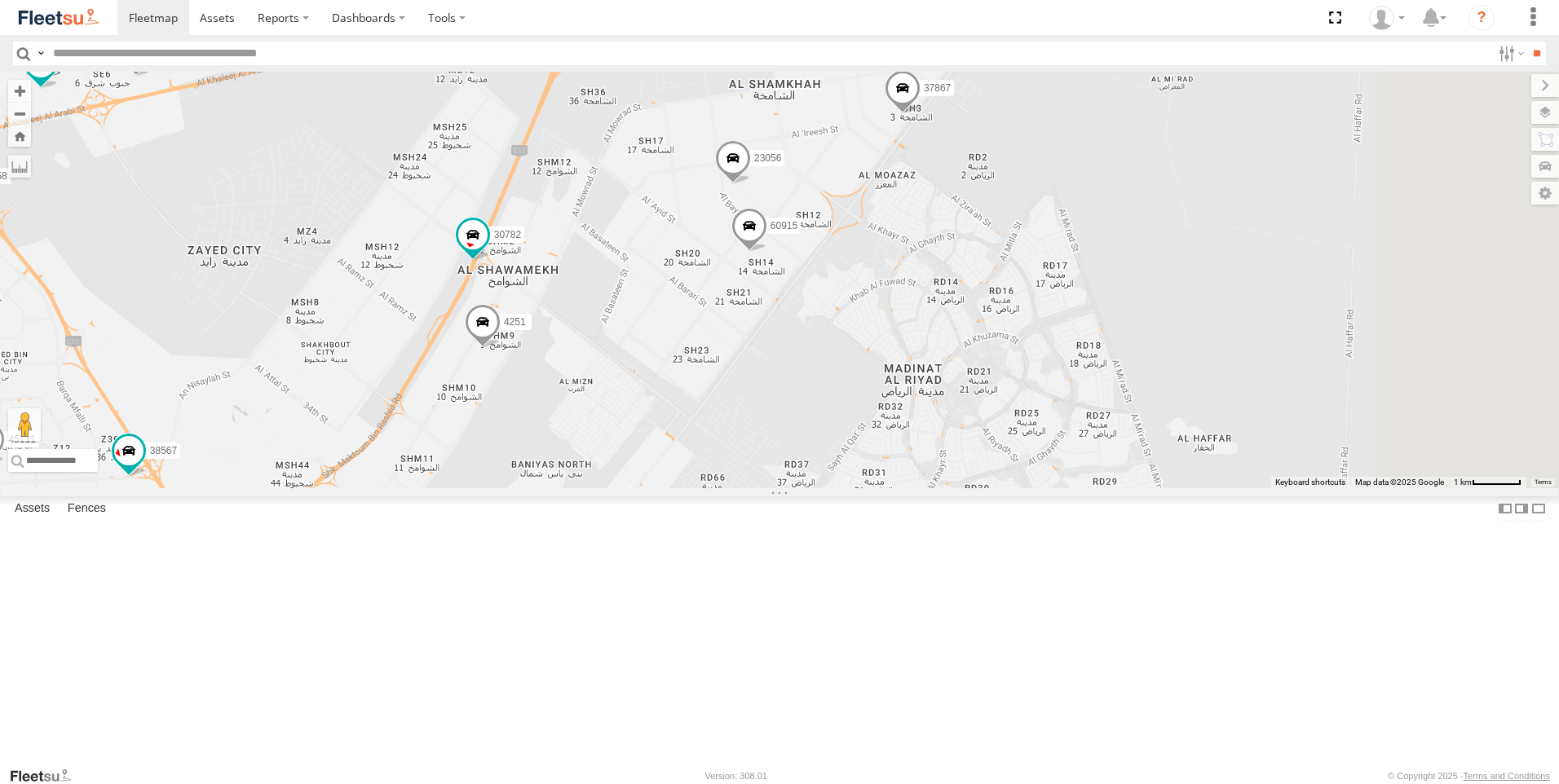
drag, startPoint x: 1239, startPoint y: 259, endPoint x: 1060, endPoint y: 320, distance: 189.1
click at [1060, 320] on div "63659-1 93582 88019 81754-Y 94789-B 93598 93660 38546 40532 60417 69075 38567 4…" at bounding box center [779, 280] width 1559 height 417
click at [920, 114] on span at bounding box center [903, 92] width 36 height 44
click at [1042, 348] on div "63659-1 93582 88019 81754-Y 94789-B 93598 93660 38546 40532 60417 69075 38567 4…" at bounding box center [779, 280] width 1559 height 417
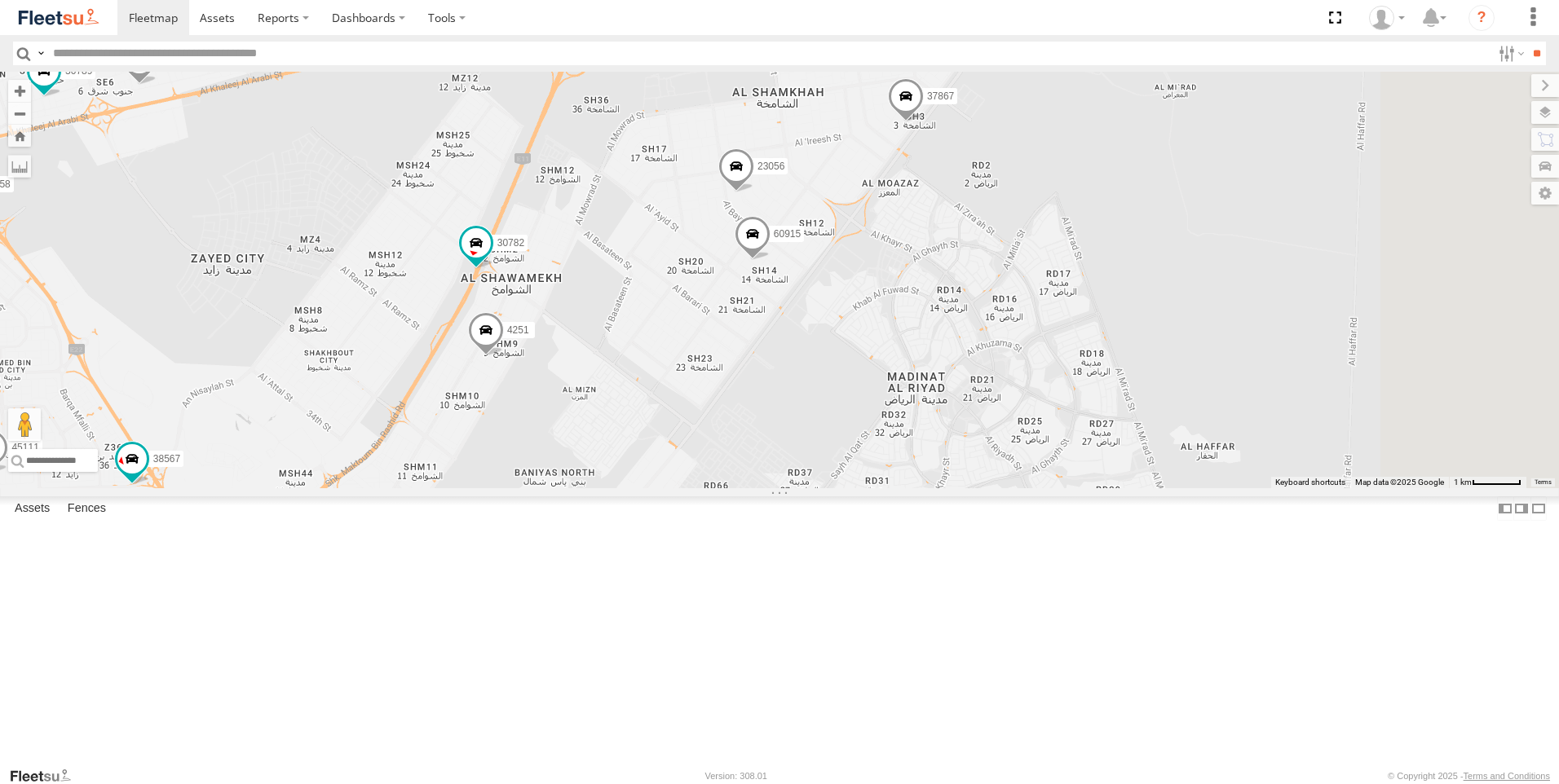
drag, startPoint x: 1000, startPoint y: 468, endPoint x: 1007, endPoint y: 481, distance: 14.8
click at [1007, 481] on div "63659-1 93582 88019 81754-Y 94789-B 93598 93660 38546 40532 60417 69075 38567 4…" at bounding box center [779, 280] width 1559 height 417
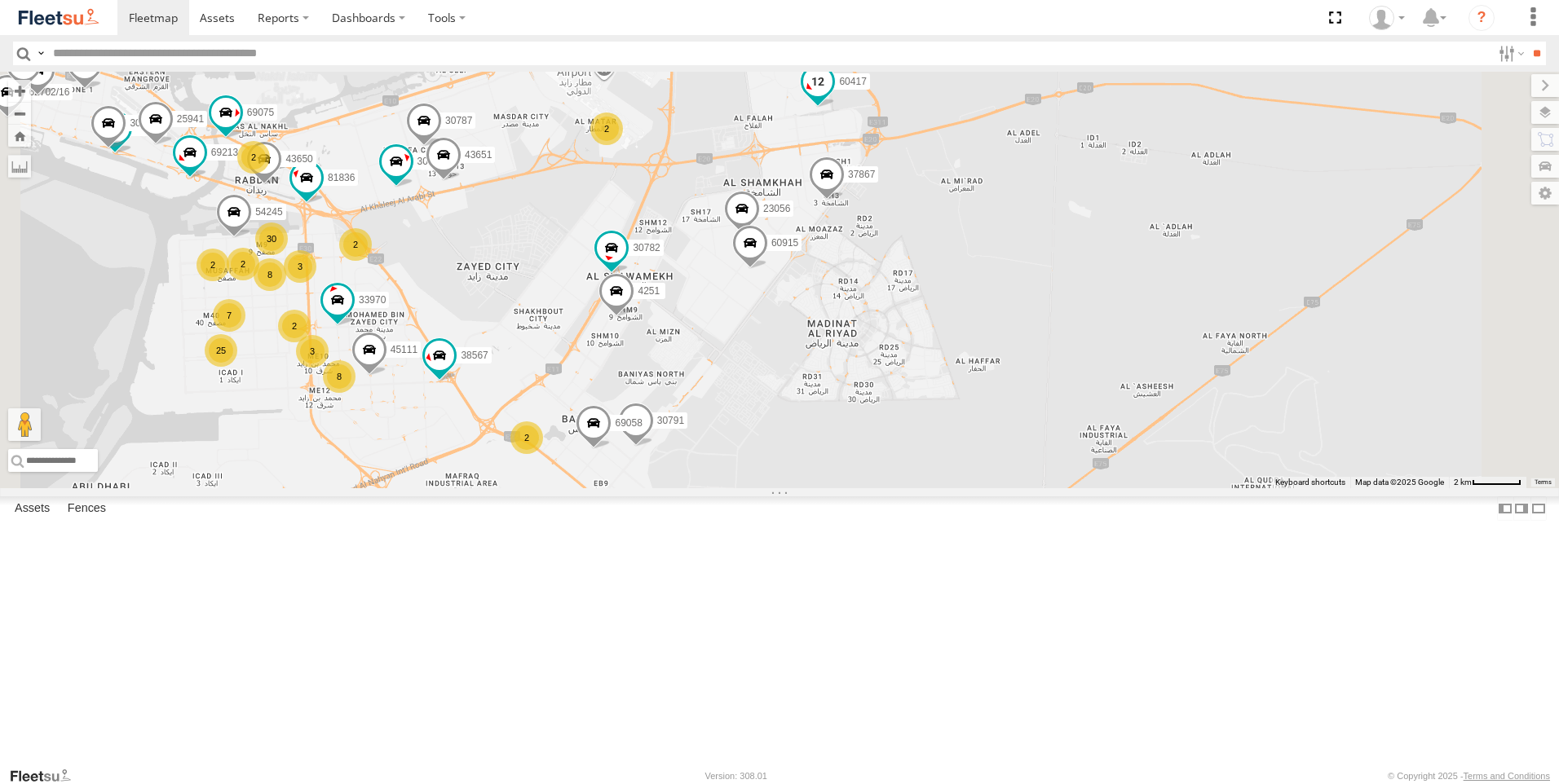
click at [832, 95] on span at bounding box center [817, 80] width 29 height 29
click at [917, 275] on div "63659-1 93582 88019 81754-Y 94789-B 93598 93660 38546 60417 69075 38567 45111 3…" at bounding box center [779, 280] width 1559 height 417
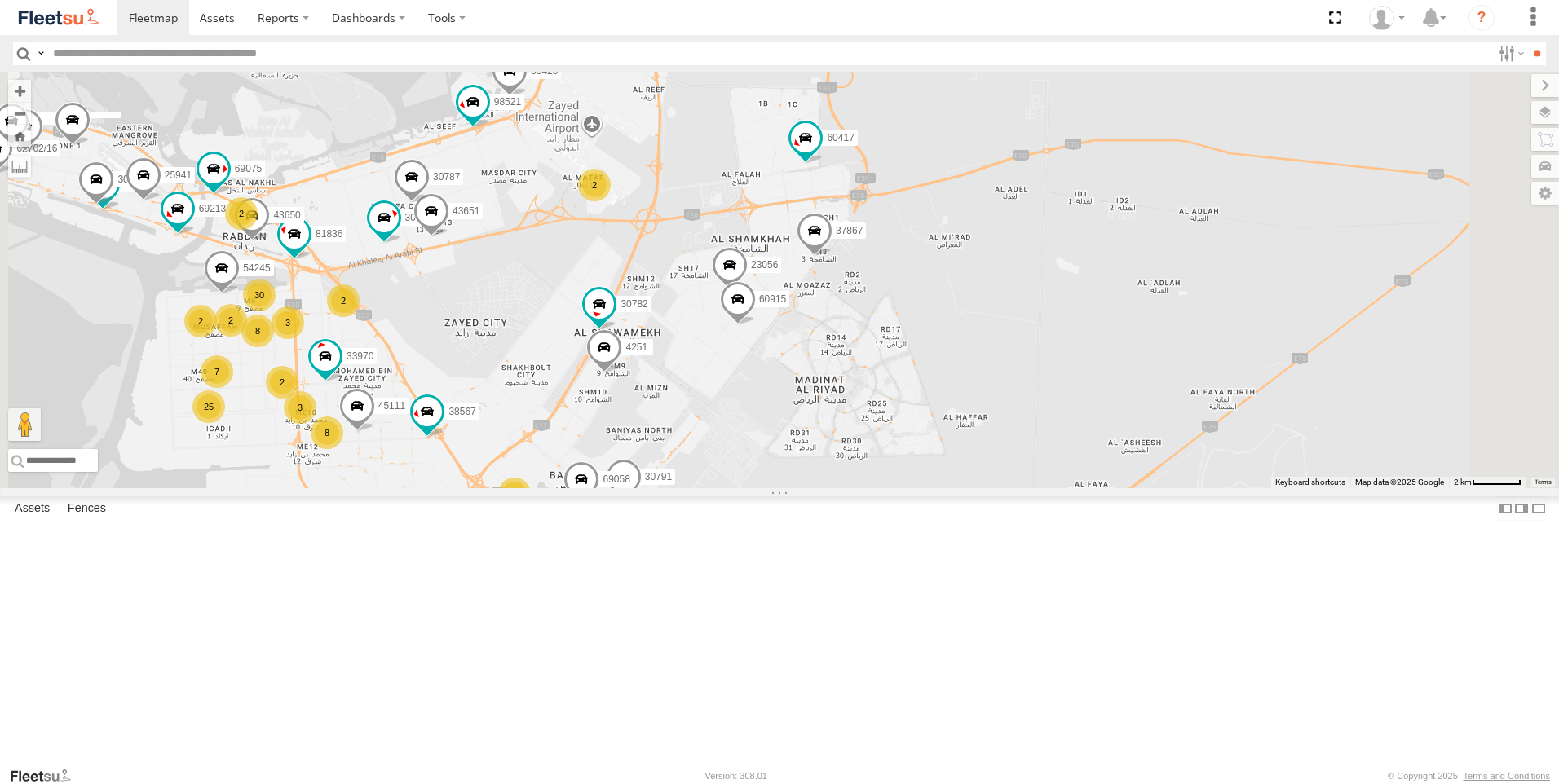
drag, startPoint x: 975, startPoint y: 275, endPoint x: 962, endPoint y: 333, distance: 59.4
click at [962, 333] on div "63659-1 93582 88019 81754-Y 94789-B 93598 93660 38546 60417 69075 38567 45111 3…" at bounding box center [779, 280] width 1559 height 417
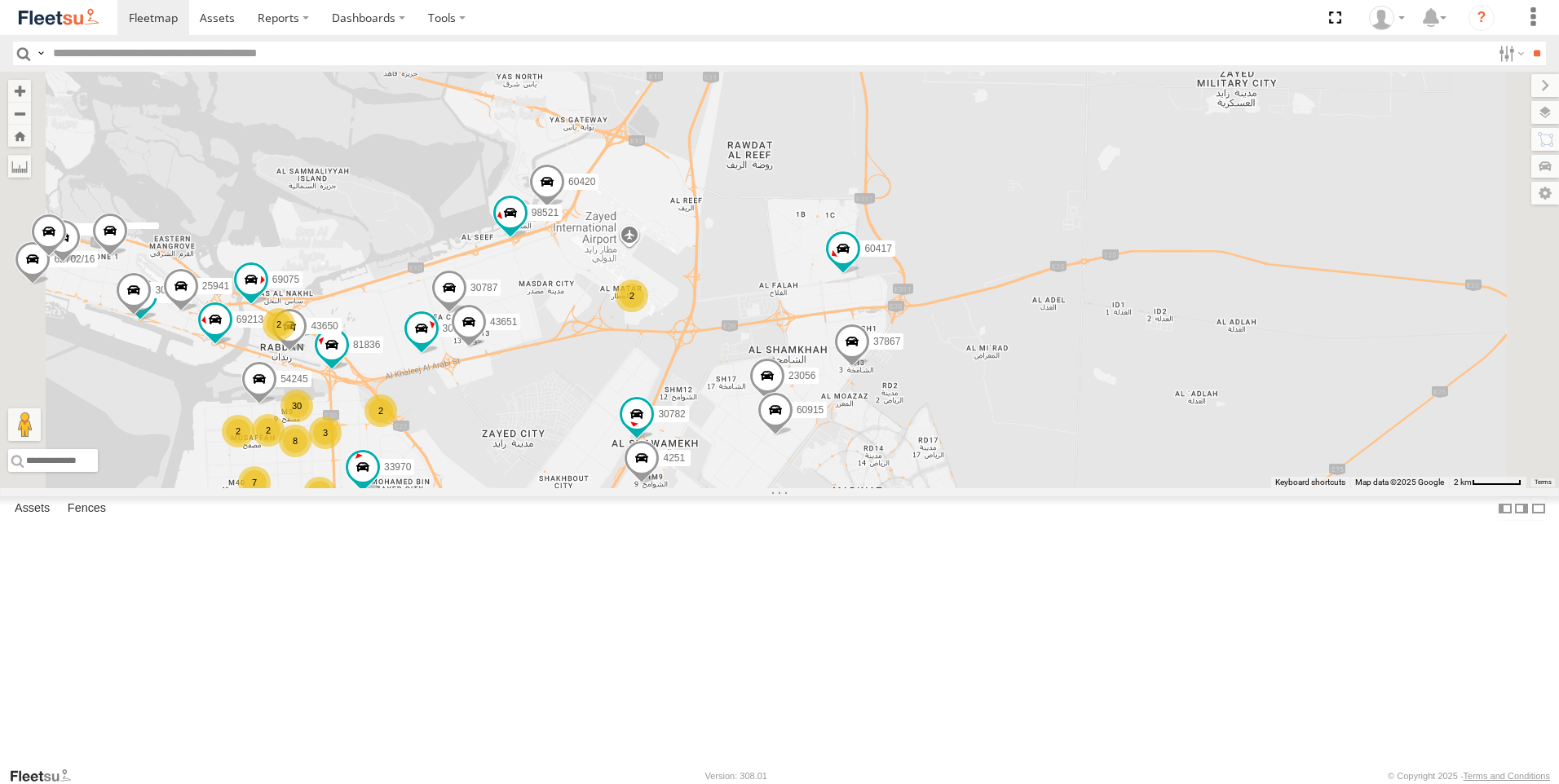
drag, startPoint x: 944, startPoint y: 284, endPoint x: 983, endPoint y: 400, distance: 122.4
click at [983, 400] on div "63659-1 93582 88019 81754-Y 94789-B 93598 93660 38546 60417 69075 38567 45111 3…" at bounding box center [779, 280] width 1559 height 417
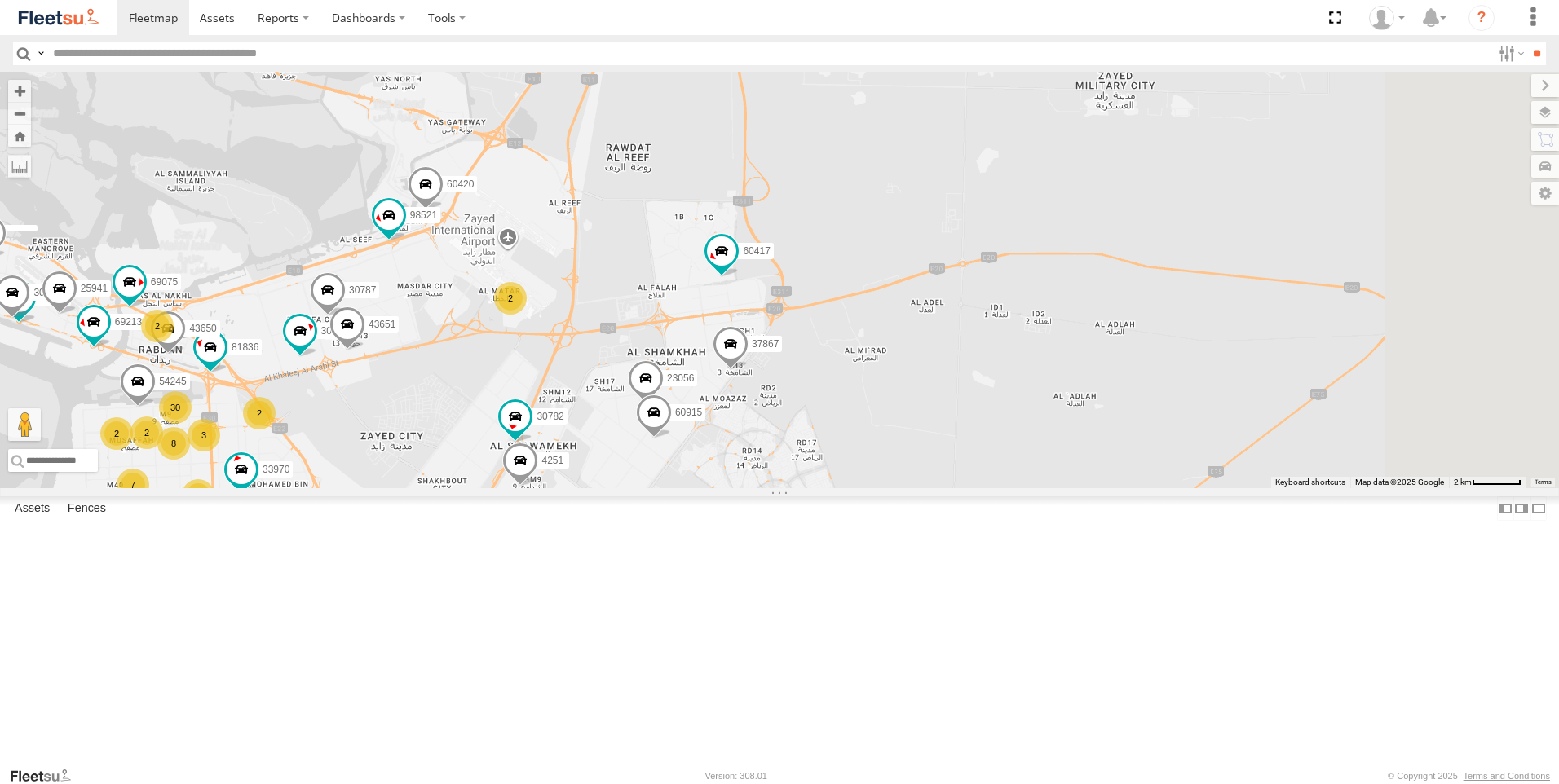
drag, startPoint x: 979, startPoint y: 390, endPoint x: 822, endPoint y: 393, distance: 157.0
click at [822, 393] on div "63659-1 93582 88019 81754-Y 94789-B 93598 93660 38546 60417 69075 38567 45111 3…" at bounding box center [779, 280] width 1559 height 417
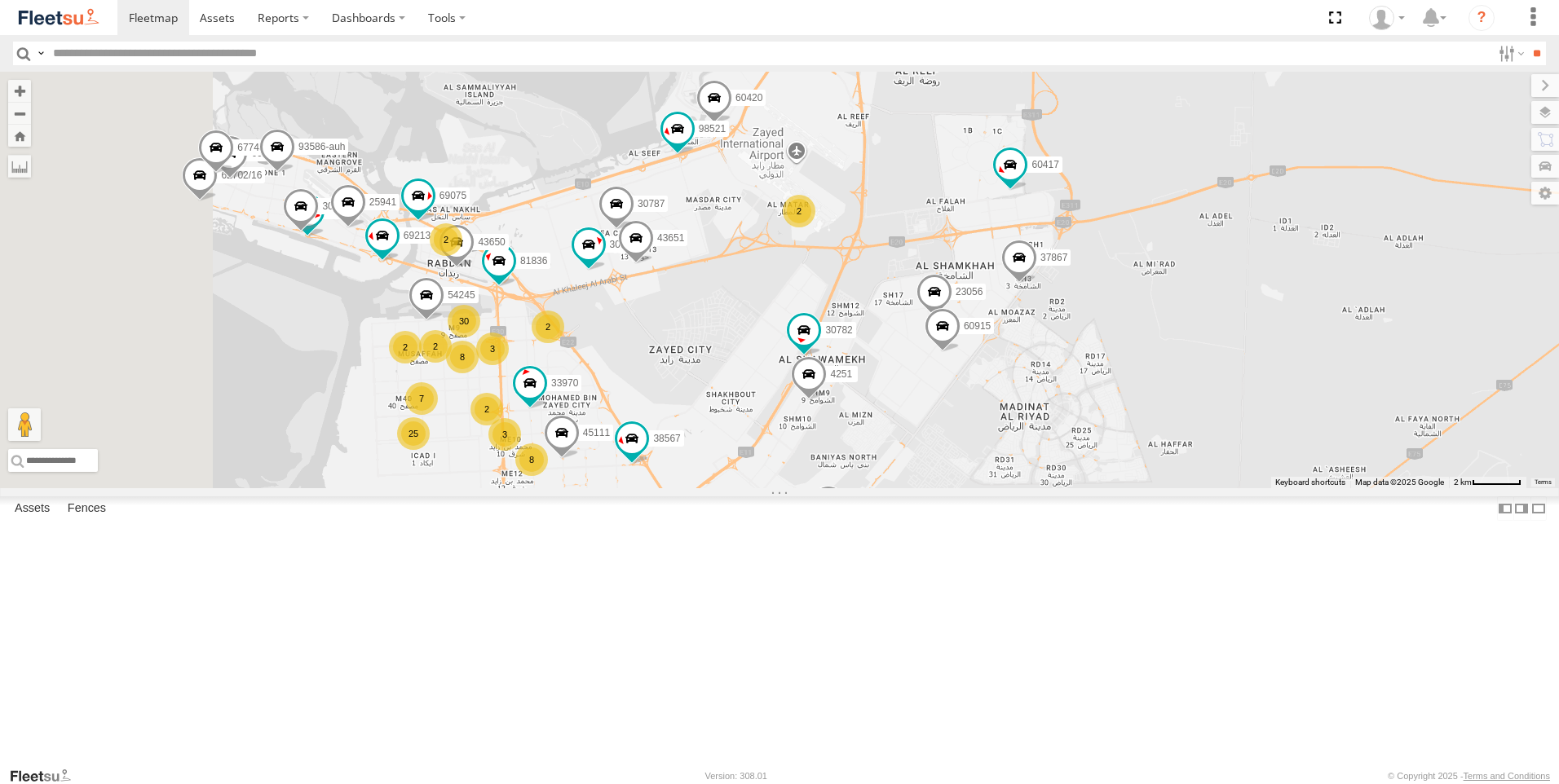
drag, startPoint x: 789, startPoint y: 449, endPoint x: 1140, endPoint y: 361, distance: 361.9
click at [1140, 361] on div "63659-1 93582 88019 81754-Y 94789-B 93598 93660 38546 60417 69075 38567 45111 3…" at bounding box center [779, 280] width 1559 height 417
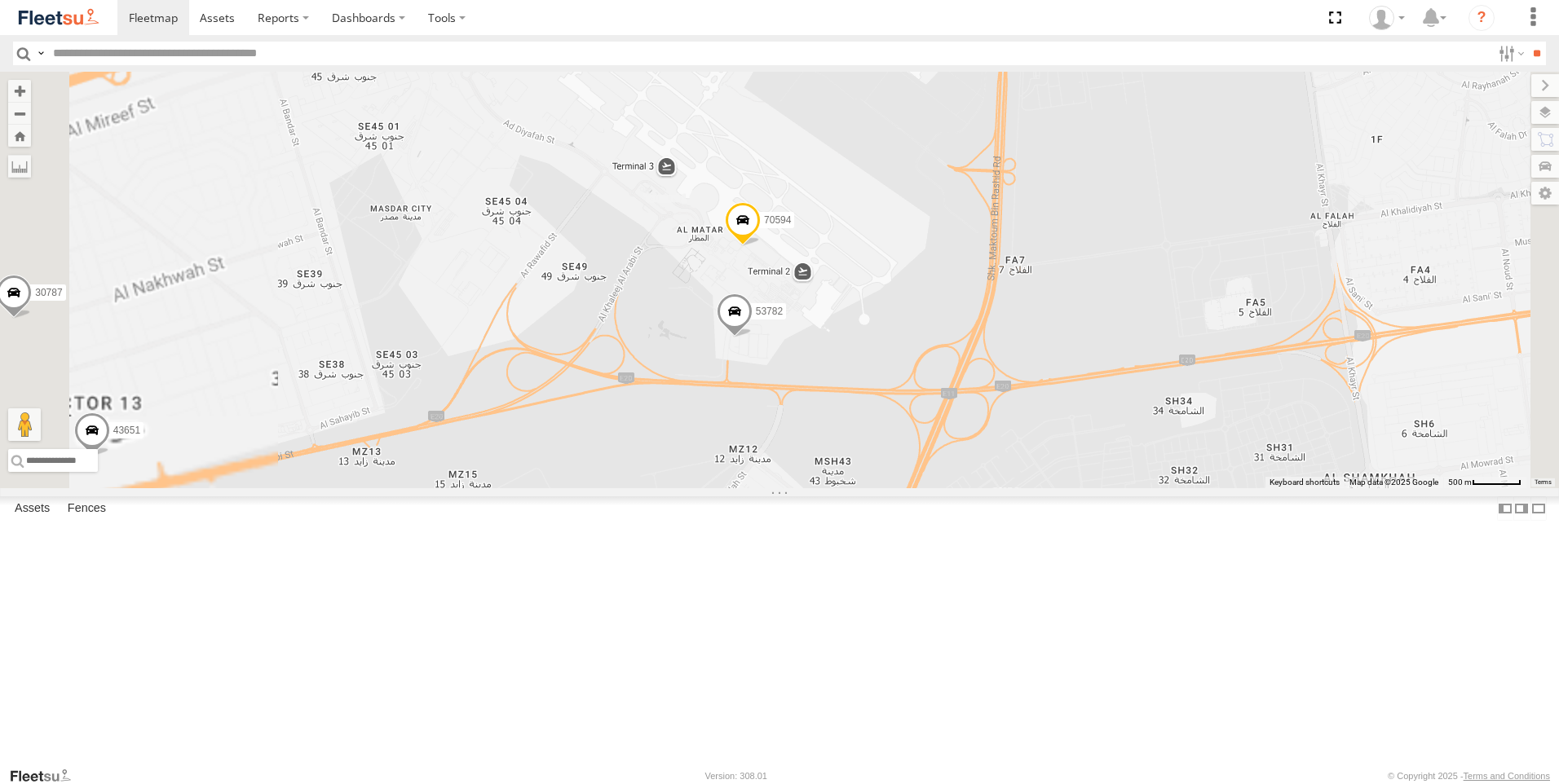
drag, startPoint x: 986, startPoint y: 339, endPoint x: 1066, endPoint y: 424, distance: 116.7
click at [1066, 424] on div "63659-1 93582 88019 81754-Y 94789-B 93598 93660 38546 60417 69075 38567 45111 3…" at bounding box center [779, 280] width 1559 height 417
click at [752, 338] on span at bounding box center [735, 316] width 36 height 44
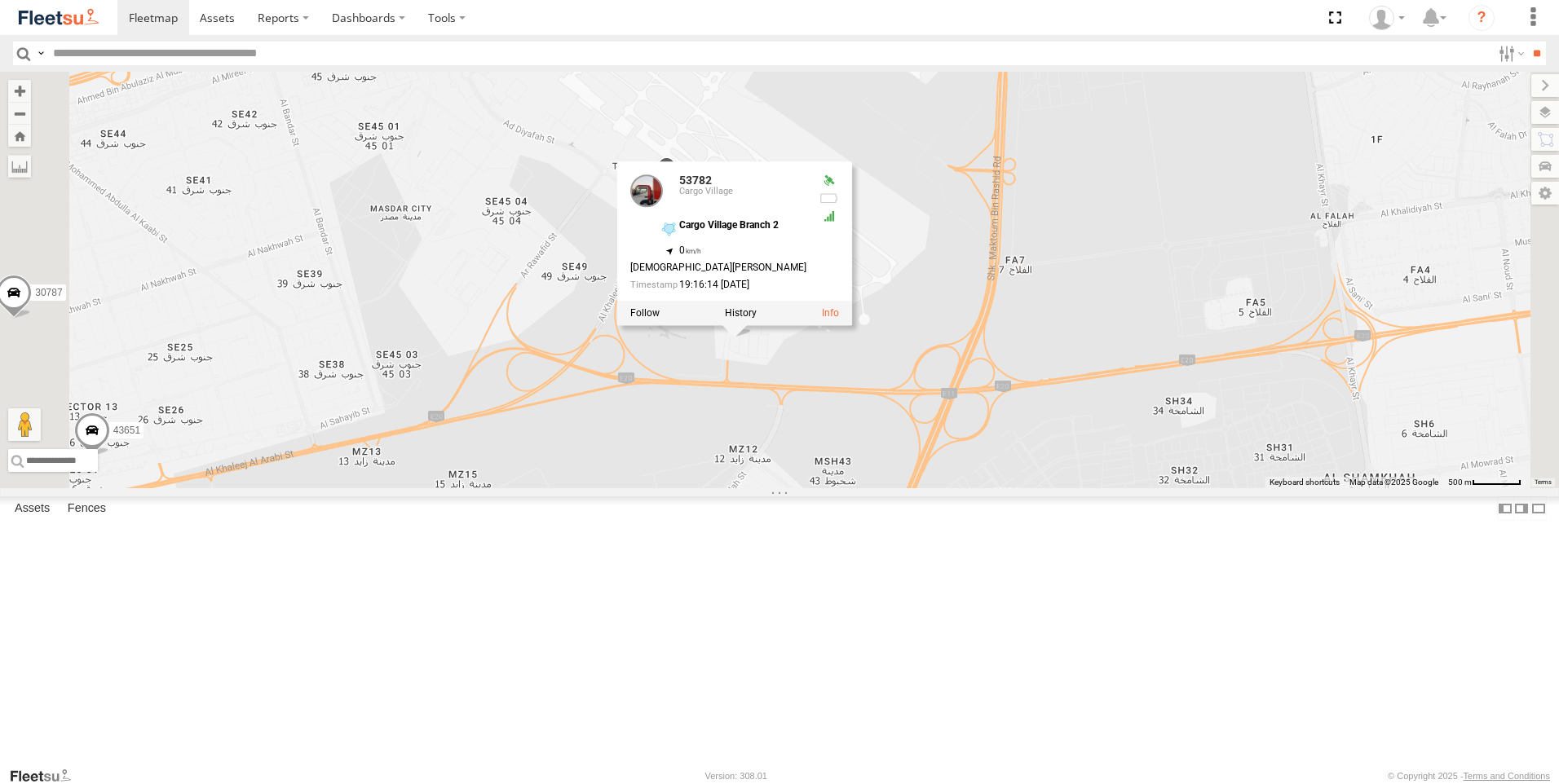
click at [976, 488] on div "63659-1 93582 88019 81754-Y 94789-B 93598 93660 38546 60417 69075 38567 45111 3…" at bounding box center [779, 280] width 1559 height 417
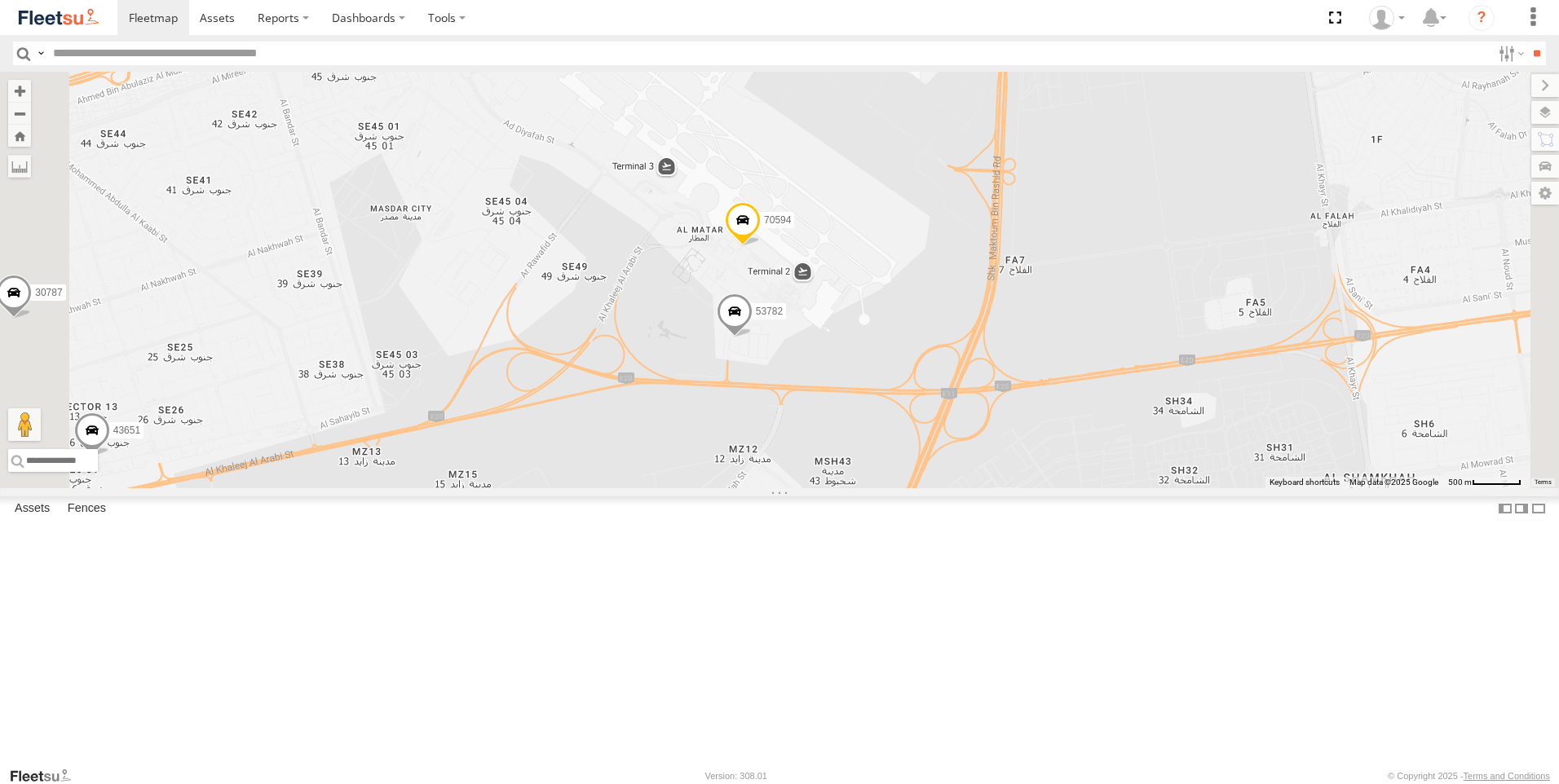
click at [761, 246] on span at bounding box center [743, 224] width 36 height 44
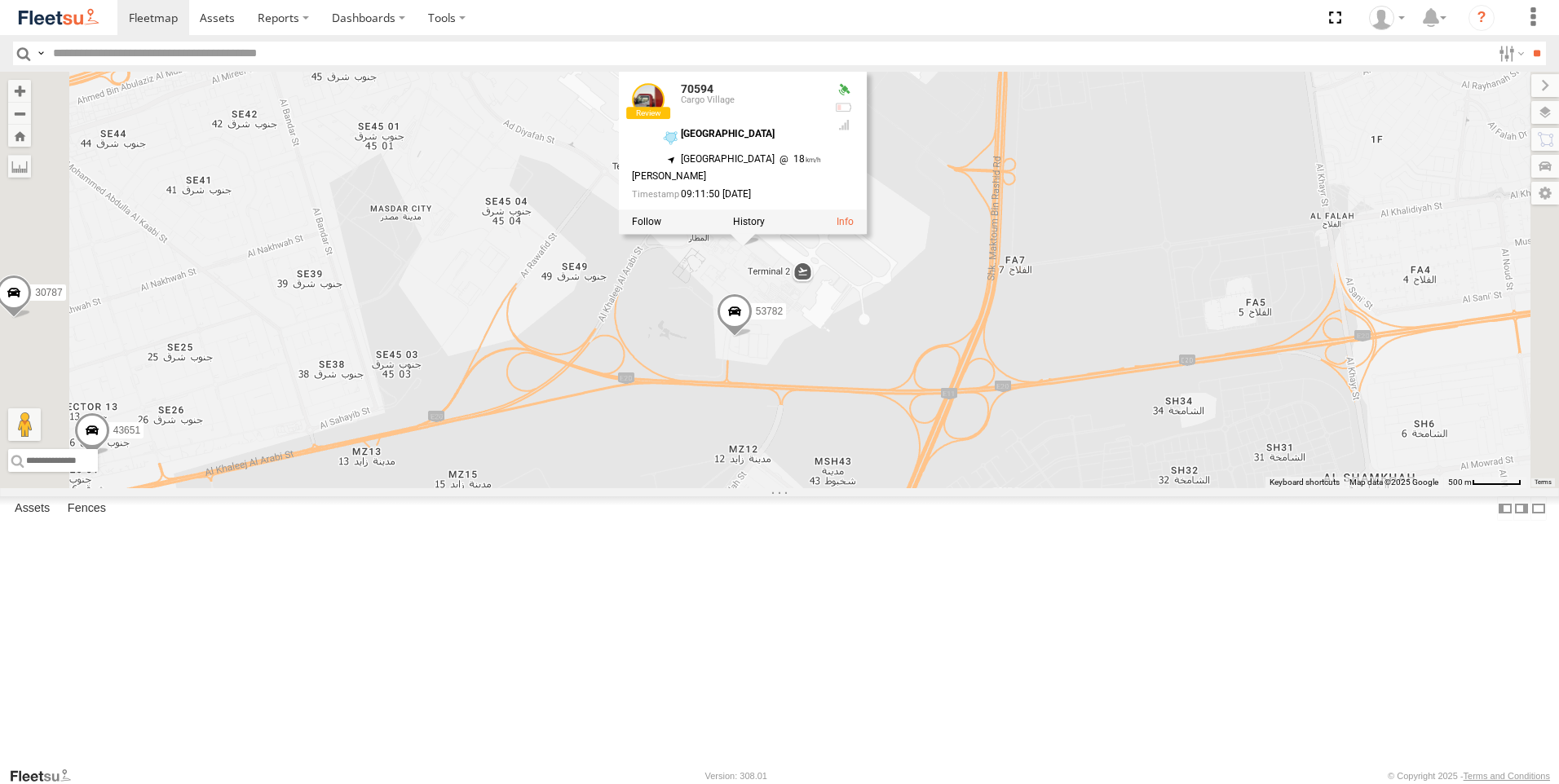
click at [799, 441] on div "63659-1 93582 88019 81754-Y 94789-B 93598 93660 38546 60417 69075 38567 45111 3…" at bounding box center [779, 280] width 1559 height 417
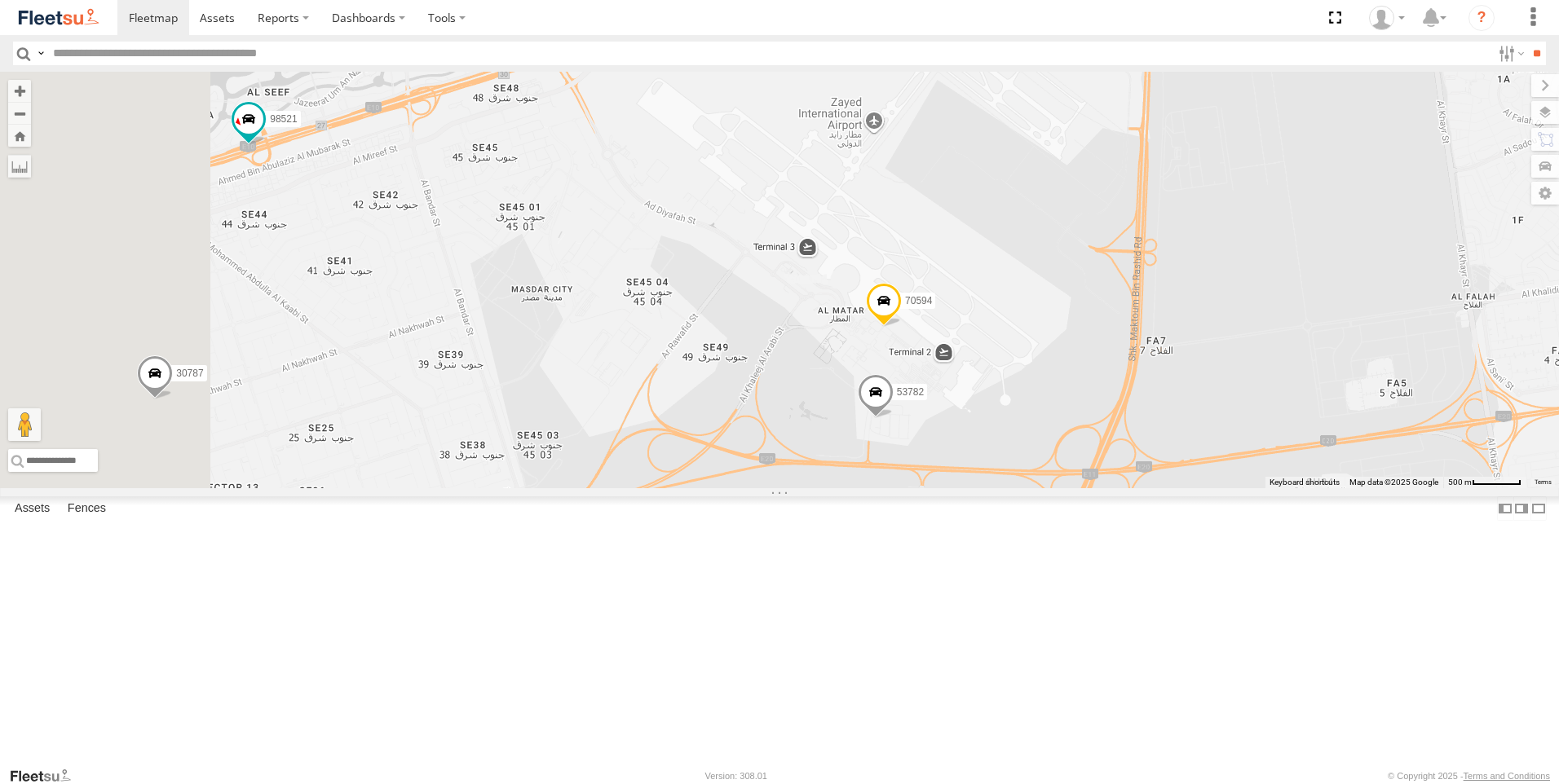
drag, startPoint x: 791, startPoint y: 400, endPoint x: 1065, endPoint y: 572, distance: 323.5
click at [1065, 488] on div "63659-1 93582 88019 81754-Y 94789-B 93598 93660 38546 60417 69075 38567 45111 3…" at bounding box center [779, 280] width 1559 height 417
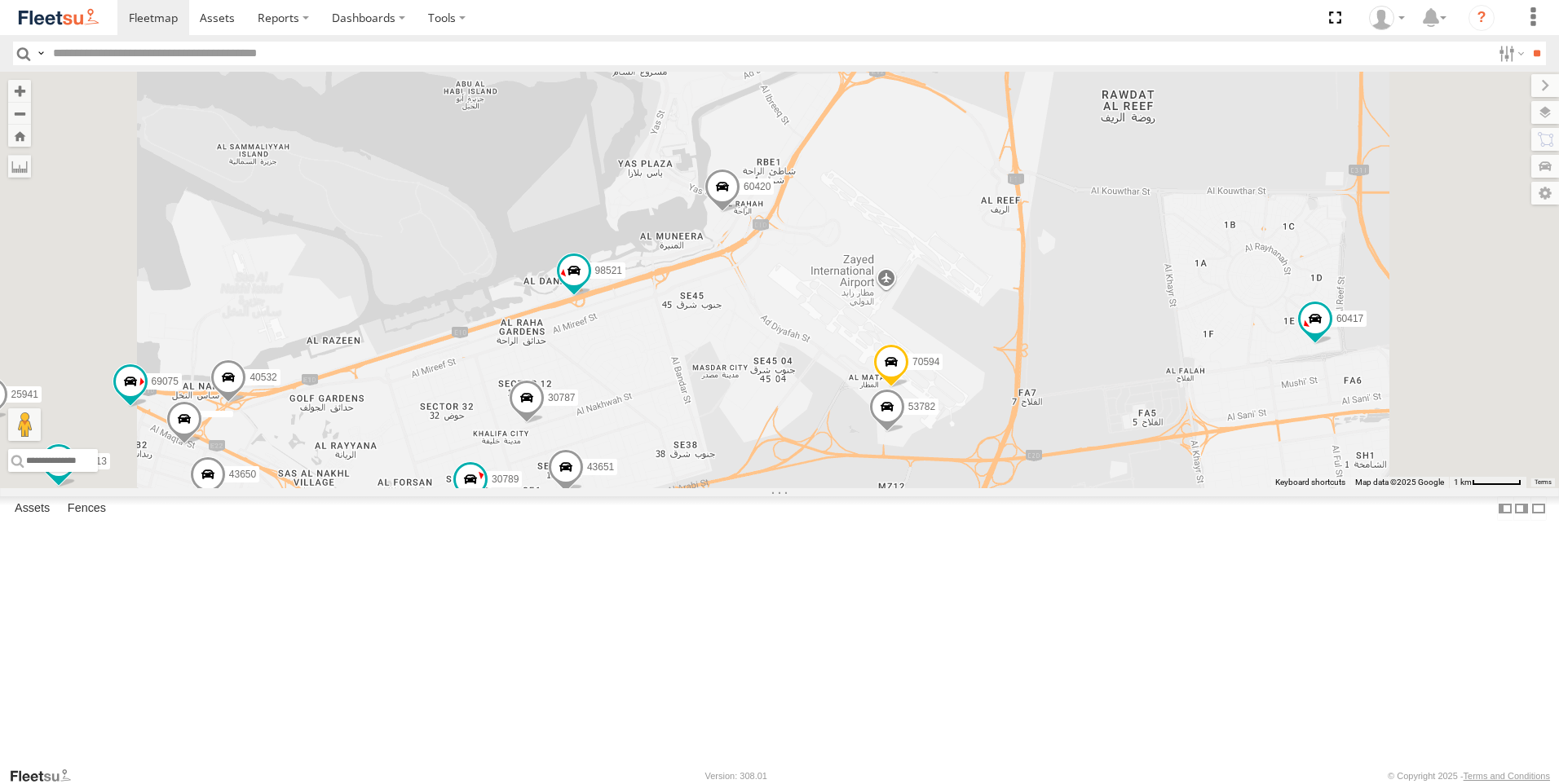
click at [741, 212] on span at bounding box center [722, 190] width 36 height 44
